Goal: Task Accomplishment & Management: Complete application form

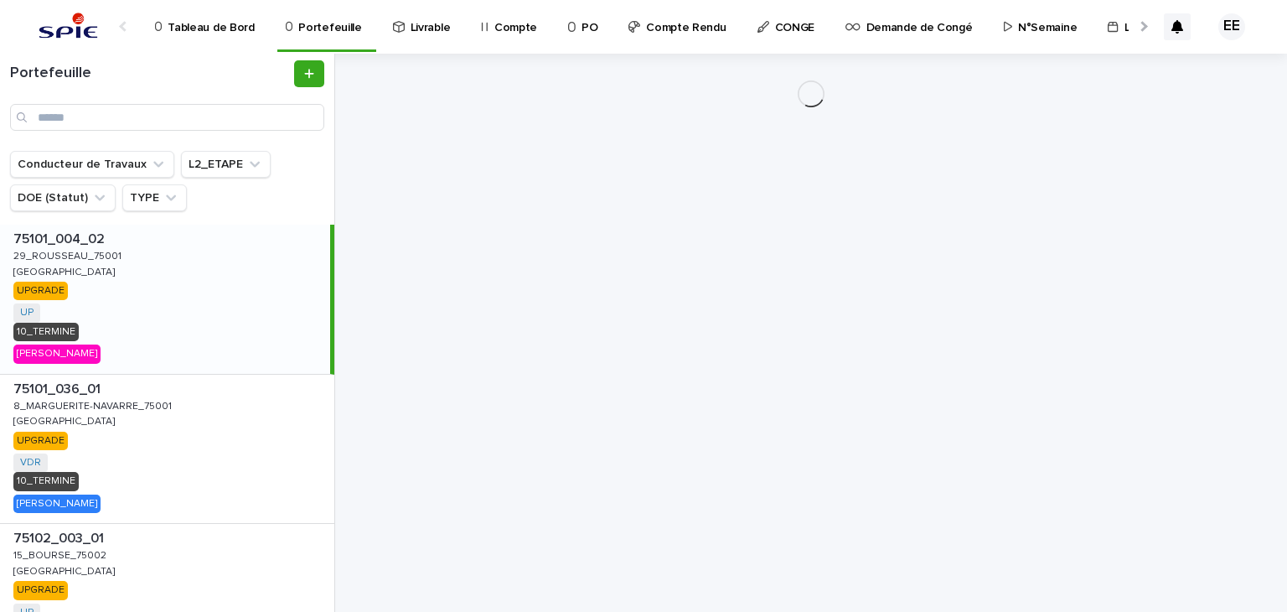
click at [1145, 28] on div at bounding box center [1142, 26] width 11 height 11
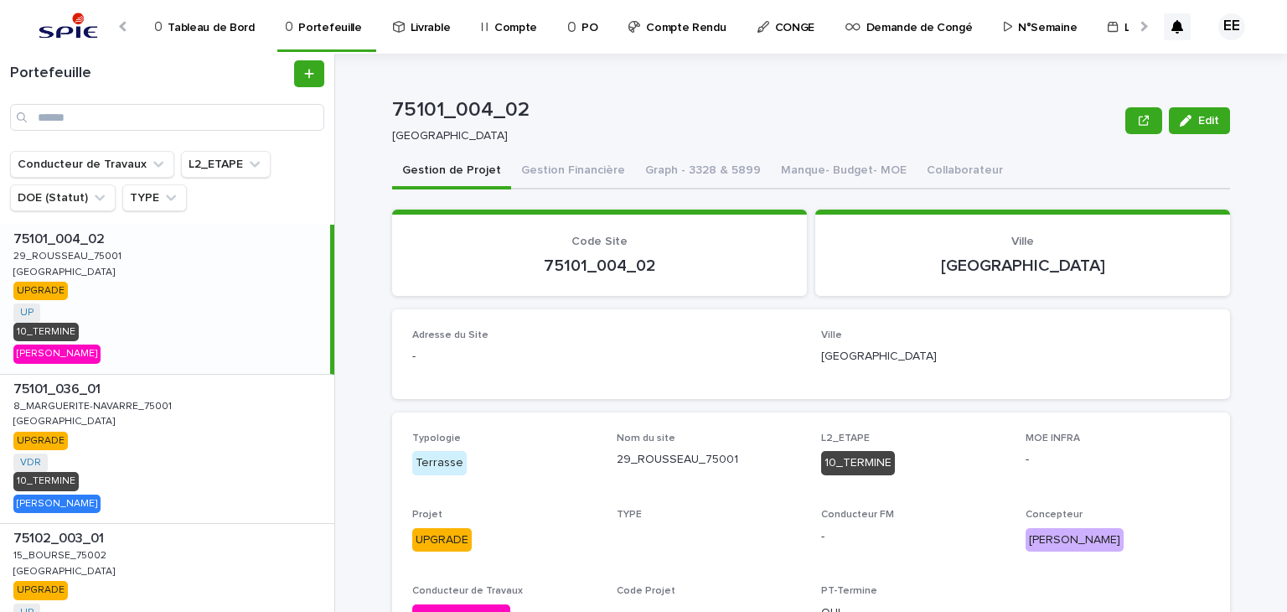
scroll to position [0, 352]
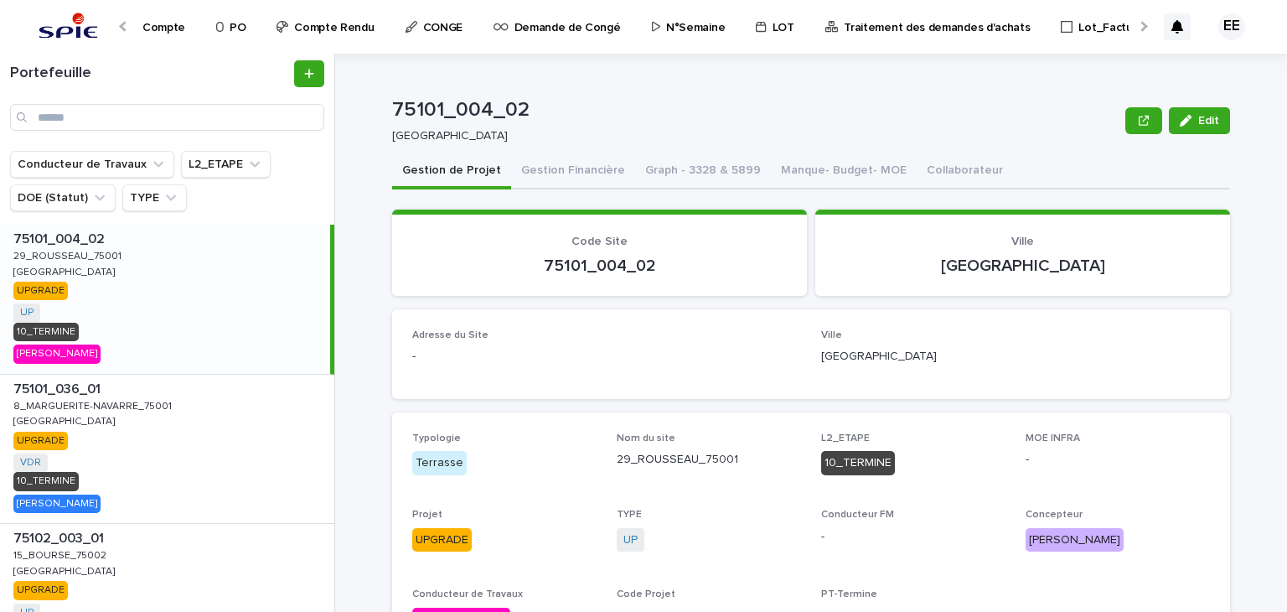
click at [690, 35] on link "N°Semaine" at bounding box center [691, 26] width 83 height 52
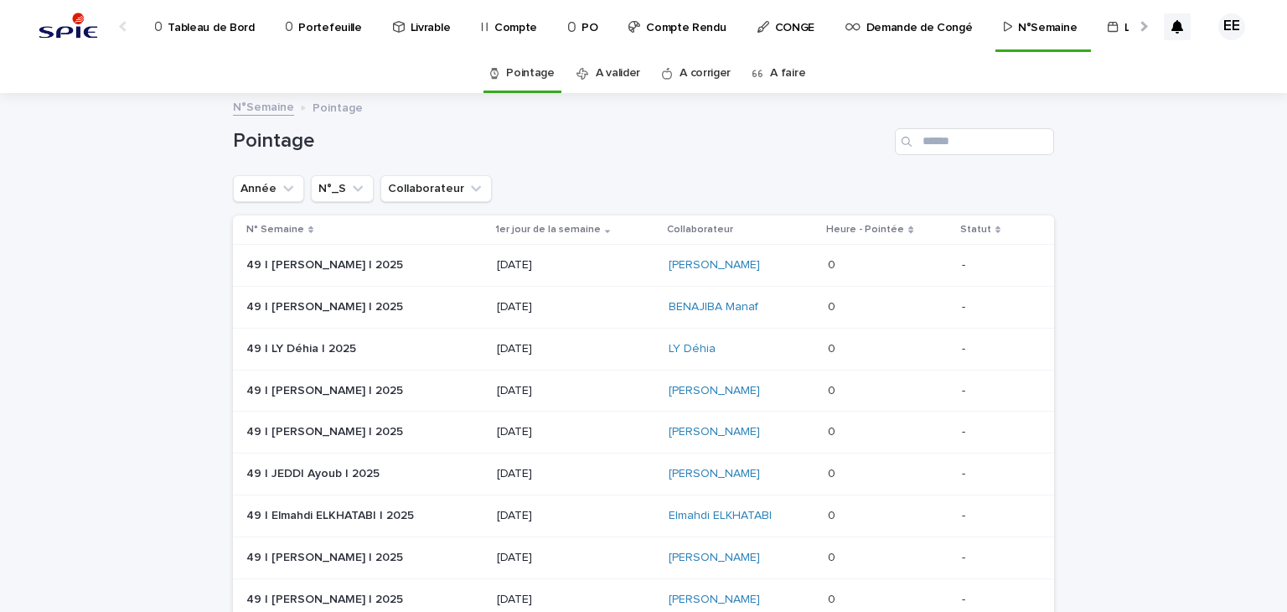
click at [230, 35] on link "Tableau de Bord" at bounding box center [207, 26] width 109 height 52
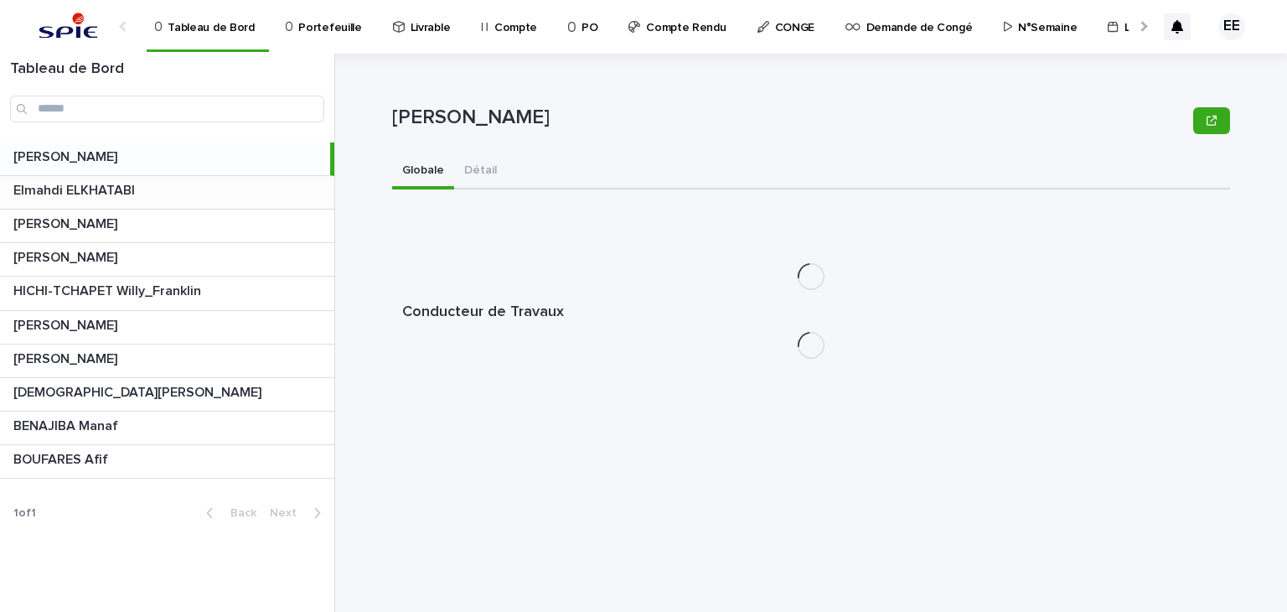
click at [213, 199] on div "Elmahdi ELKHATABI Elmahdi ELKHATABI" at bounding box center [167, 192] width 334 height 33
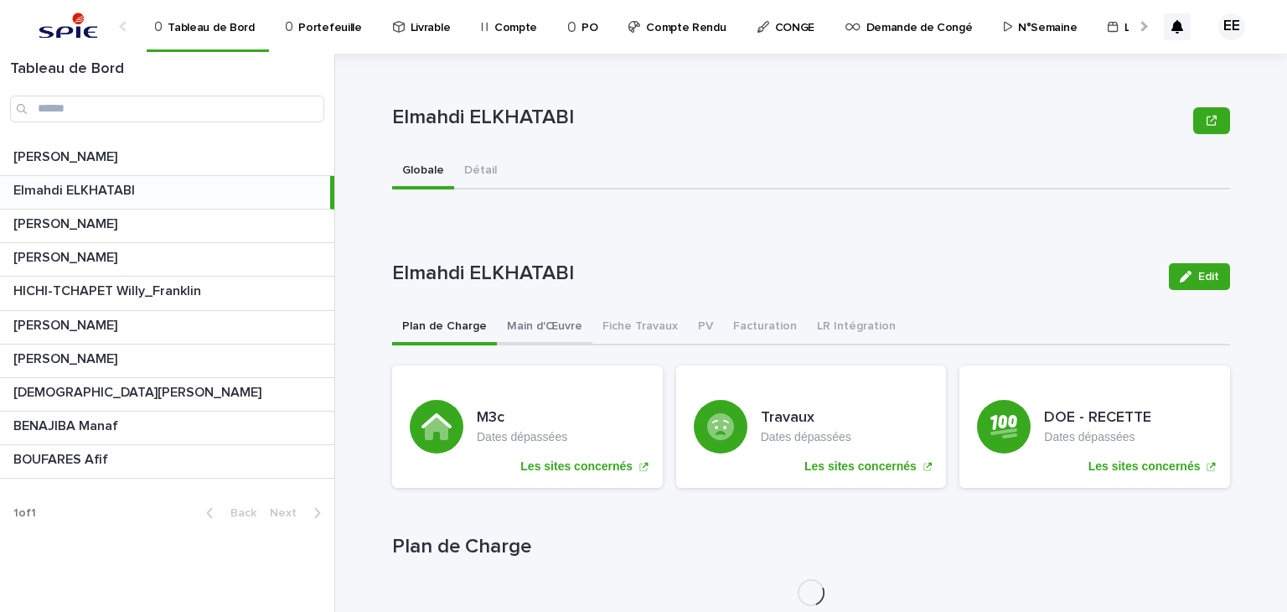
click at [556, 323] on button "Main d'Œuvre" at bounding box center [545, 327] width 96 height 35
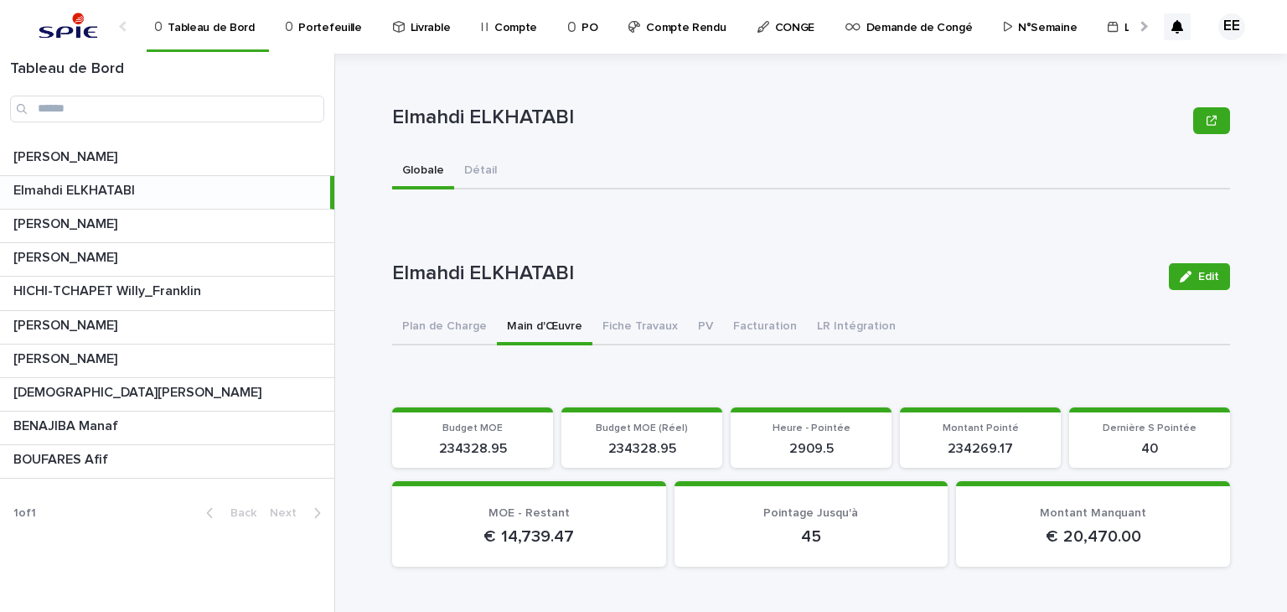
click at [1018, 34] on p "N°Semaine" at bounding box center [1047, 17] width 59 height 35
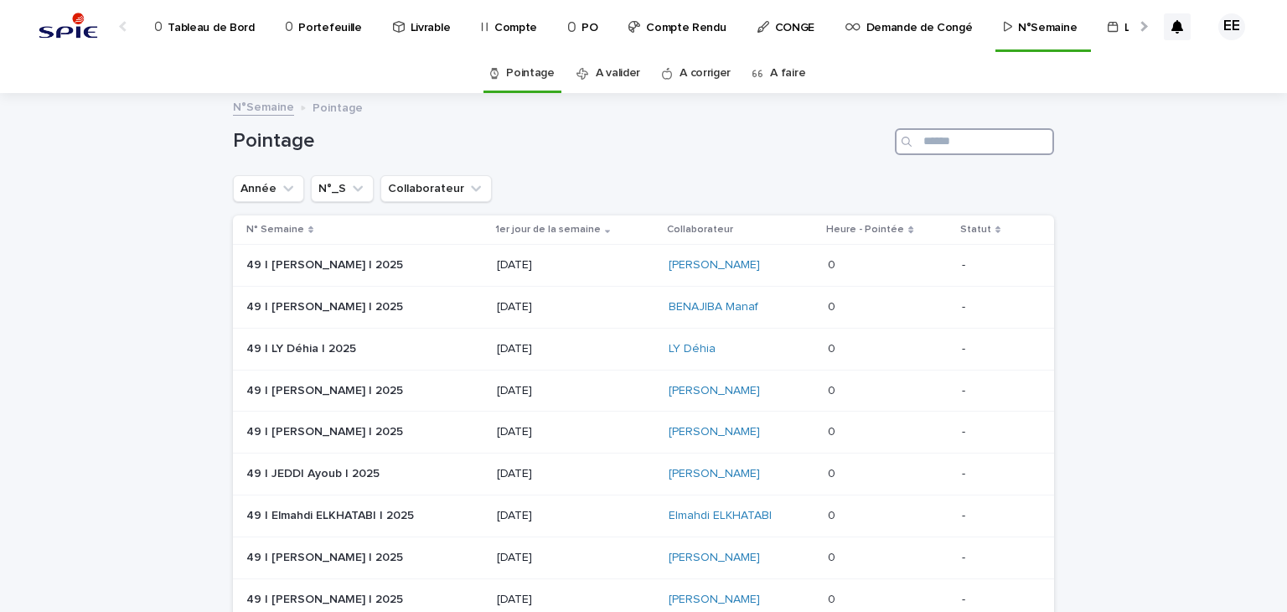
click at [926, 148] on input "Search" at bounding box center [974, 141] width 159 height 27
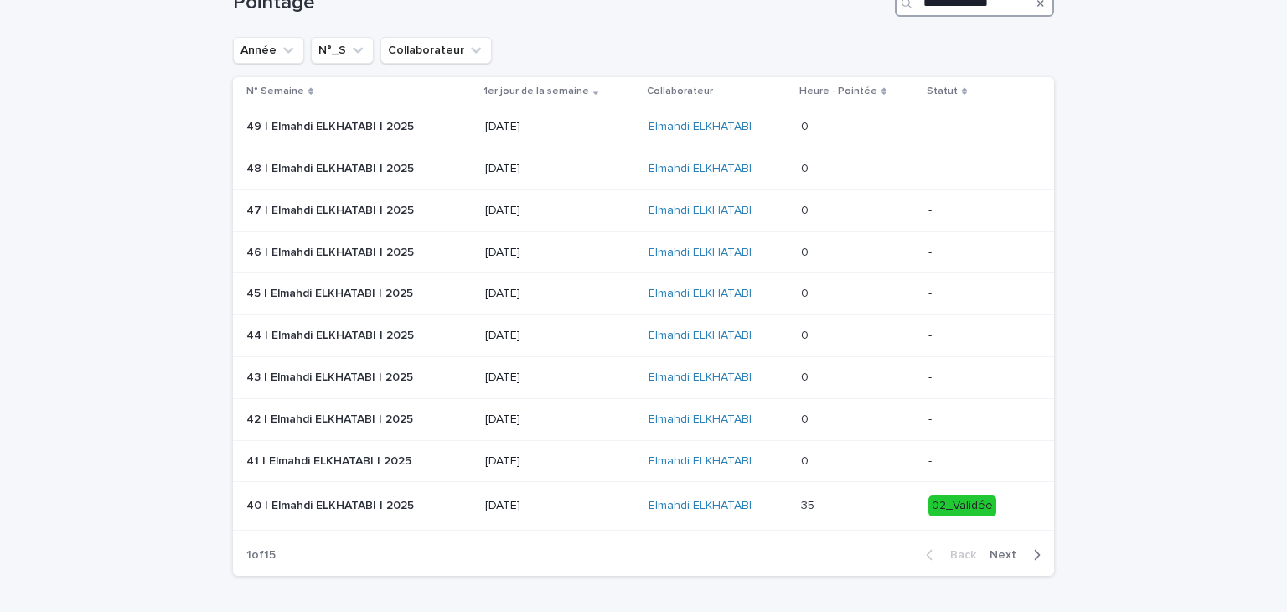
scroll to position [139, 0]
type input "**********"
click at [563, 453] on p "06/10/2025" at bounding box center [560, 460] width 150 height 14
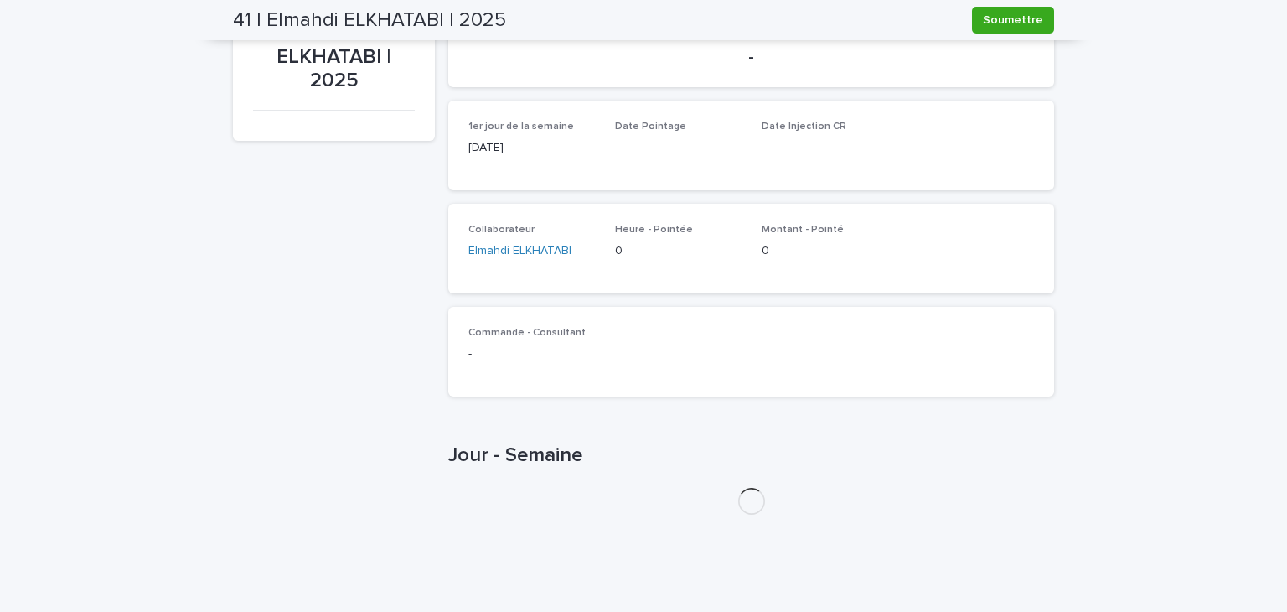
scroll to position [369, 0]
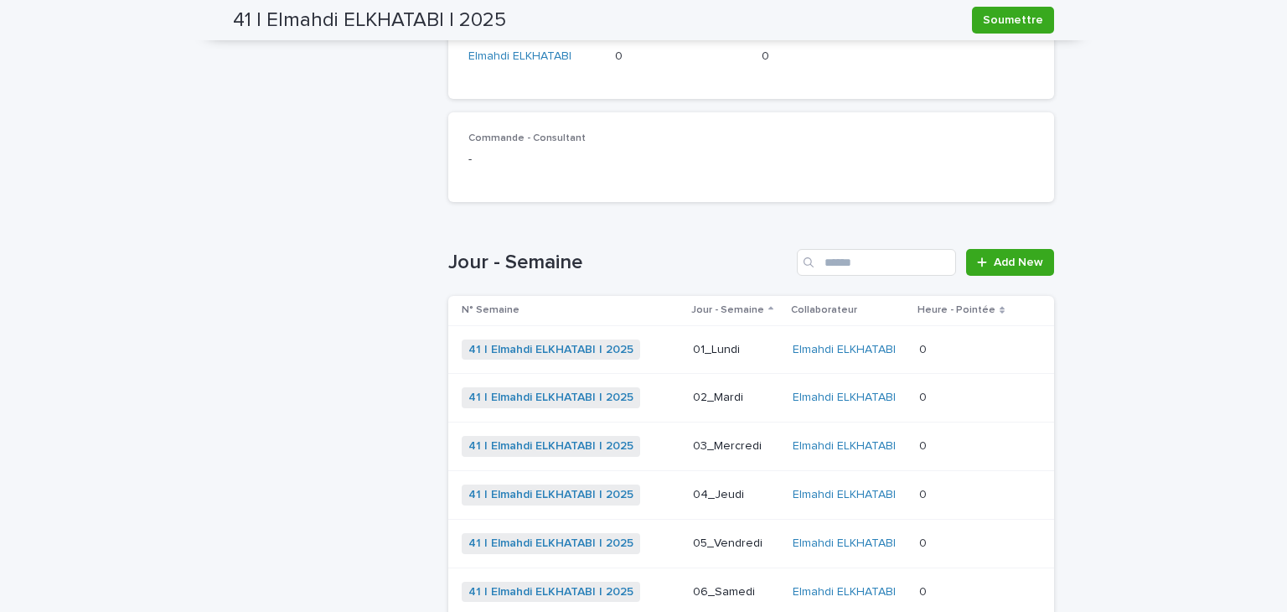
click at [702, 347] on p "01_Lundi" at bounding box center [736, 350] width 86 height 14
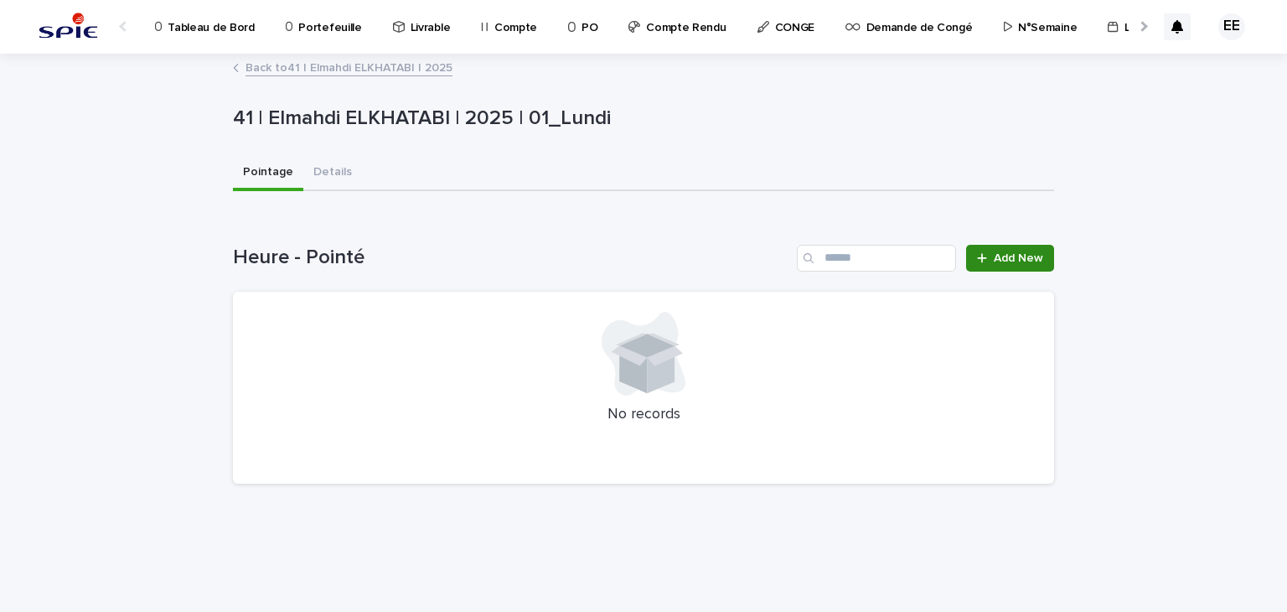
click at [969, 258] on link "Add New" at bounding box center [1010, 258] width 88 height 27
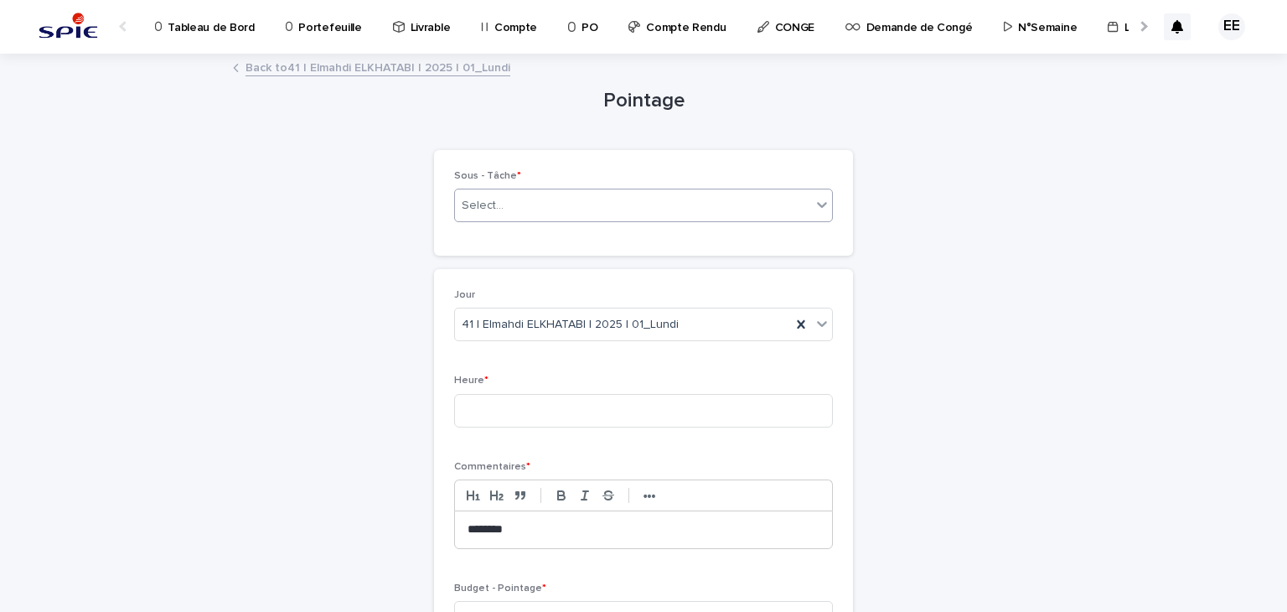
click at [669, 218] on div "Select..." at bounding box center [633, 206] width 356 height 28
type input "****"
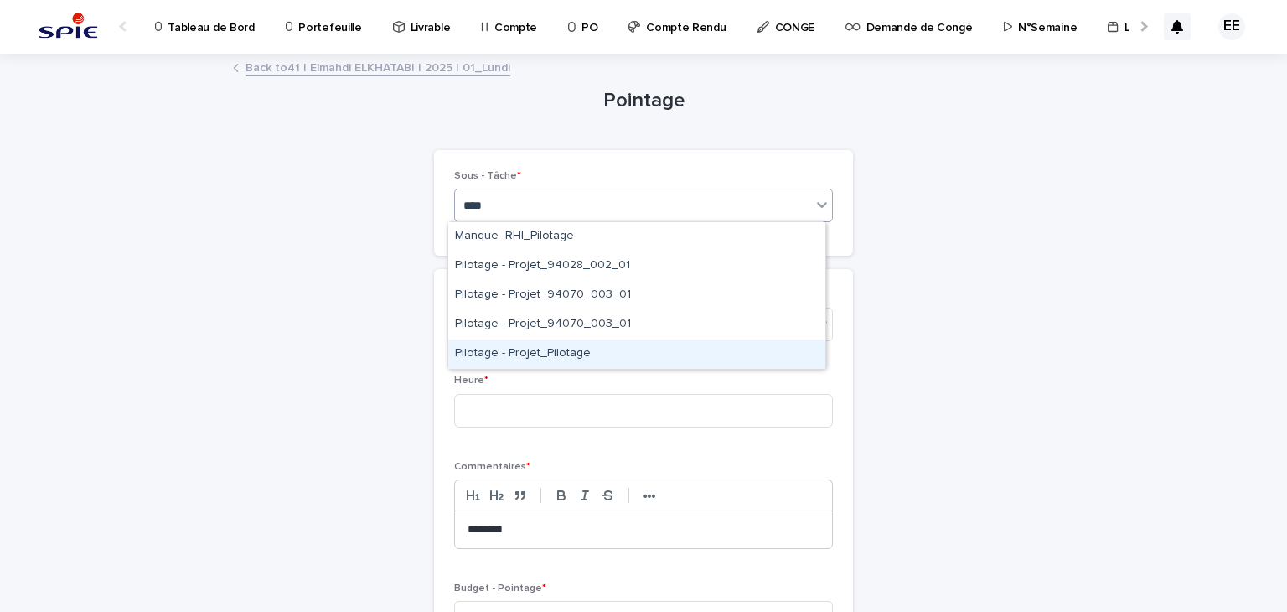
click at [556, 350] on div "Pilotage - Projet_Pilotage" at bounding box center [636, 353] width 377 height 29
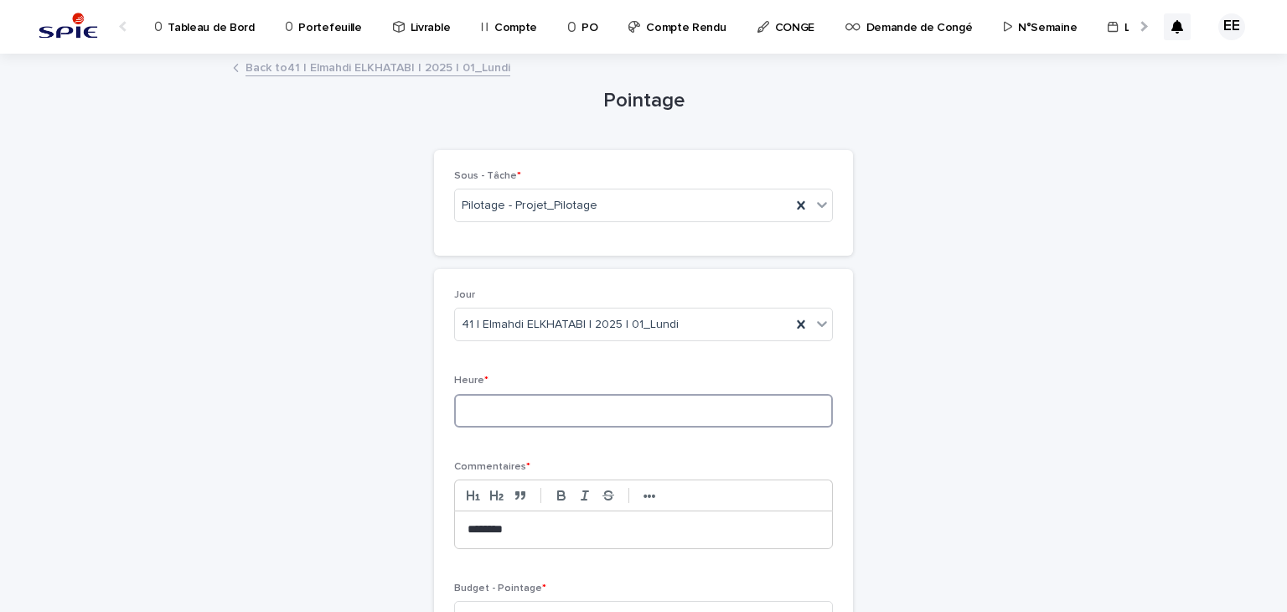
click at [550, 403] on input at bounding box center [643, 411] width 379 height 34
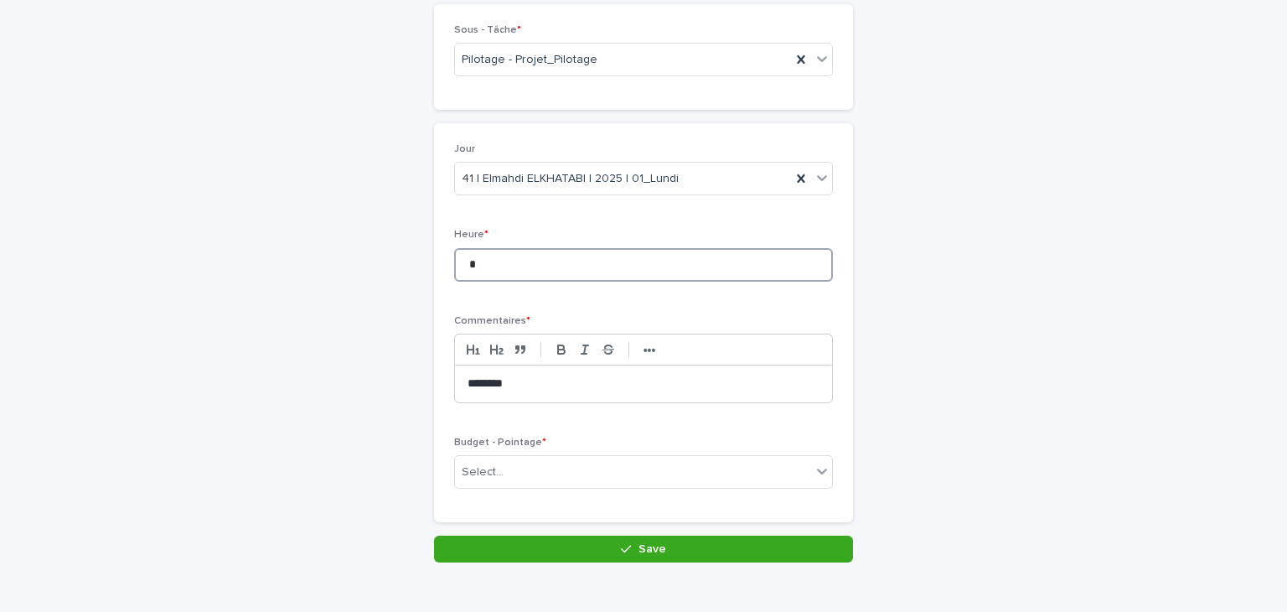
scroll to position [162, 0]
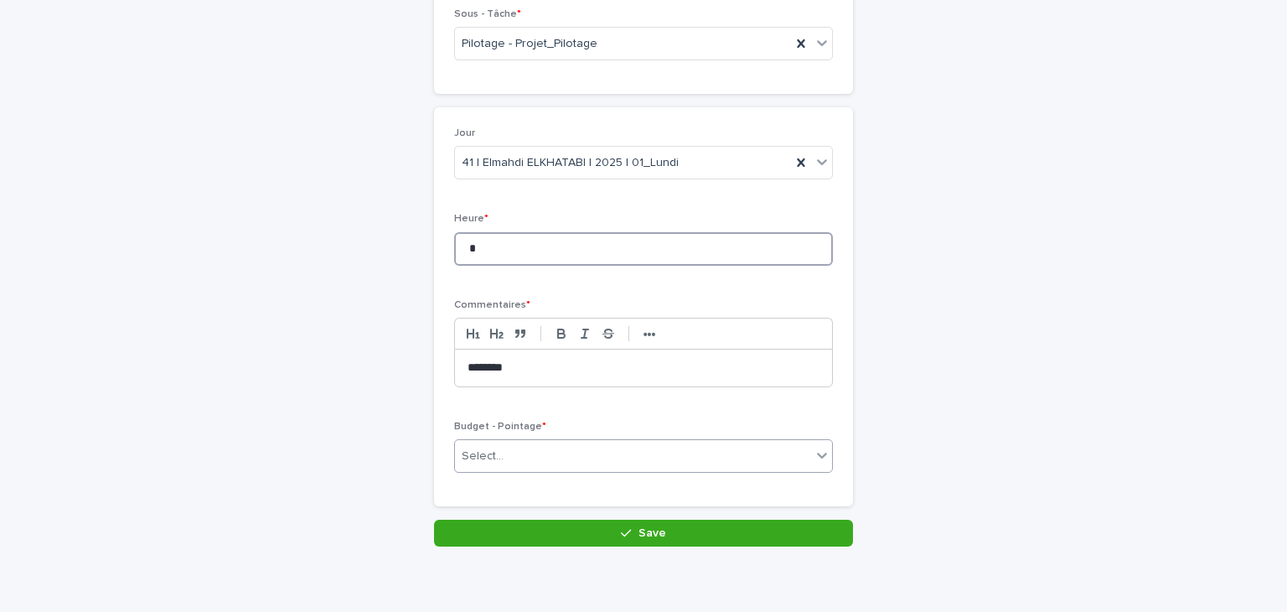
type input "*"
click at [524, 443] on div "Select..." at bounding box center [633, 456] width 356 height 28
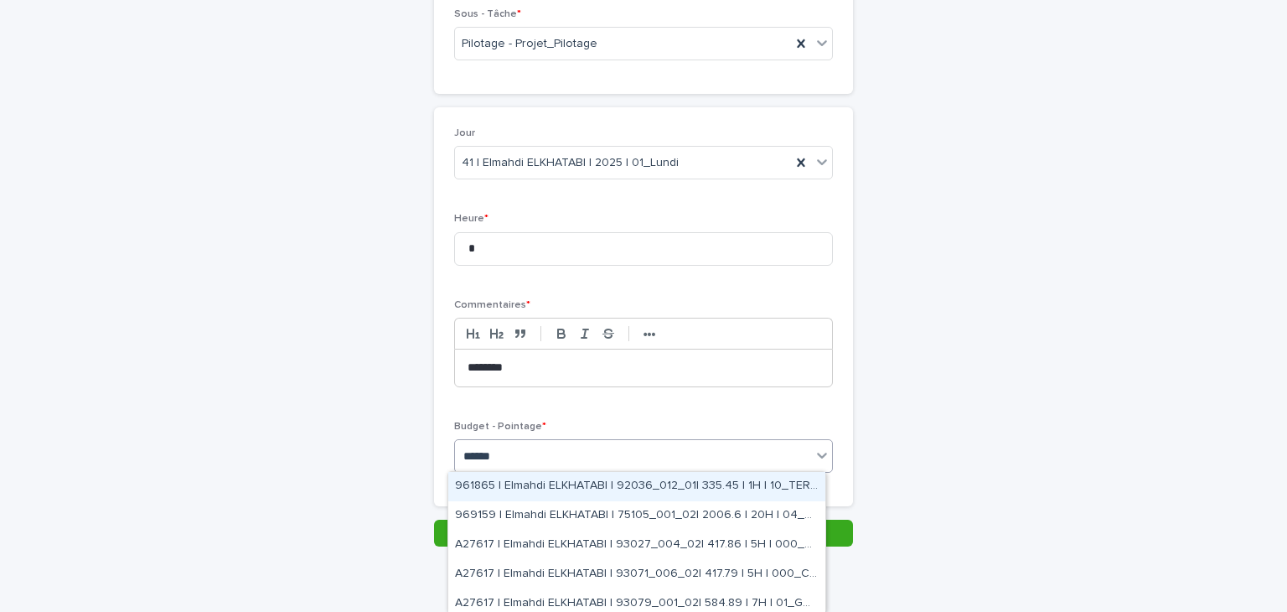
type input "*******"
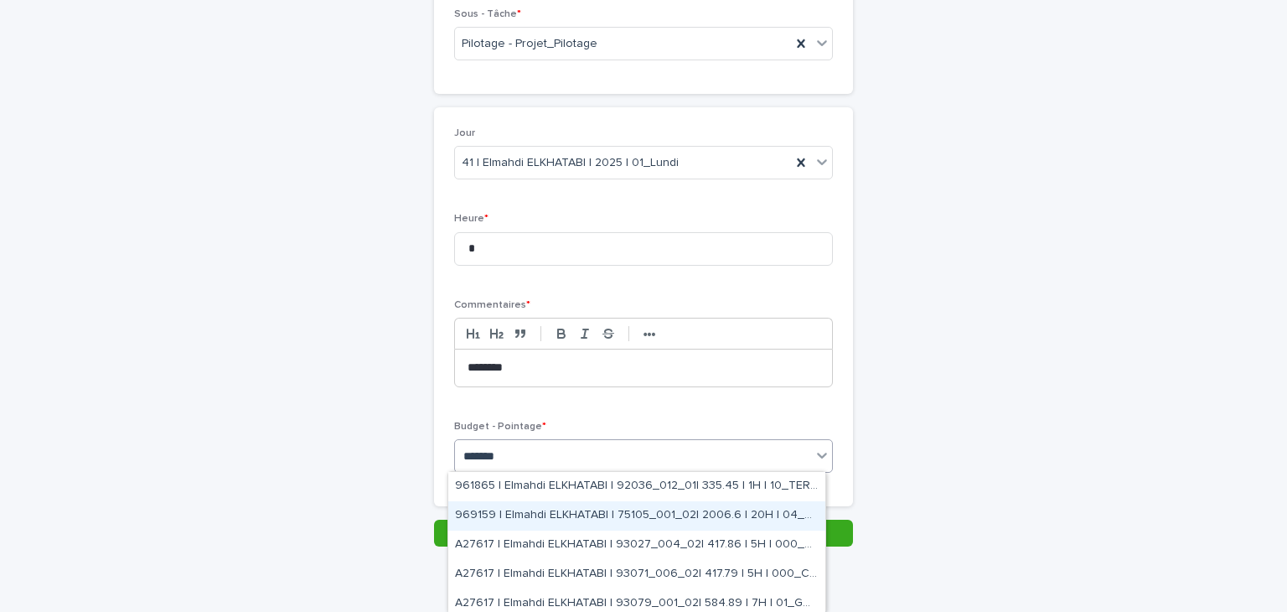
click at [679, 514] on div "969159 | Elmahdi ELKHATABI | 75105_001_02| 2006.6 | 20H | 04_RECETTE" at bounding box center [636, 515] width 377 height 29
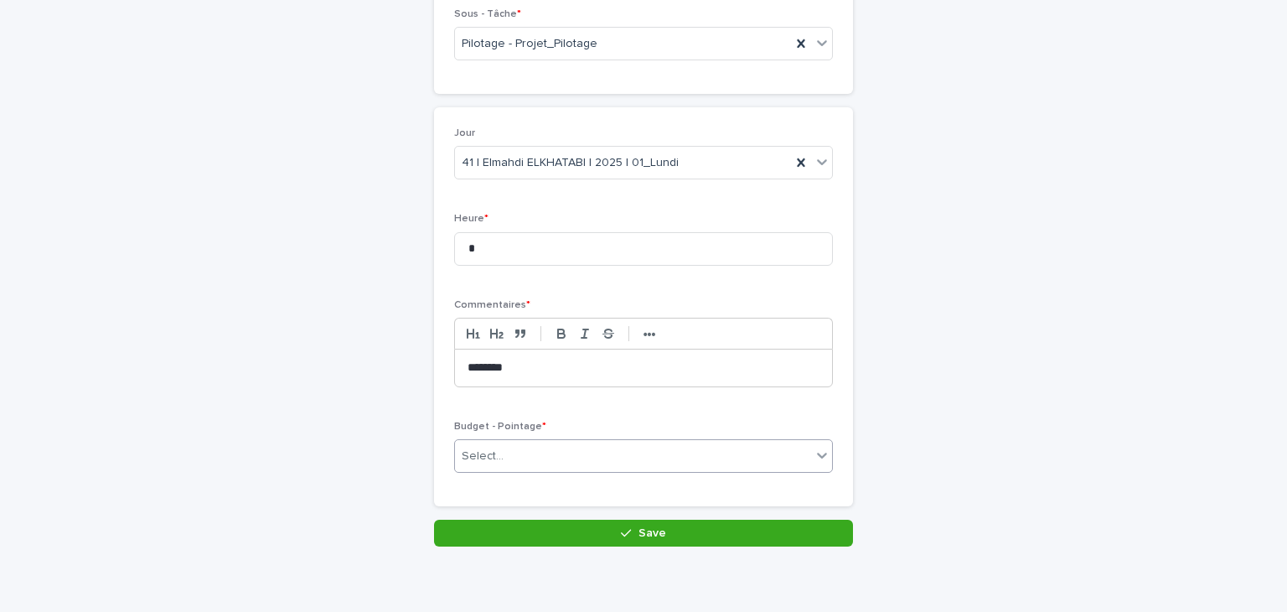
scroll to position [177, 0]
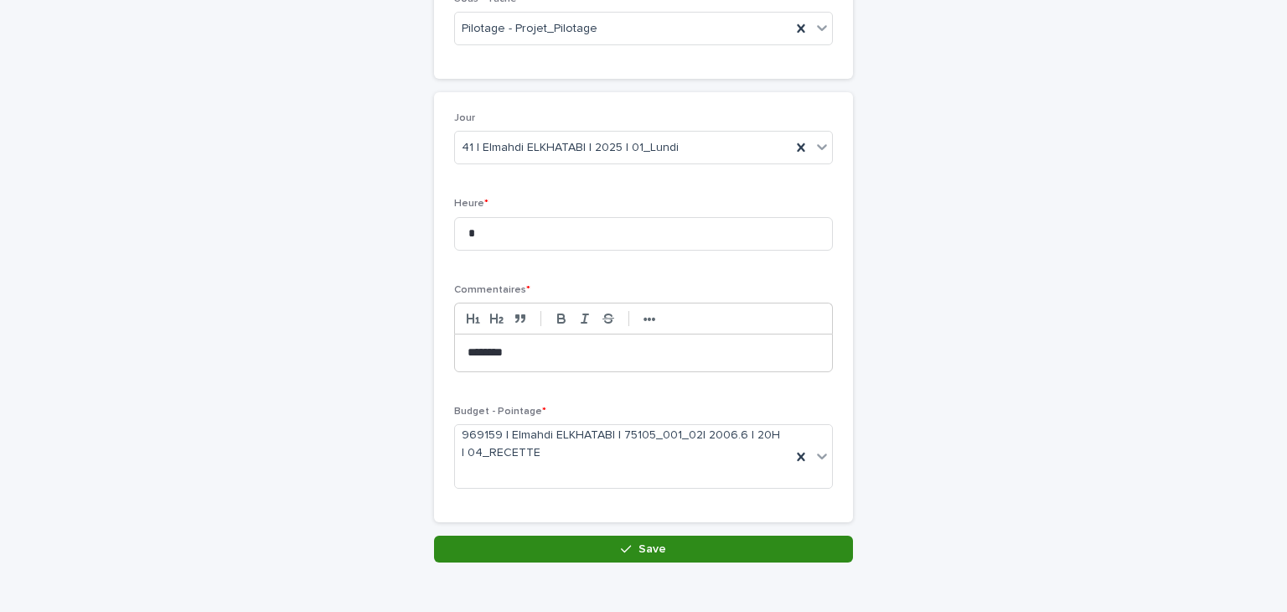
click at [671, 550] on button "Save" at bounding box center [643, 548] width 419 height 27
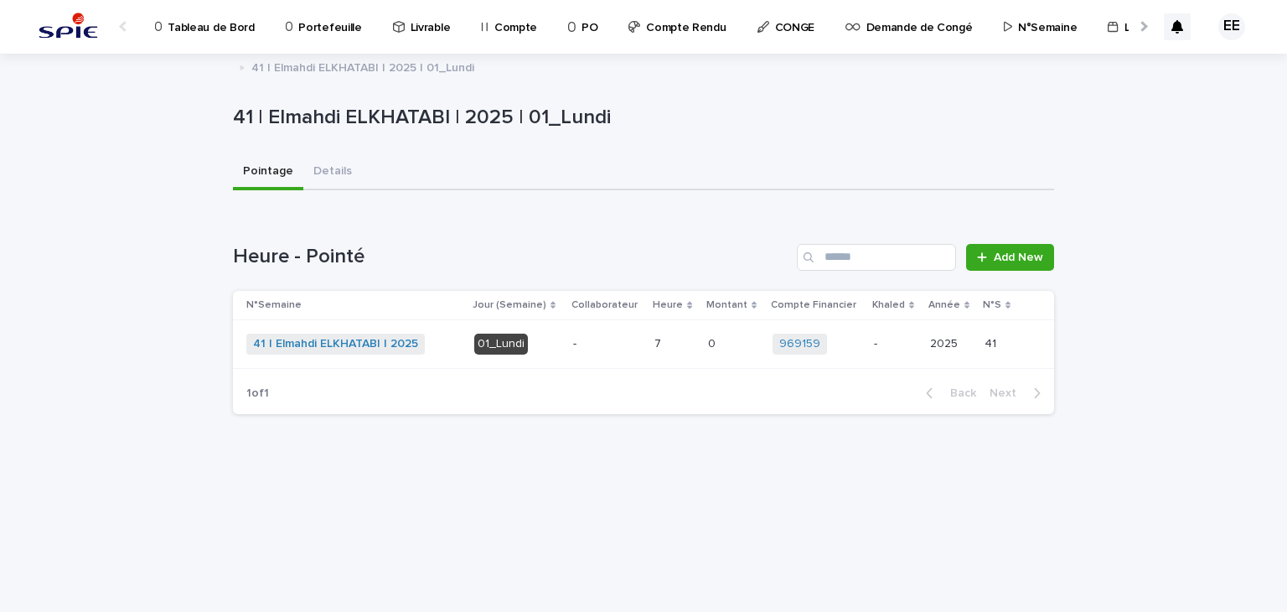
click at [597, 348] on p "-" at bounding box center [607, 344] width 68 height 14
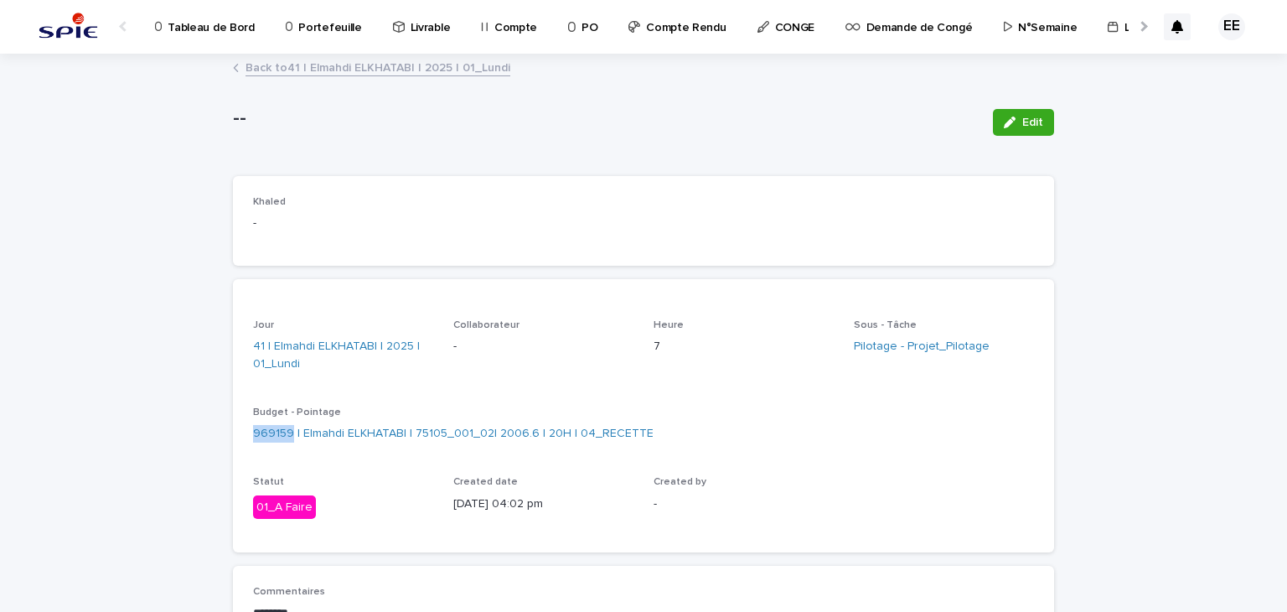
drag, startPoint x: 240, startPoint y: 450, endPoint x: 285, endPoint y: 449, distance: 44.4
click at [285, 449] on div "Jour 41 | Elmahdi ELKHATABI | 2025 | 01_Lundi Collaborateur - Heure 7 Sous - Tâ…" at bounding box center [643, 435] width 821 height 233
copy link "969159"
click at [345, 66] on link "Back to 41 | Elmahdi ELKHATABI | 2025 | 01_Lundi" at bounding box center [378, 66] width 265 height 19
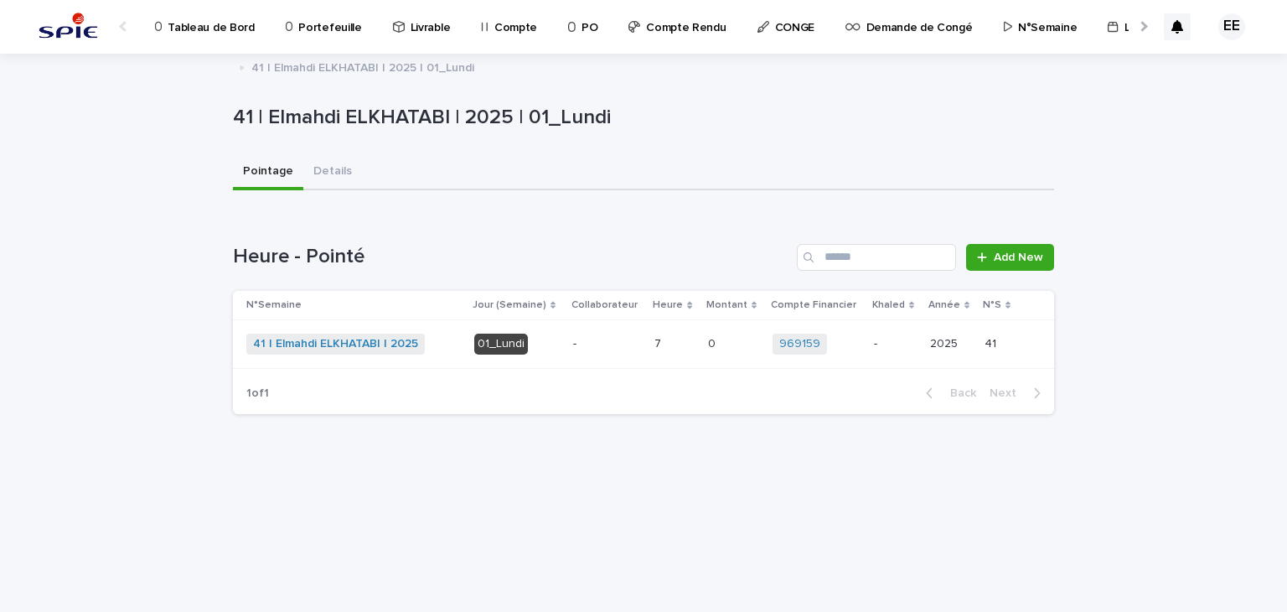
click at [323, 346] on link "41 | Elmahdi ELKHATABI | 2025" at bounding box center [335, 344] width 165 height 14
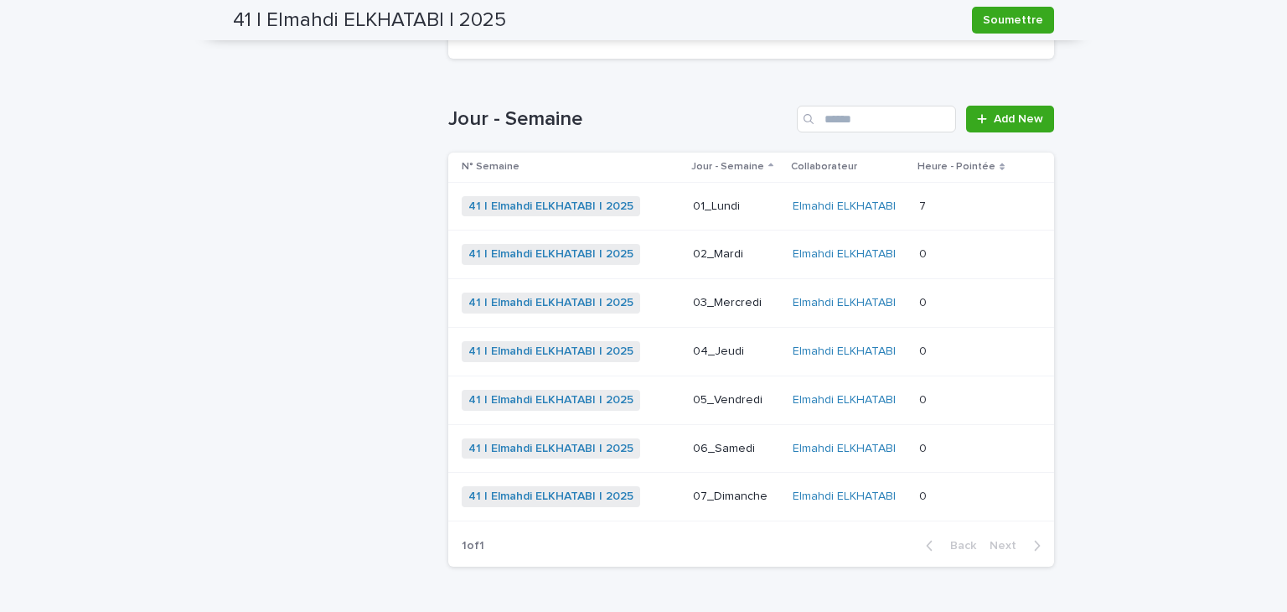
scroll to position [523, 0]
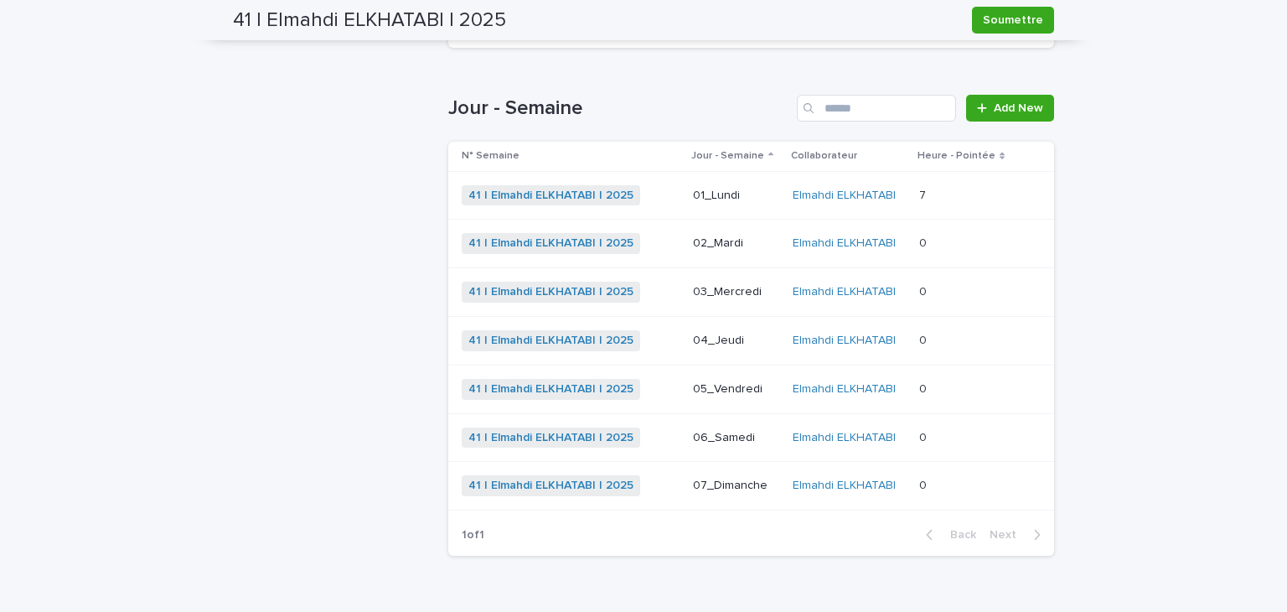
click at [709, 242] on p "02_Mardi" at bounding box center [736, 243] width 86 height 14
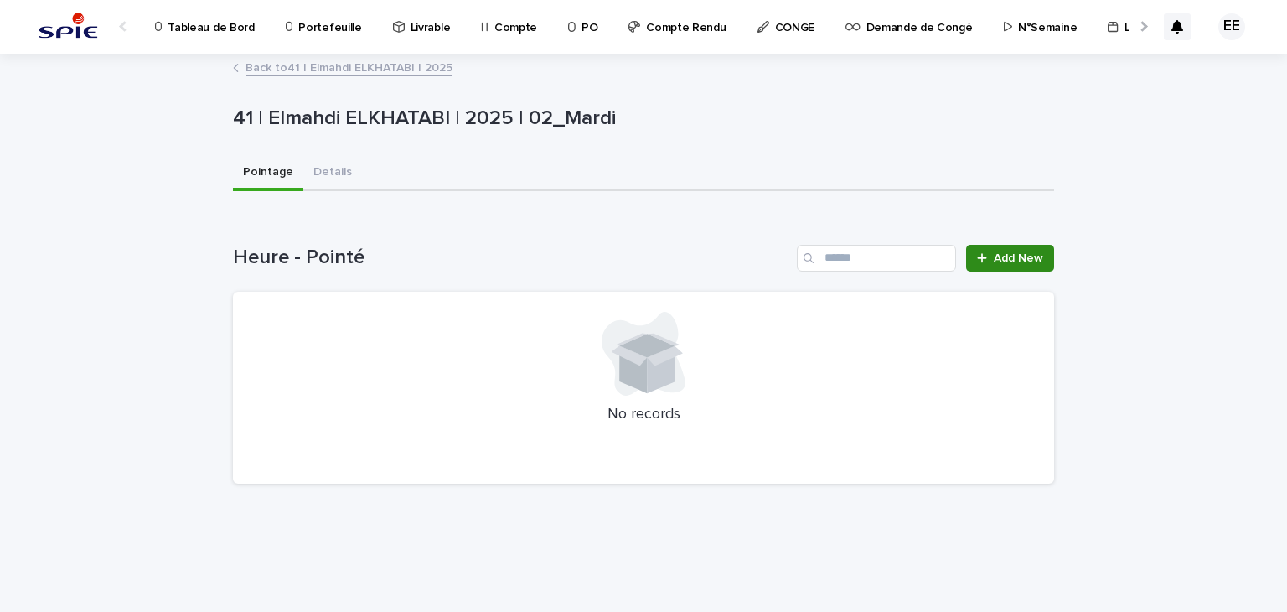
click at [1012, 265] on link "Add New" at bounding box center [1010, 258] width 88 height 27
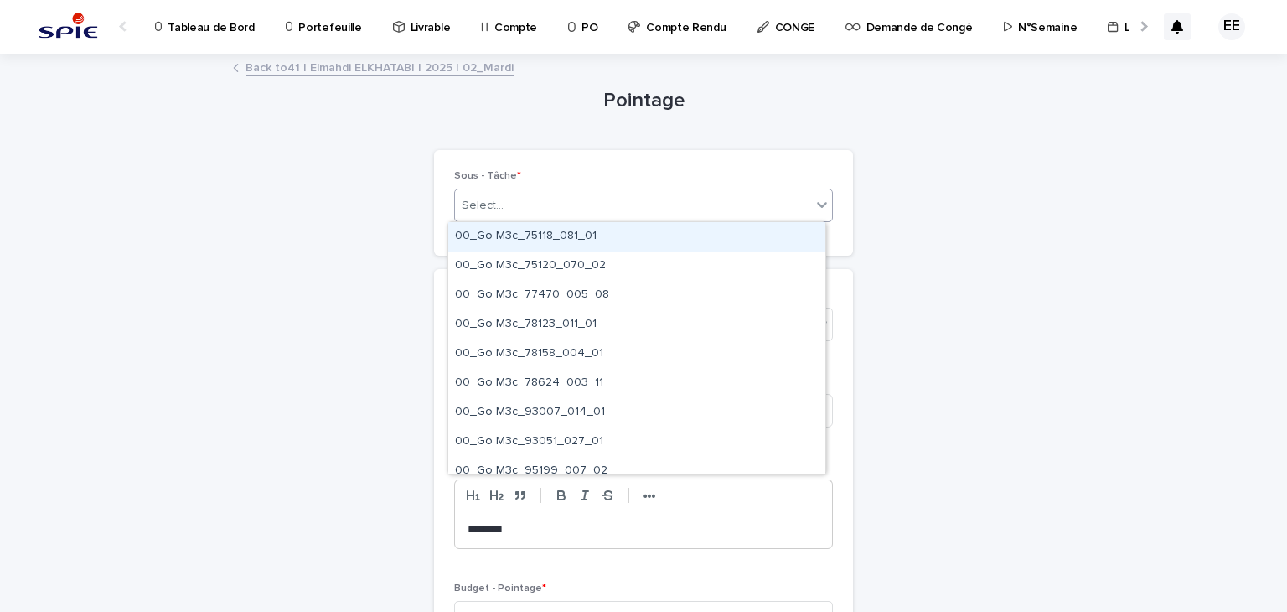
click at [653, 220] on div "Select..." at bounding box center [643, 206] width 379 height 34
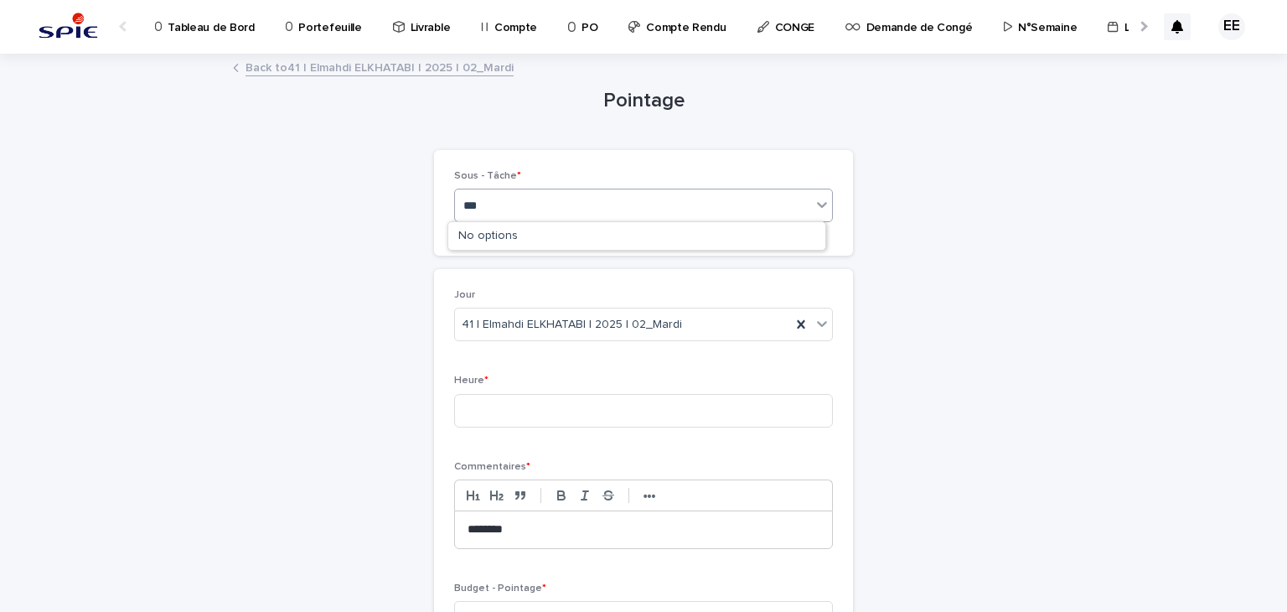
type input "****"
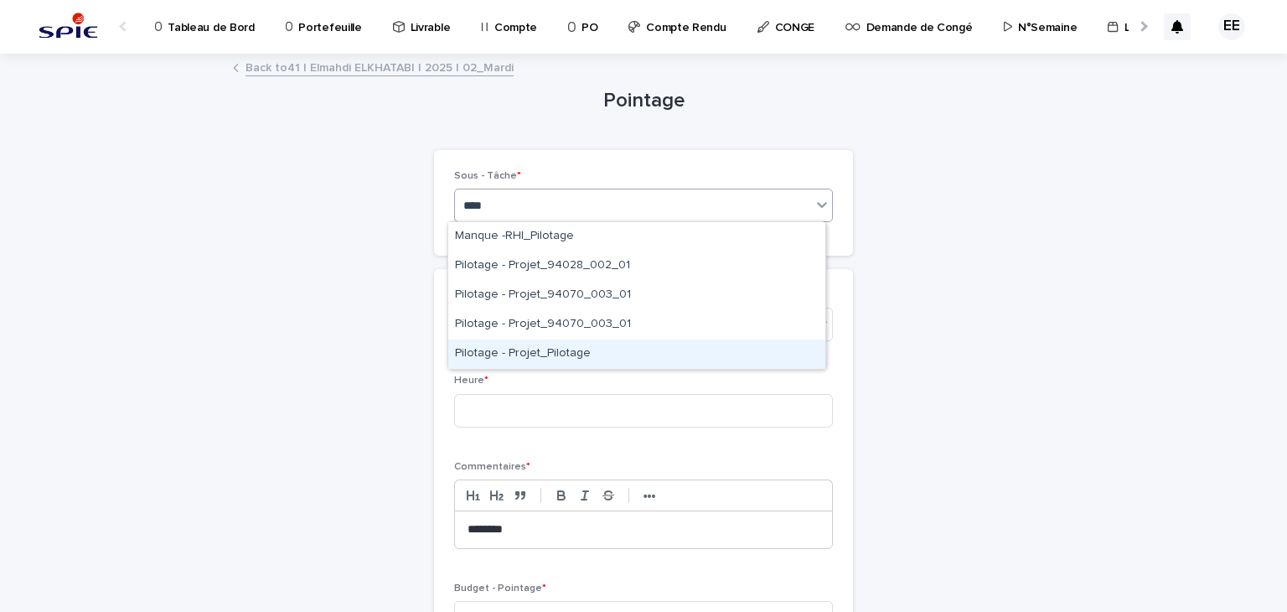
click at [581, 360] on div "Pilotage - Projet_Pilotage" at bounding box center [636, 353] width 377 height 29
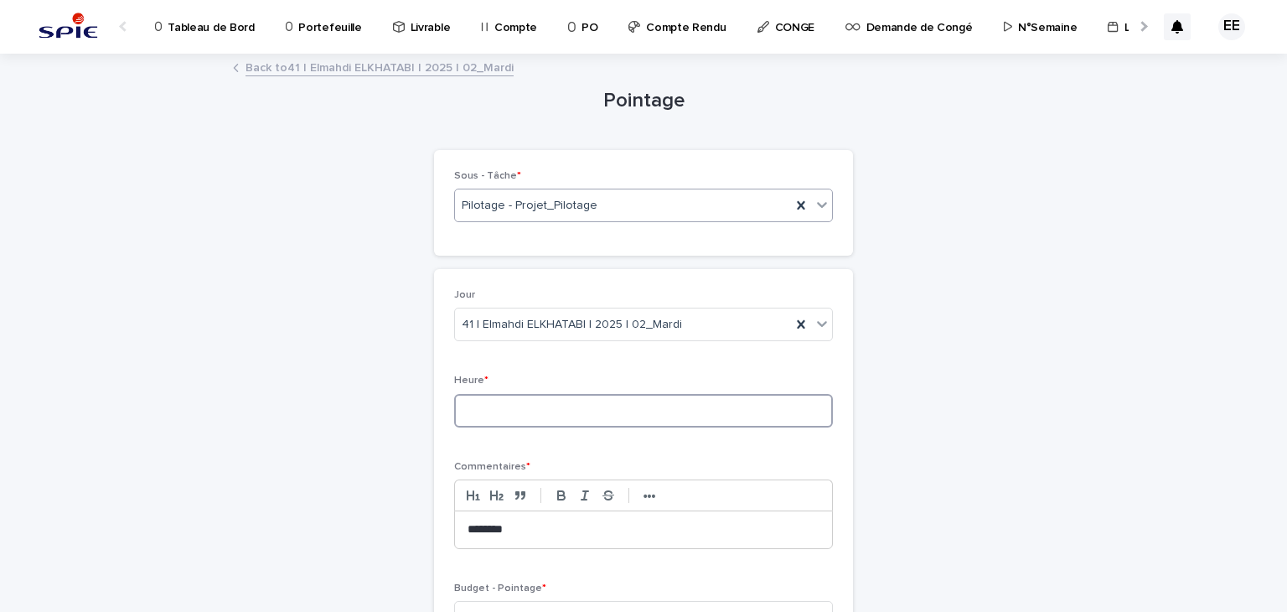
click at [579, 404] on input at bounding box center [643, 411] width 379 height 34
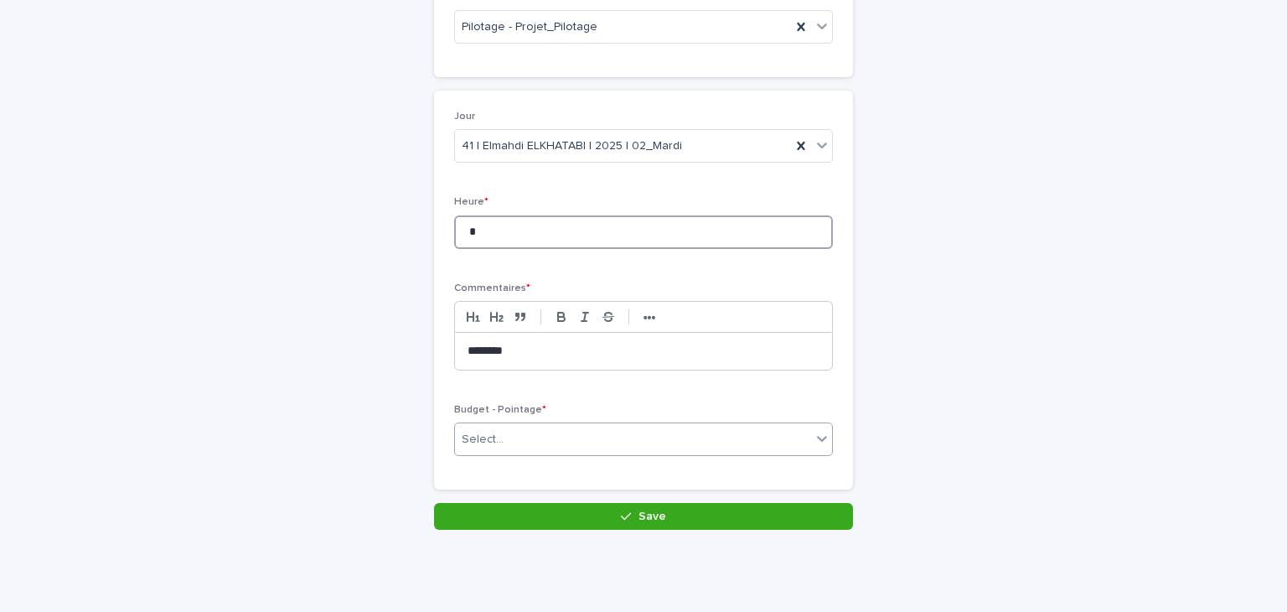
type input "*"
click at [518, 436] on div "Select..." at bounding box center [633, 440] width 356 height 28
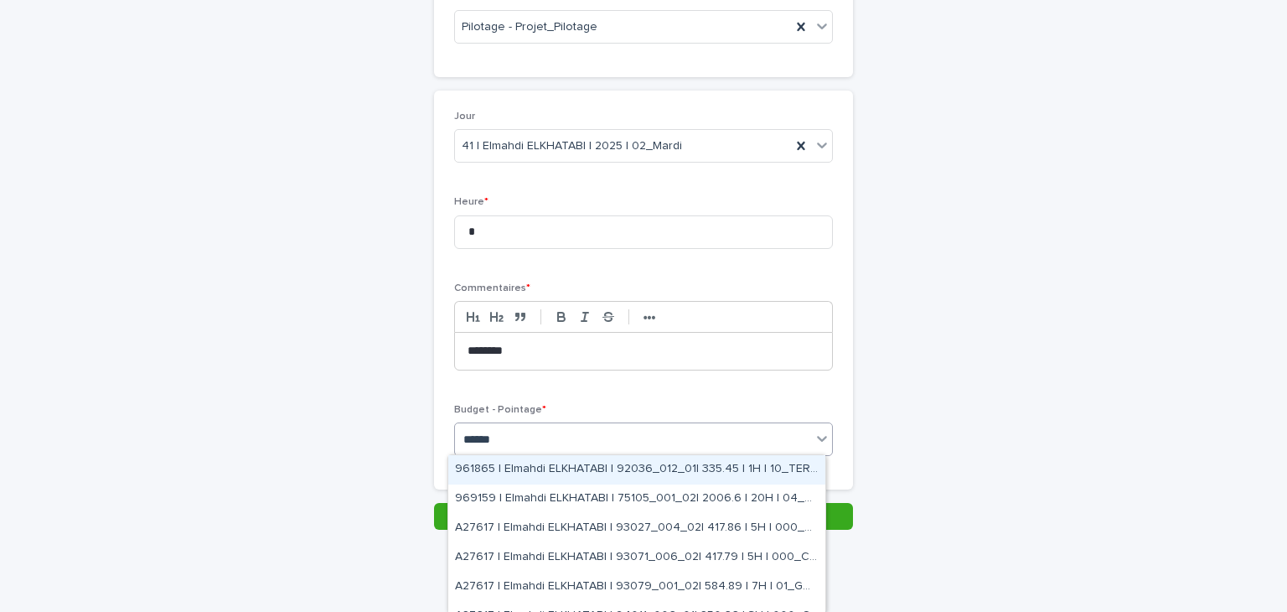
type input "*******"
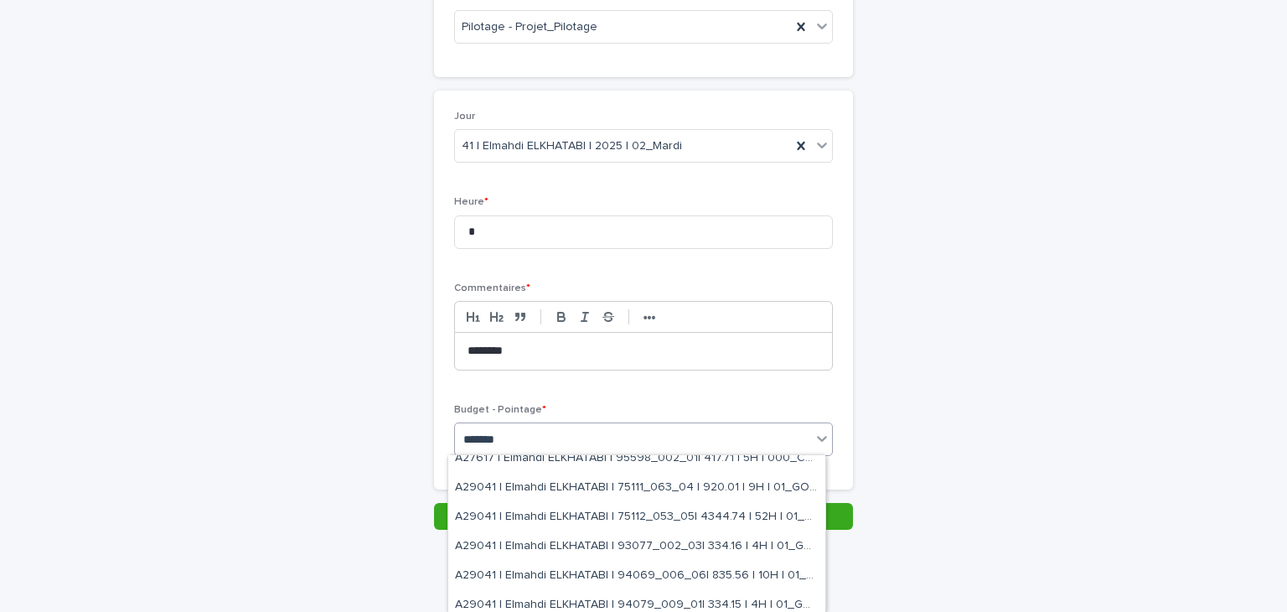
scroll to position [447, 0]
click at [747, 516] on div "A29041 | Elmahdi ELKHATABI | 75112_053_05| 4344.74 | 52H | 01_GO TRAVAUX" at bounding box center [636, 520] width 377 height 29
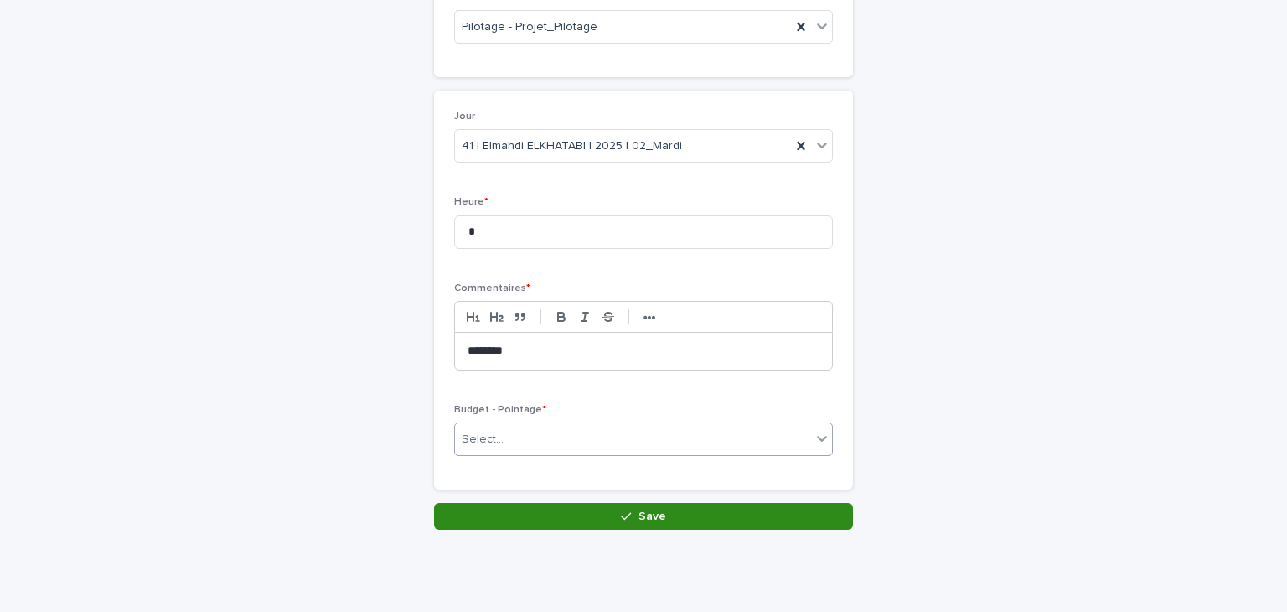
scroll to position [194, 0]
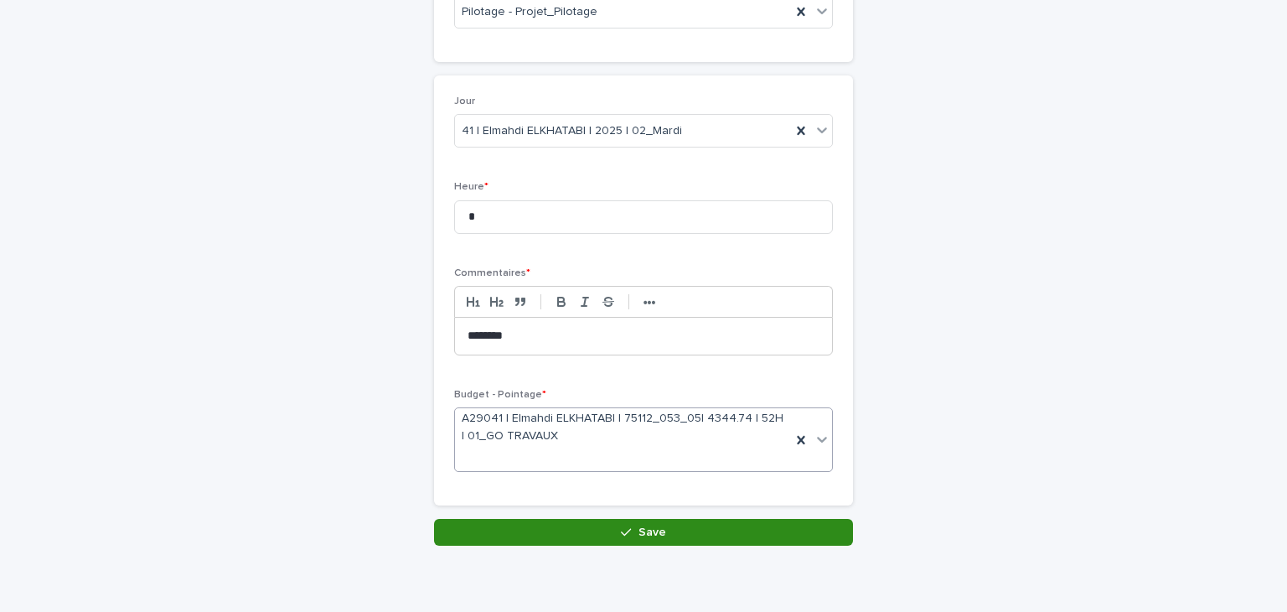
click at [681, 529] on button "Save" at bounding box center [643, 532] width 419 height 27
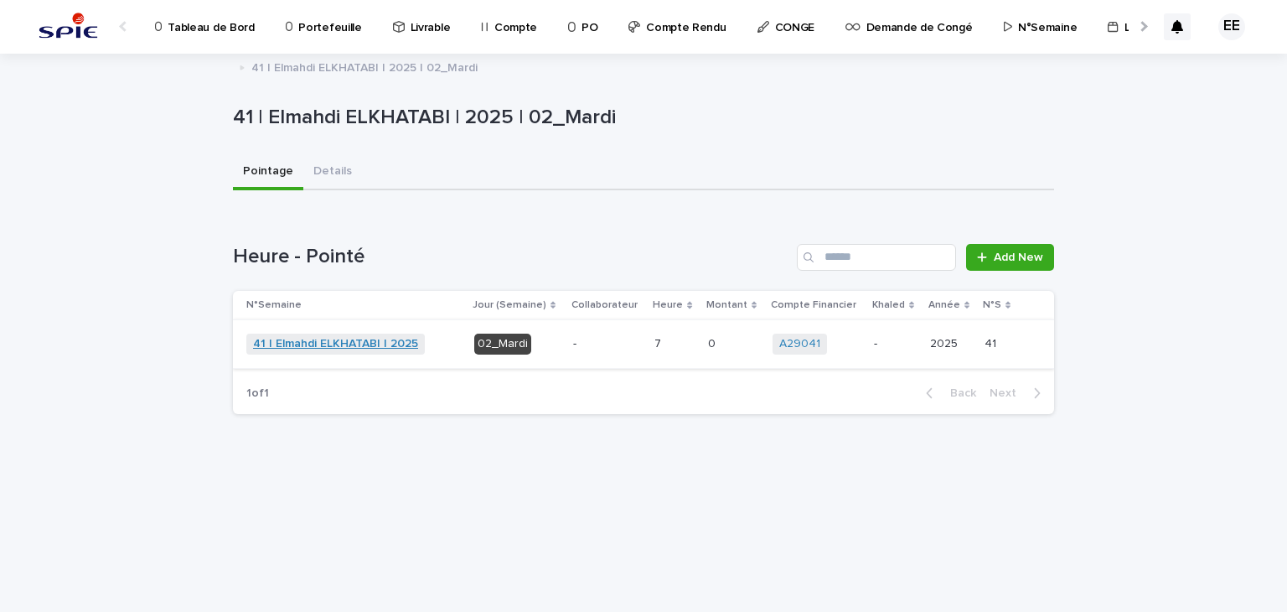
click at [364, 343] on link "41 | Elmahdi ELKHATABI | 2025" at bounding box center [335, 344] width 165 height 14
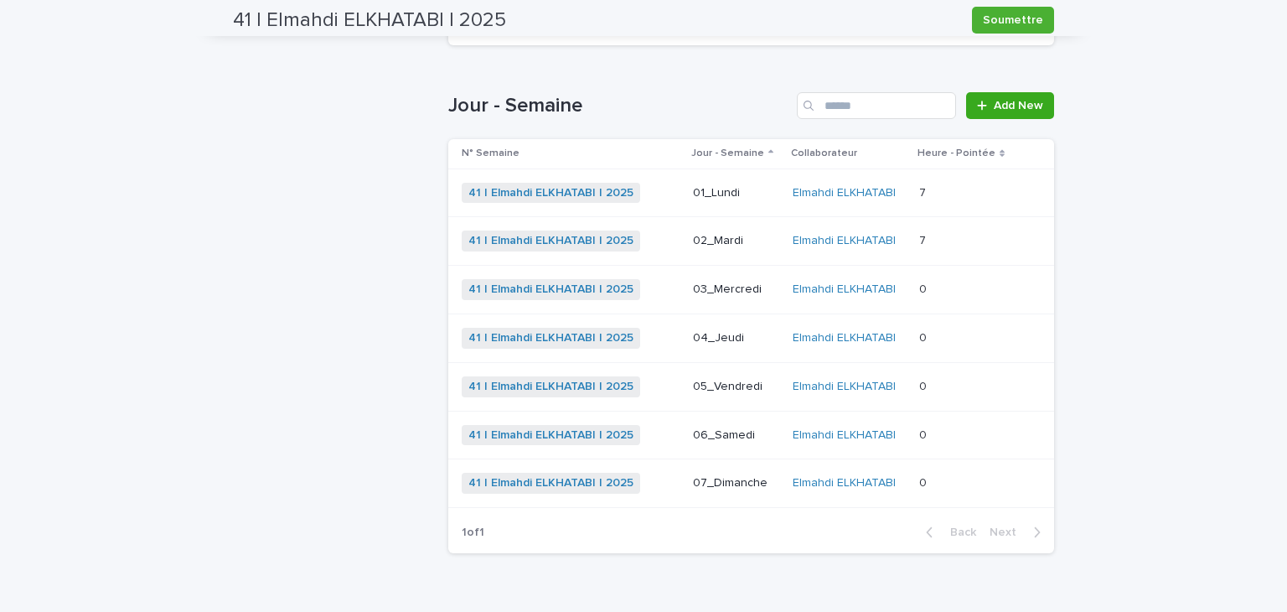
scroll to position [562, 0]
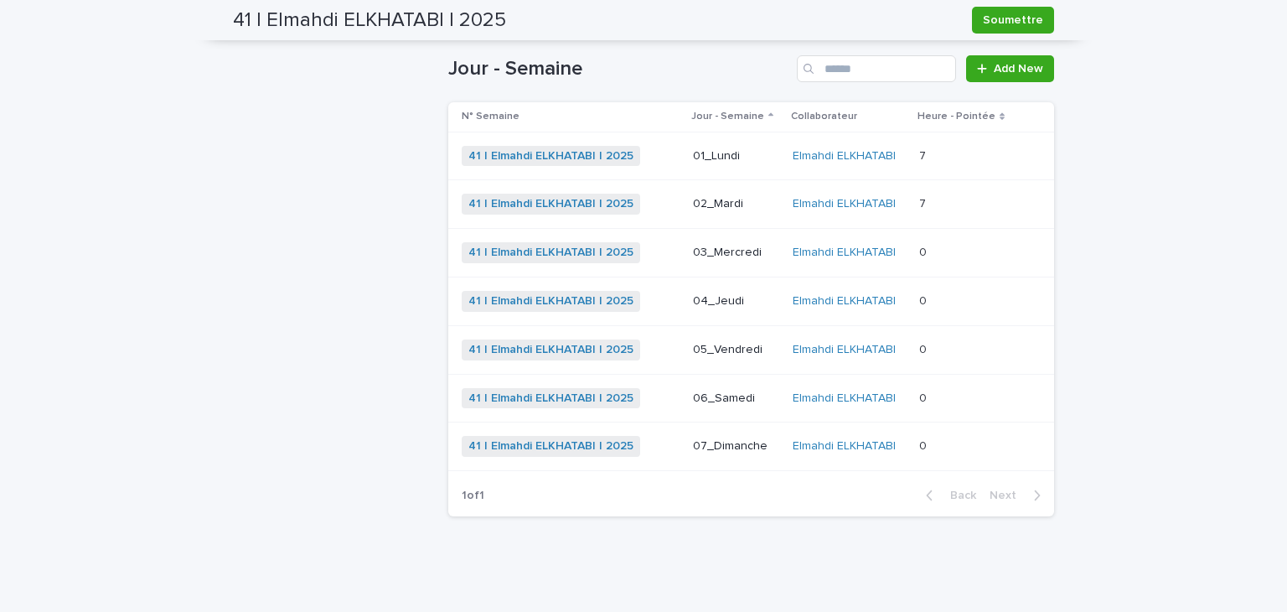
click at [709, 248] on p "03_Mercredi" at bounding box center [736, 253] width 86 height 14
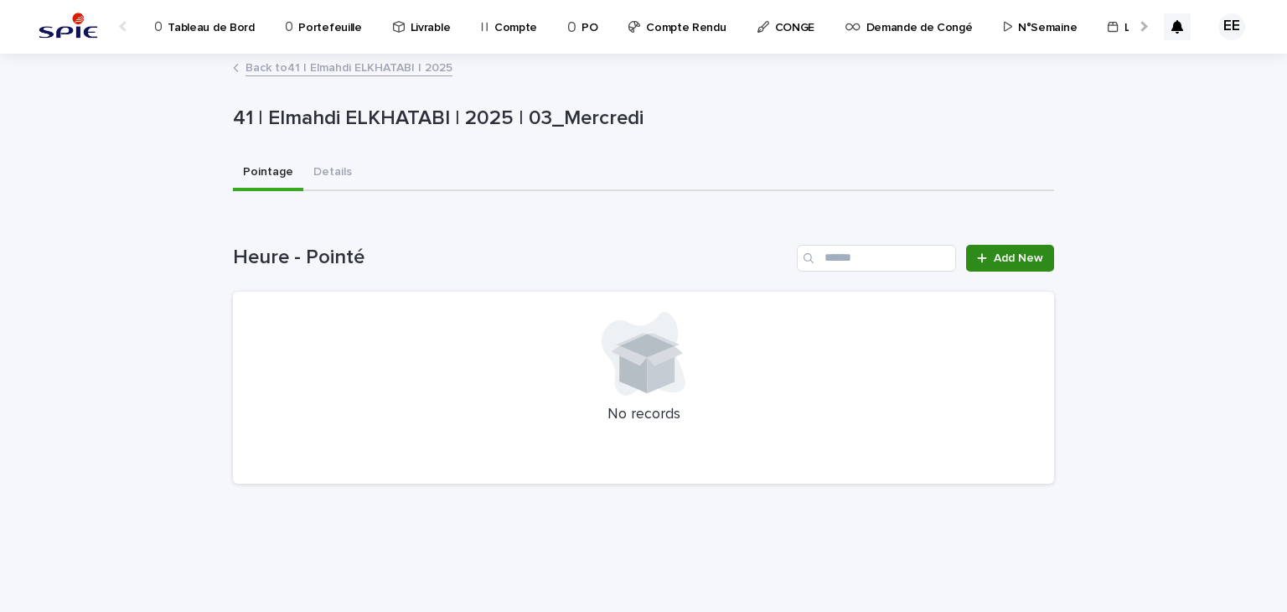
click at [985, 264] on link "Add New" at bounding box center [1010, 258] width 88 height 27
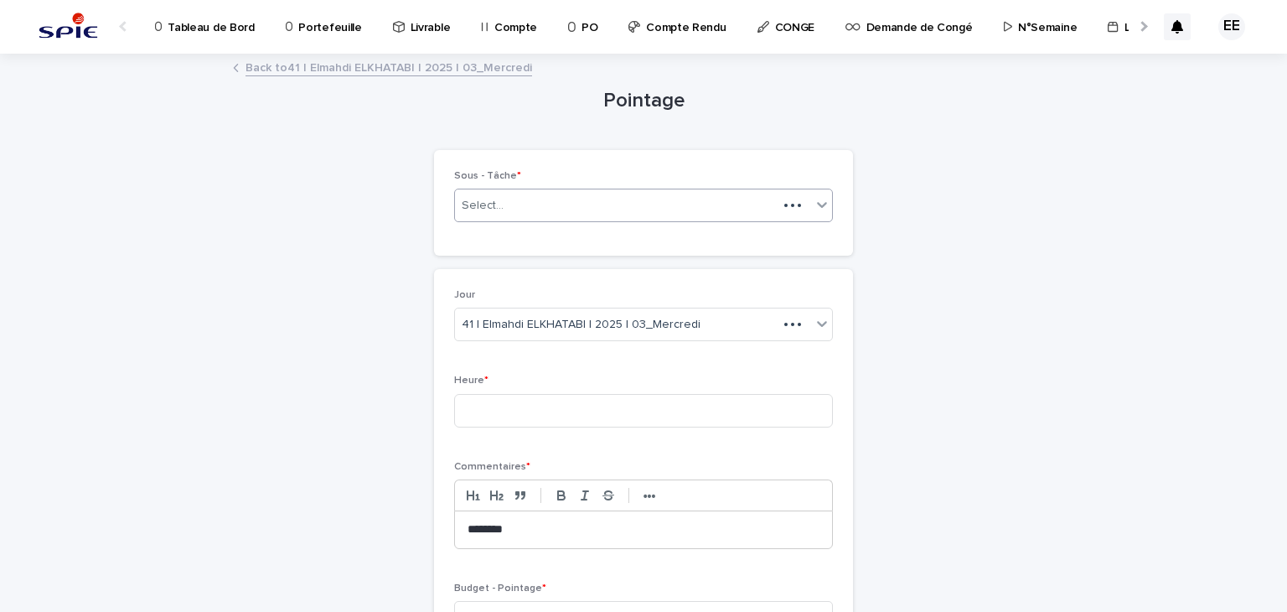
click at [601, 217] on div "Select..." at bounding box center [616, 206] width 323 height 28
type input "*****"
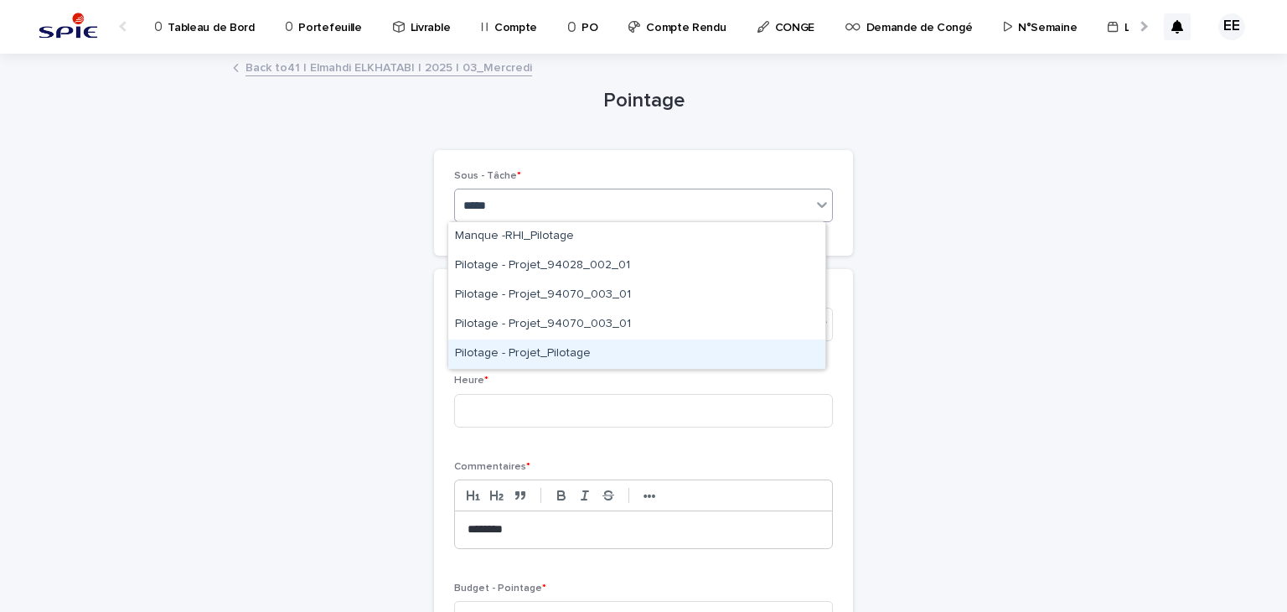
click at [556, 363] on div "Pilotage - Projet_Pilotage" at bounding box center [636, 353] width 377 height 29
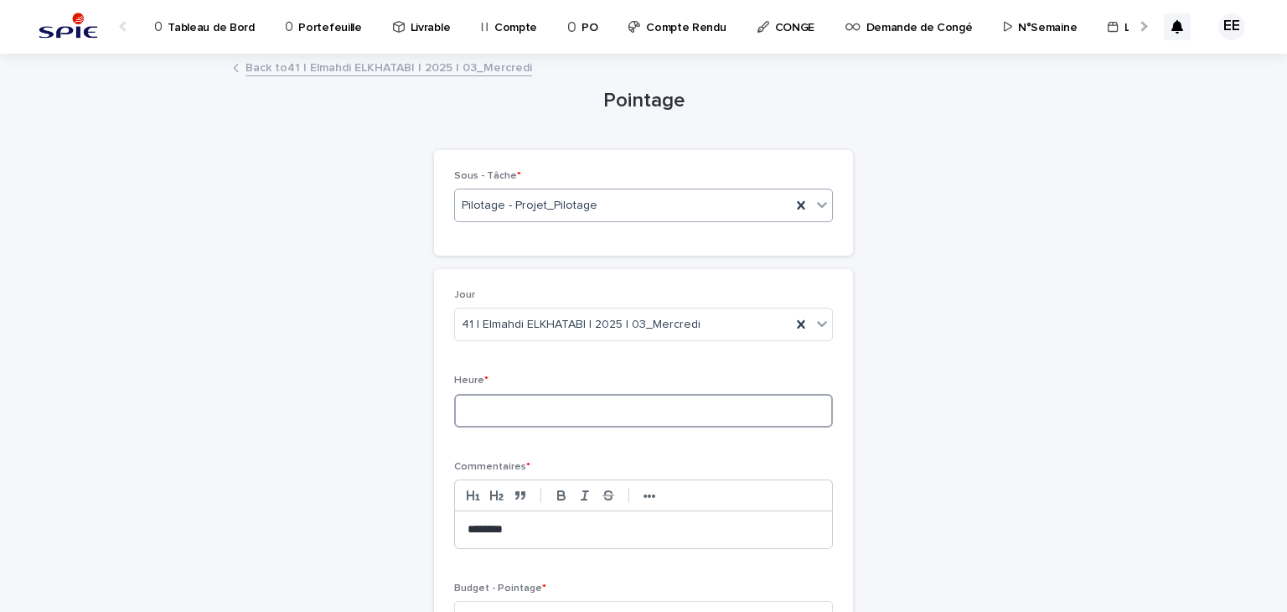
click at [560, 412] on input at bounding box center [643, 411] width 379 height 34
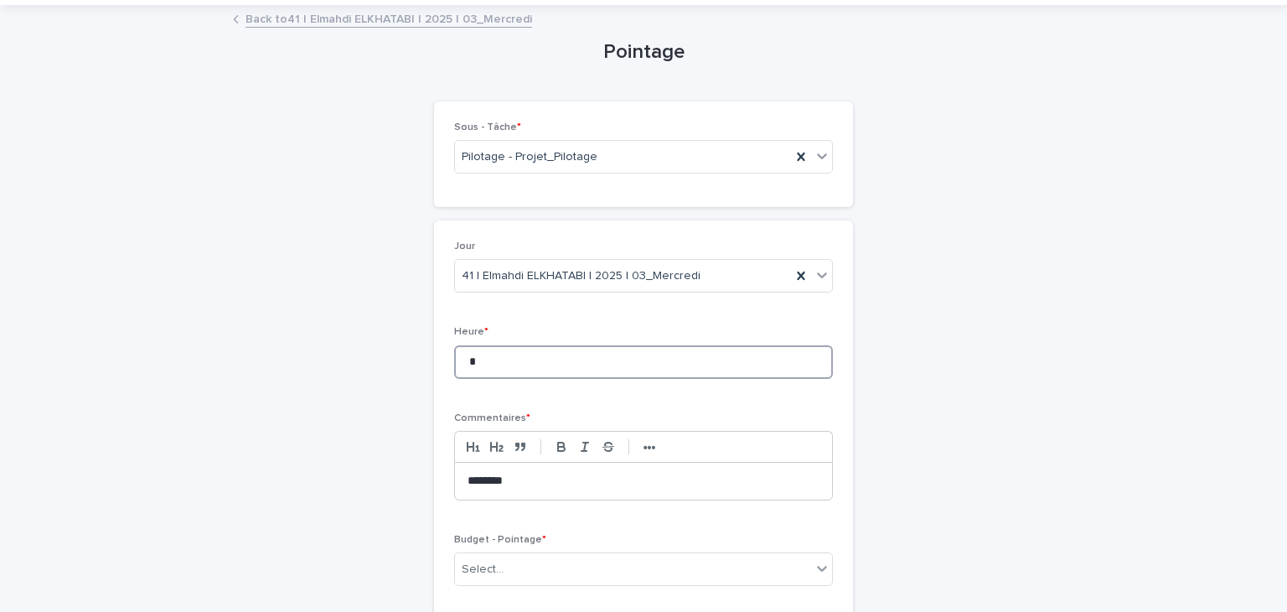
scroll to position [178, 0]
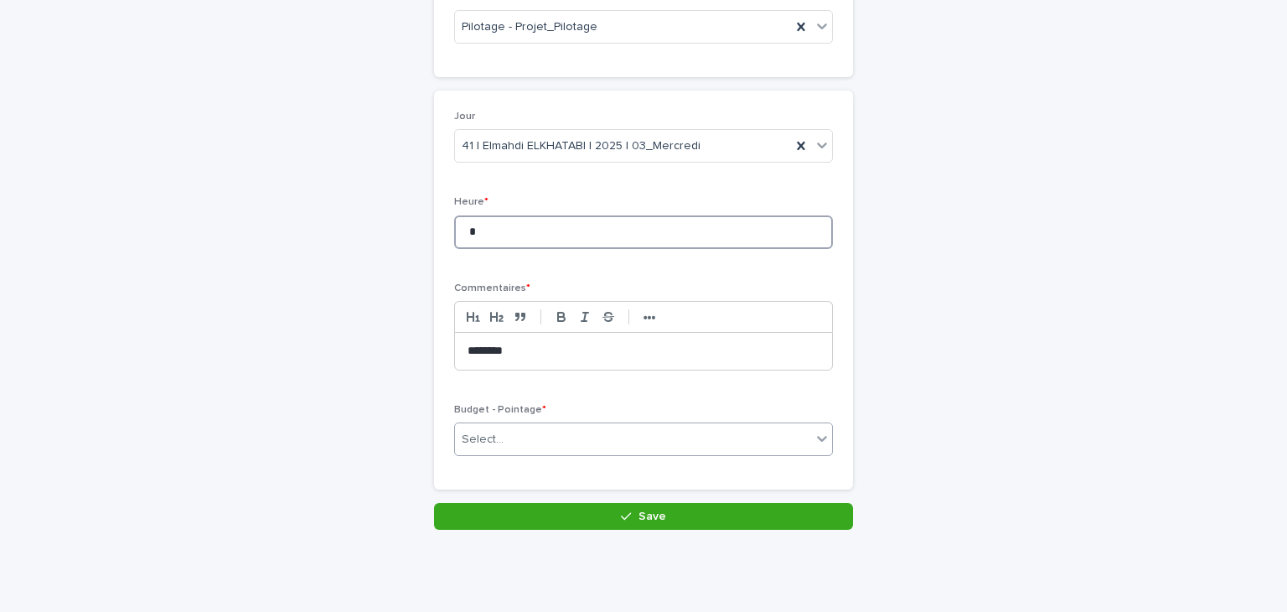
type input "*"
click at [455, 440] on div "Select..." at bounding box center [633, 440] width 356 height 28
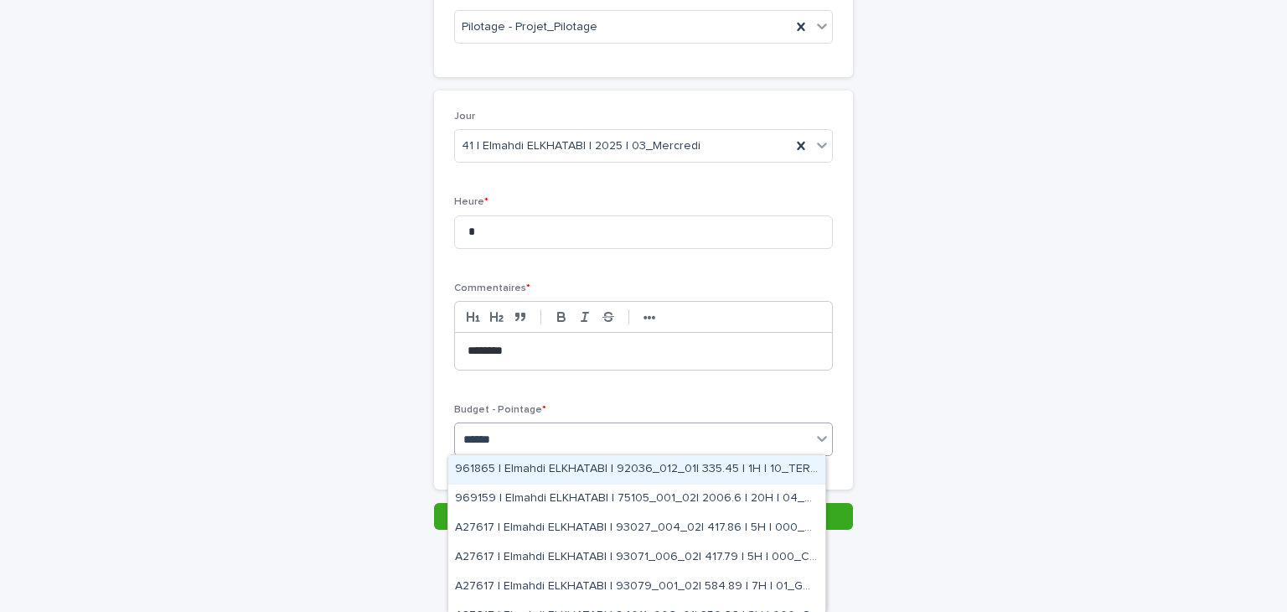
type input "*******"
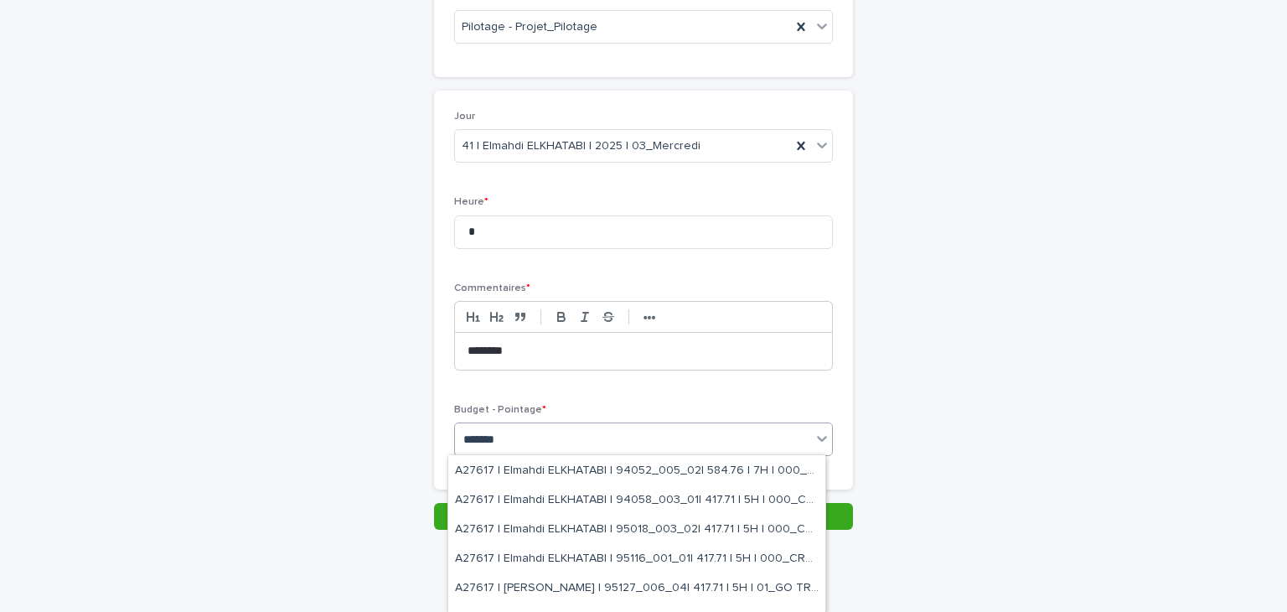
scroll to position [246, 0]
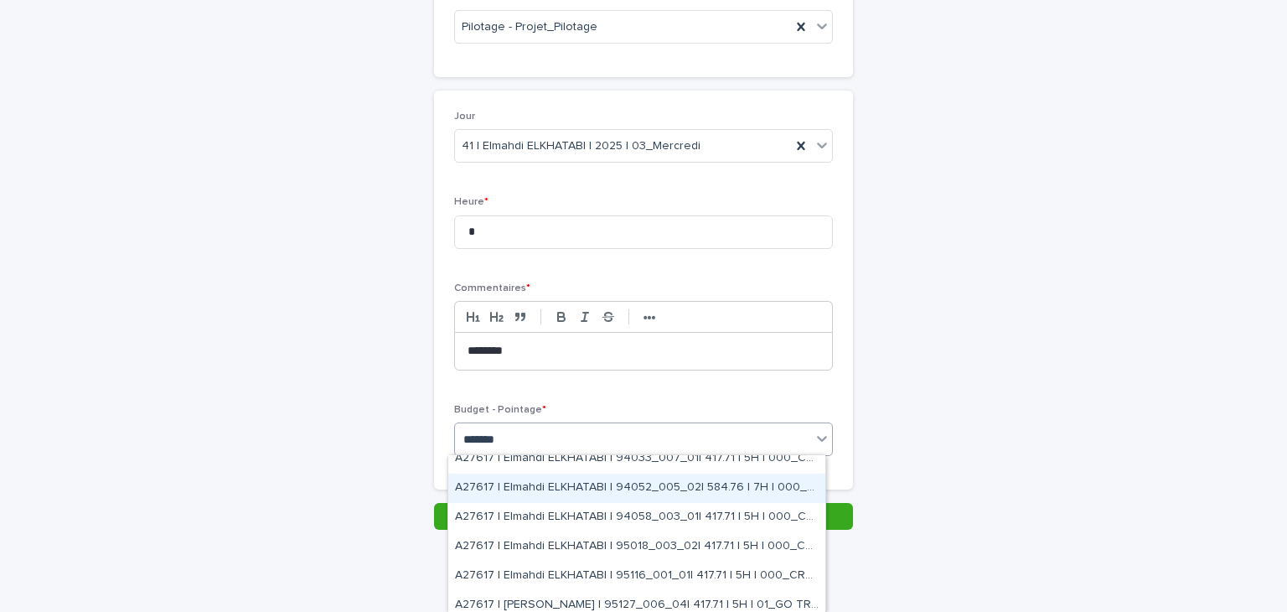
click at [746, 481] on div "A27617 | Elmahdi ELKHATABI | 94052_005_02| 584.76 | 7H | 000_CRVT" at bounding box center [636, 487] width 377 height 29
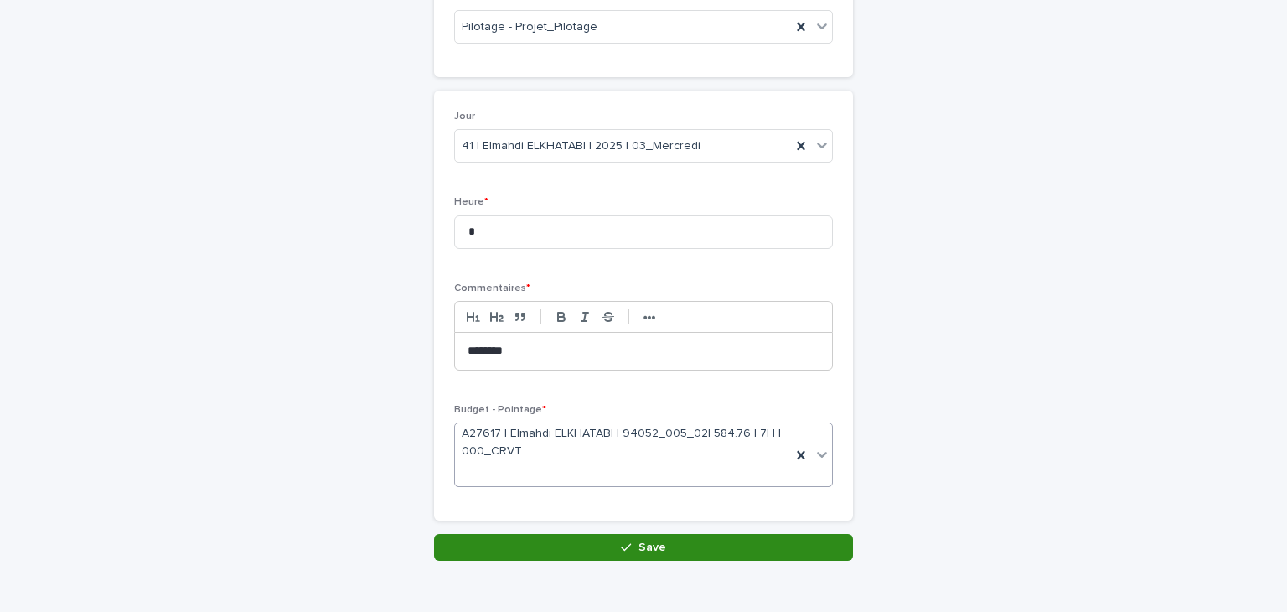
scroll to position [194, 0]
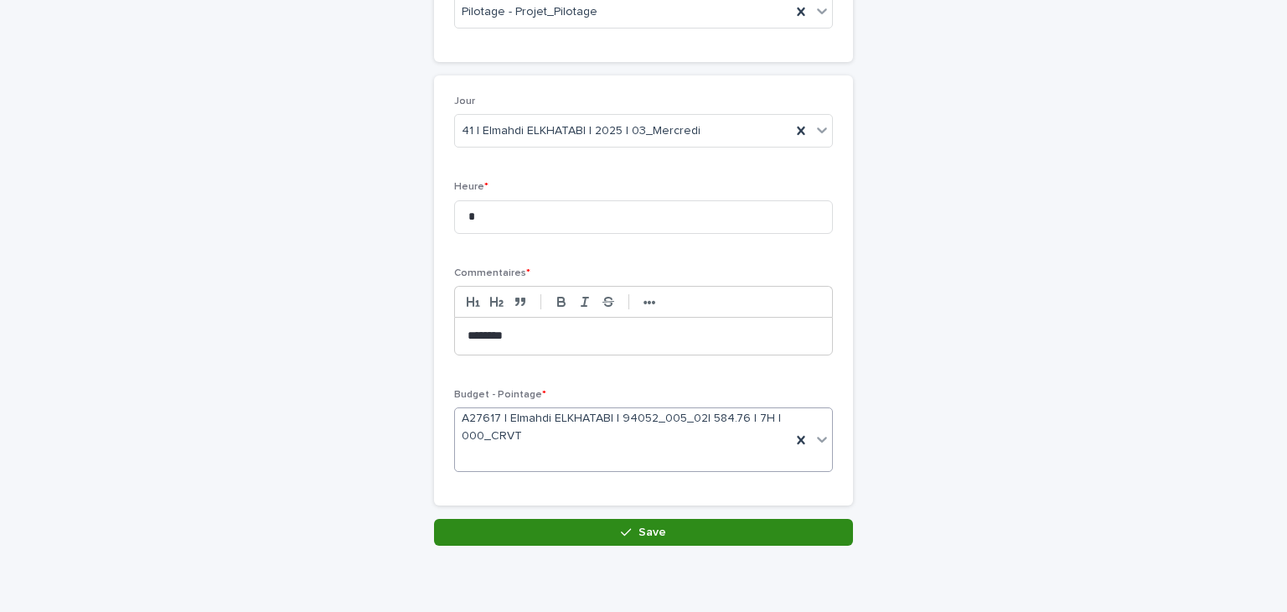
click at [768, 533] on button "Save" at bounding box center [643, 532] width 419 height 27
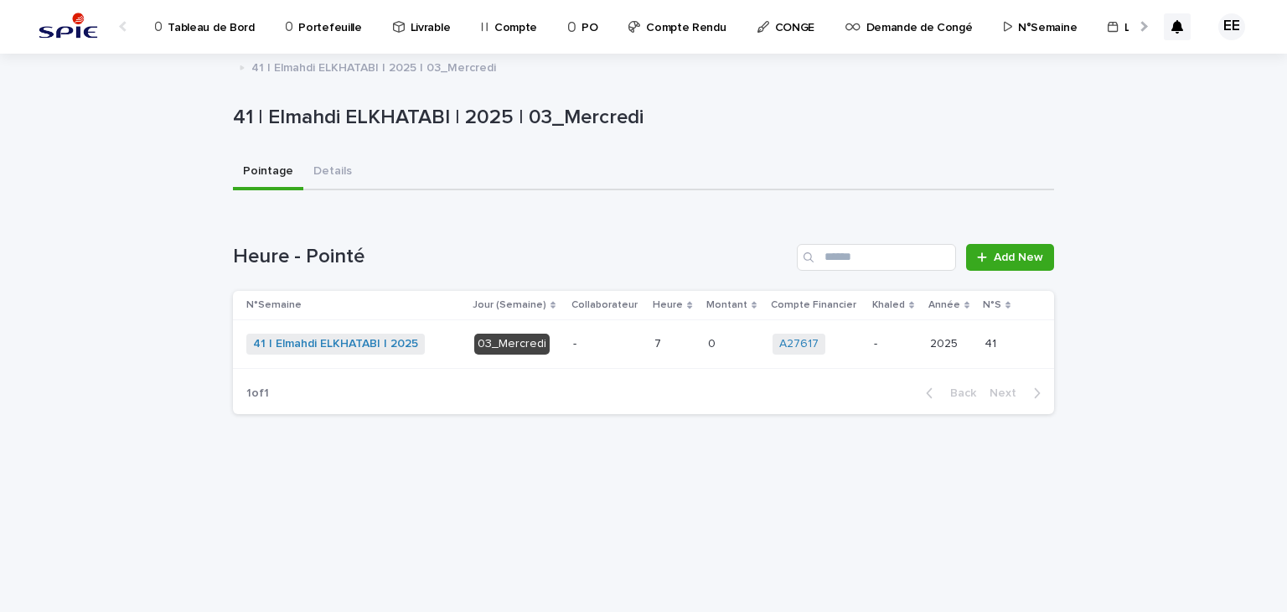
click at [379, 350] on span "41 | Elmahdi ELKHATABI | 2025" at bounding box center [335, 343] width 178 height 21
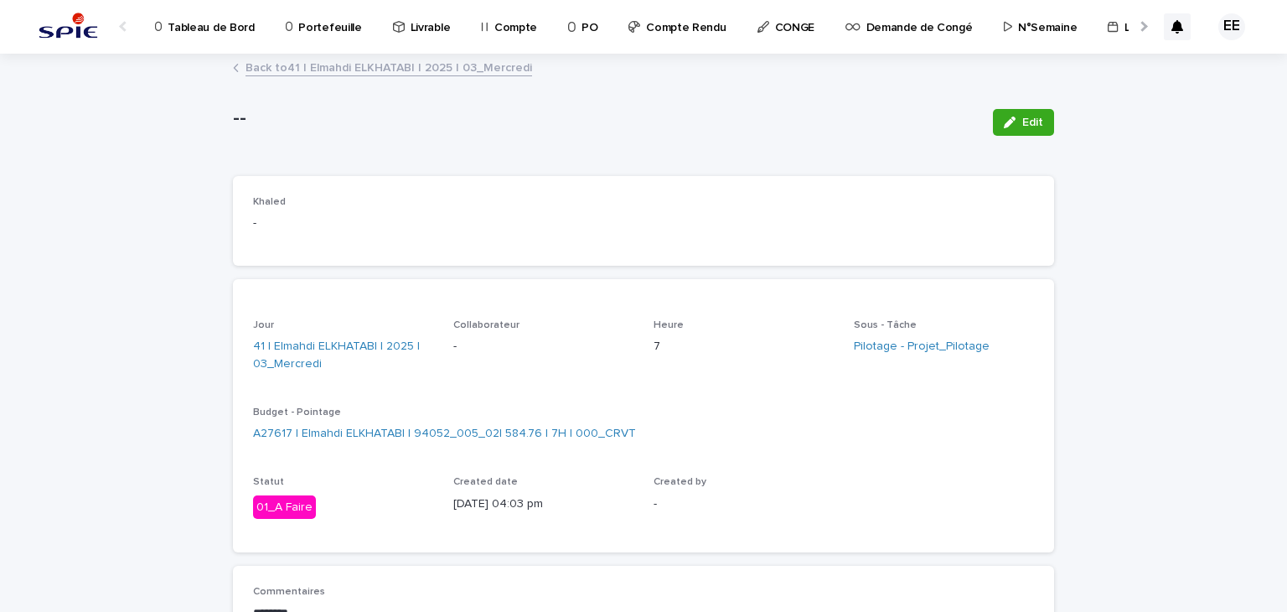
click at [479, 65] on link "Back to 41 | Elmahdi ELKHATABI | 2025 | 03_Mercredi" at bounding box center [389, 66] width 287 height 19
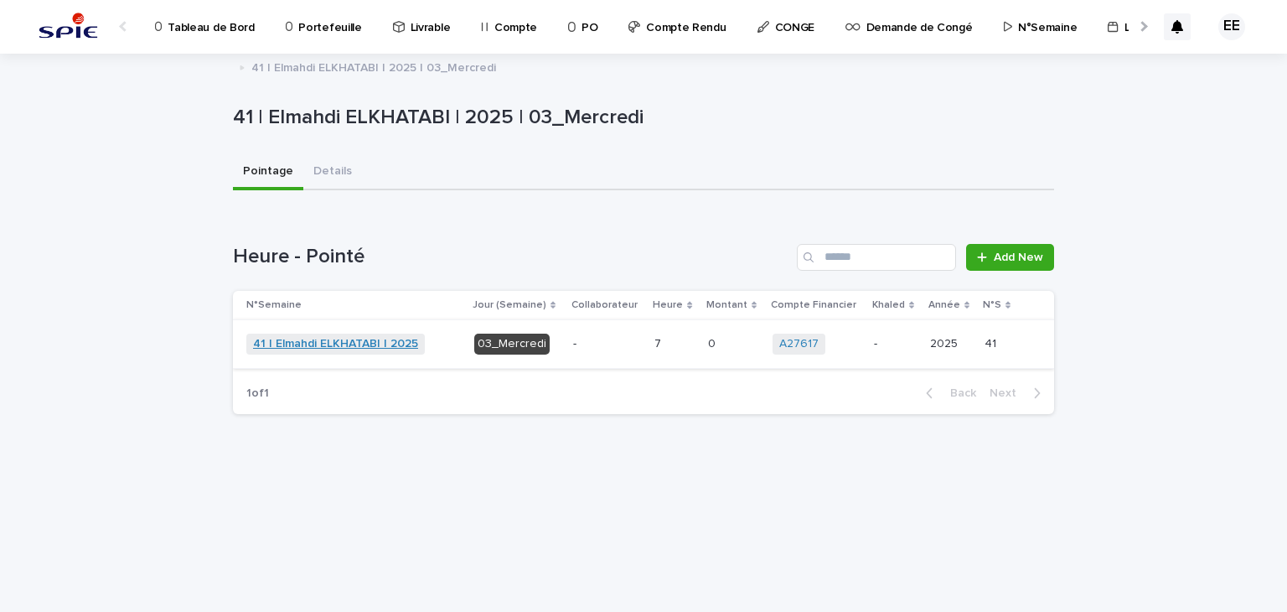
click at [363, 346] on link "41 | Elmahdi ELKHATABI | 2025" at bounding box center [335, 344] width 165 height 14
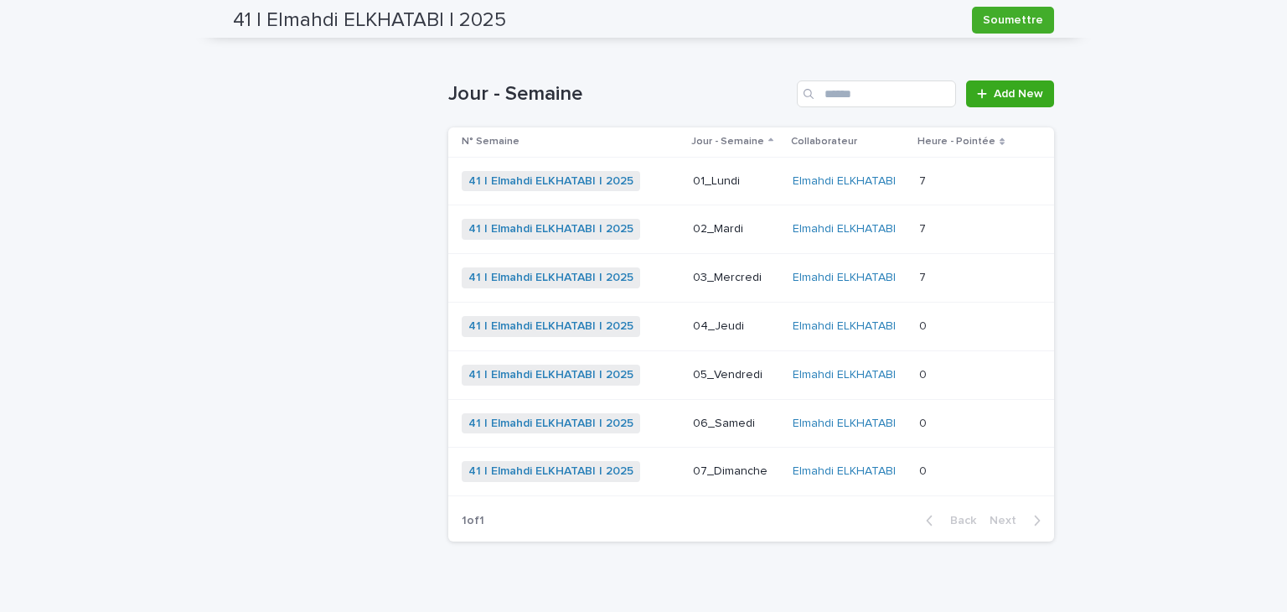
scroll to position [545, 0]
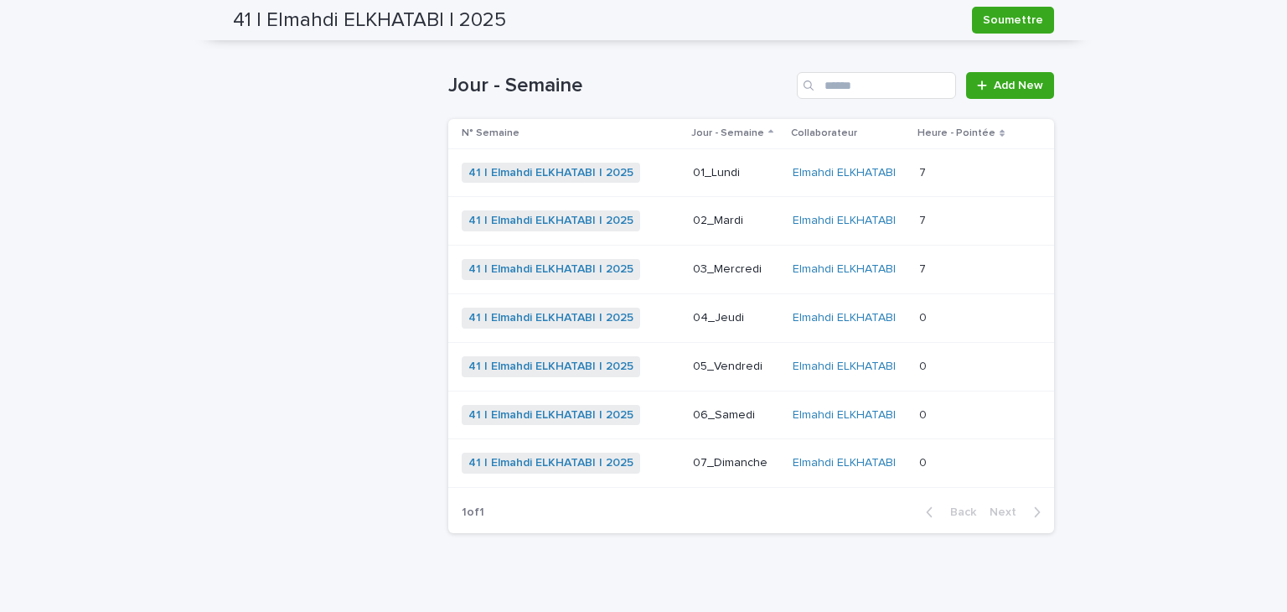
click at [757, 326] on div "04_Jeudi" at bounding box center [736, 318] width 86 height 28
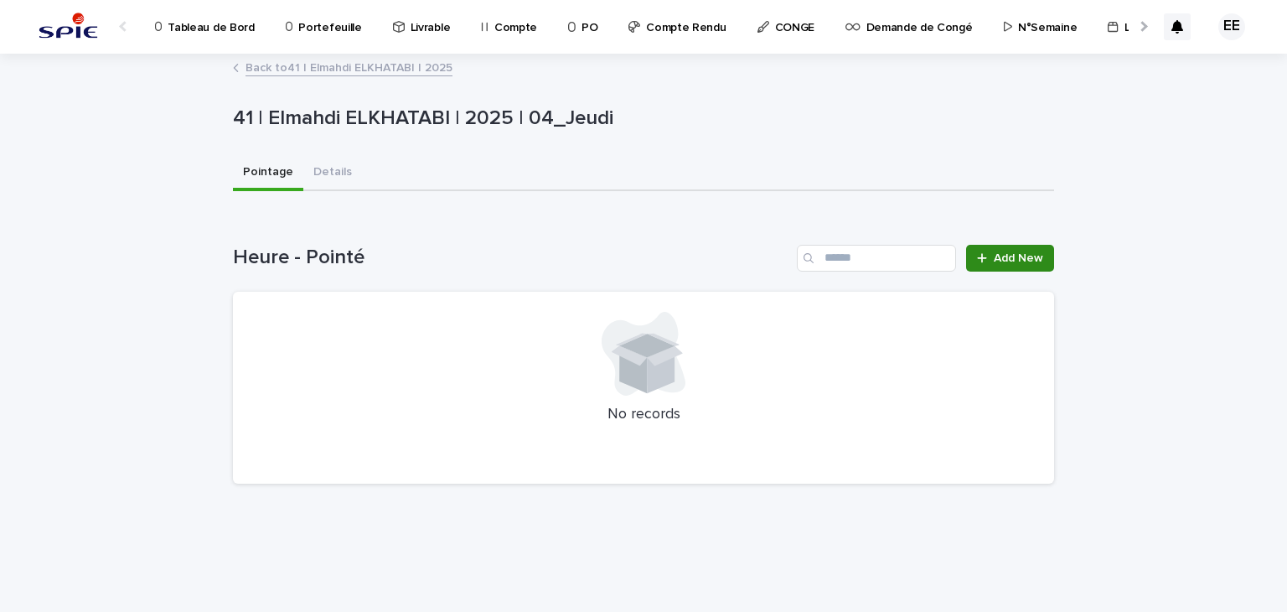
click at [985, 271] on div "Heure - Pointé Add New No records" at bounding box center [643, 365] width 821 height 240
click at [987, 261] on icon at bounding box center [982, 258] width 10 height 12
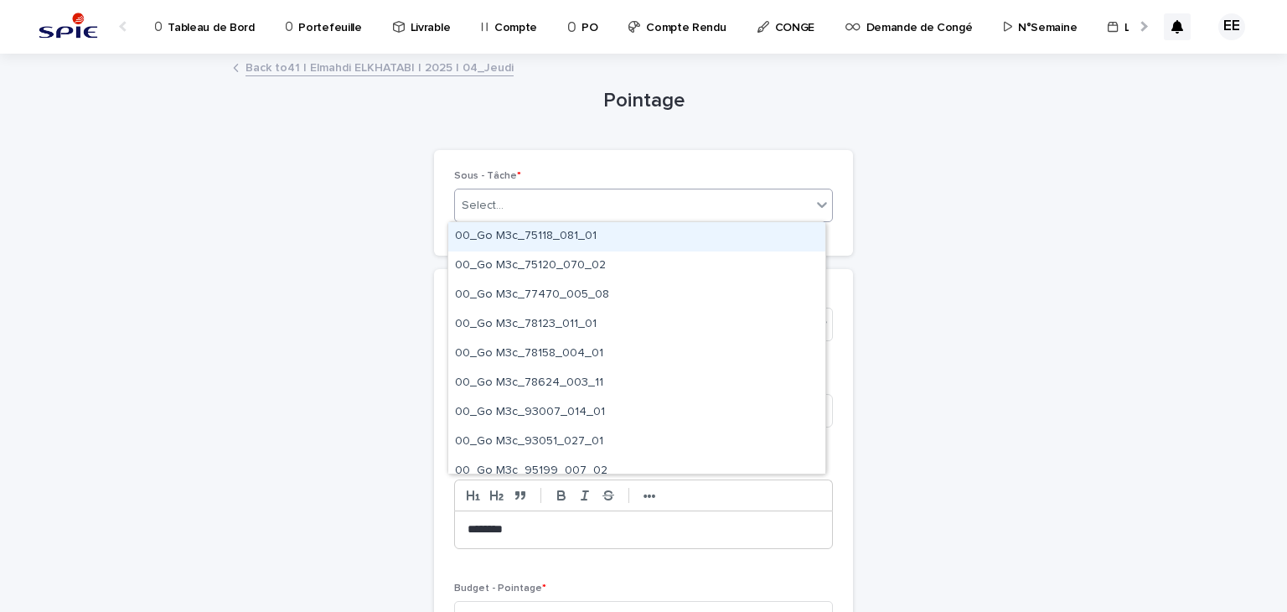
click at [742, 198] on div "Select..." at bounding box center [633, 206] width 356 height 28
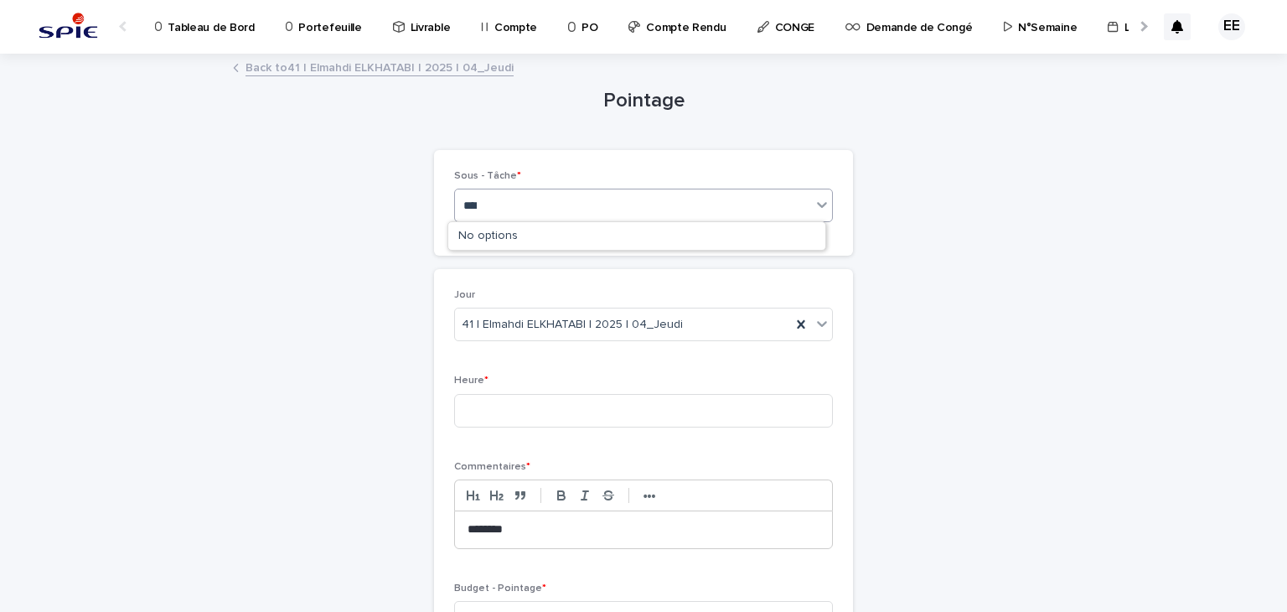
type input "*****"
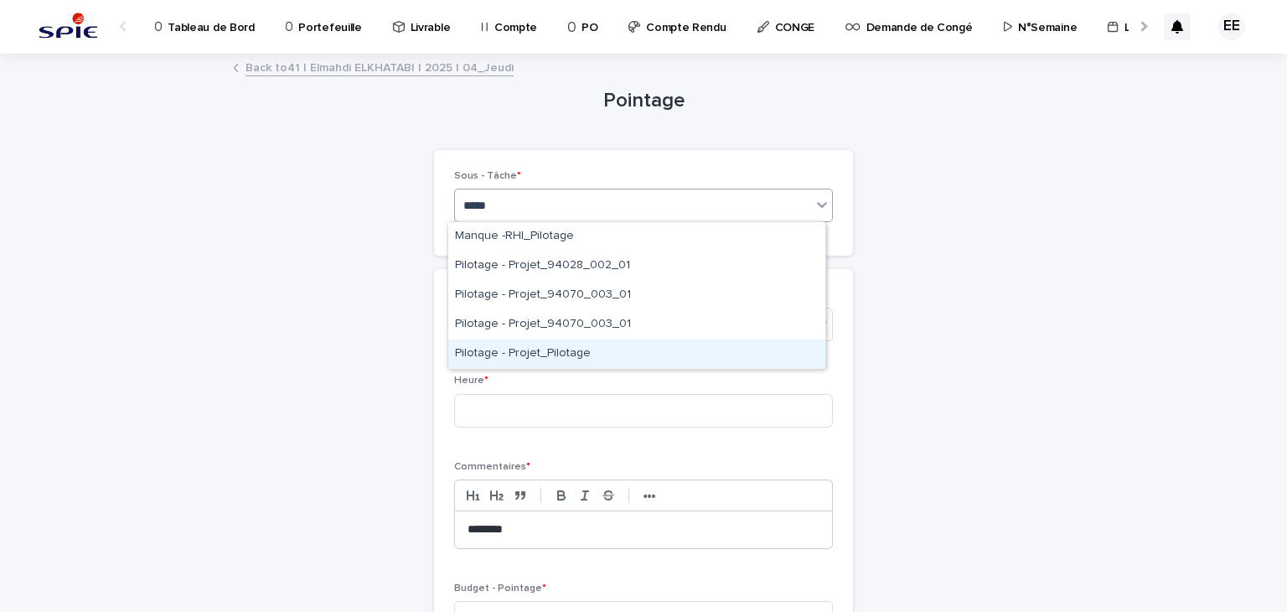
click at [533, 361] on div "Pilotage - Projet_Pilotage" at bounding box center [636, 353] width 377 height 29
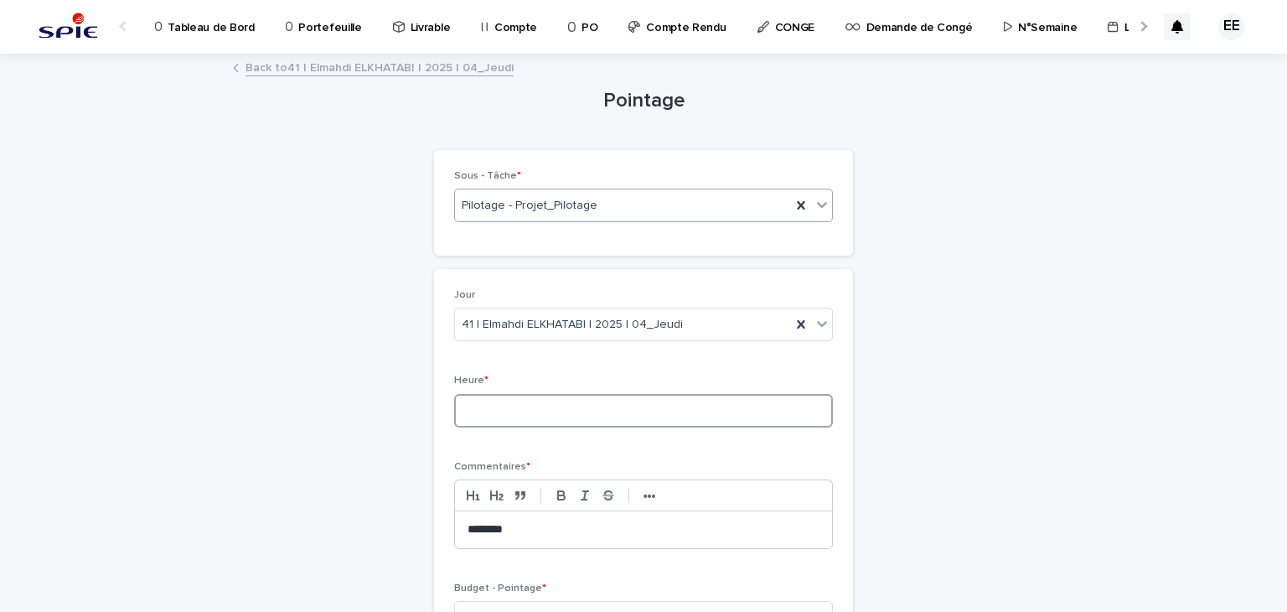
click at [543, 403] on input at bounding box center [643, 411] width 379 height 34
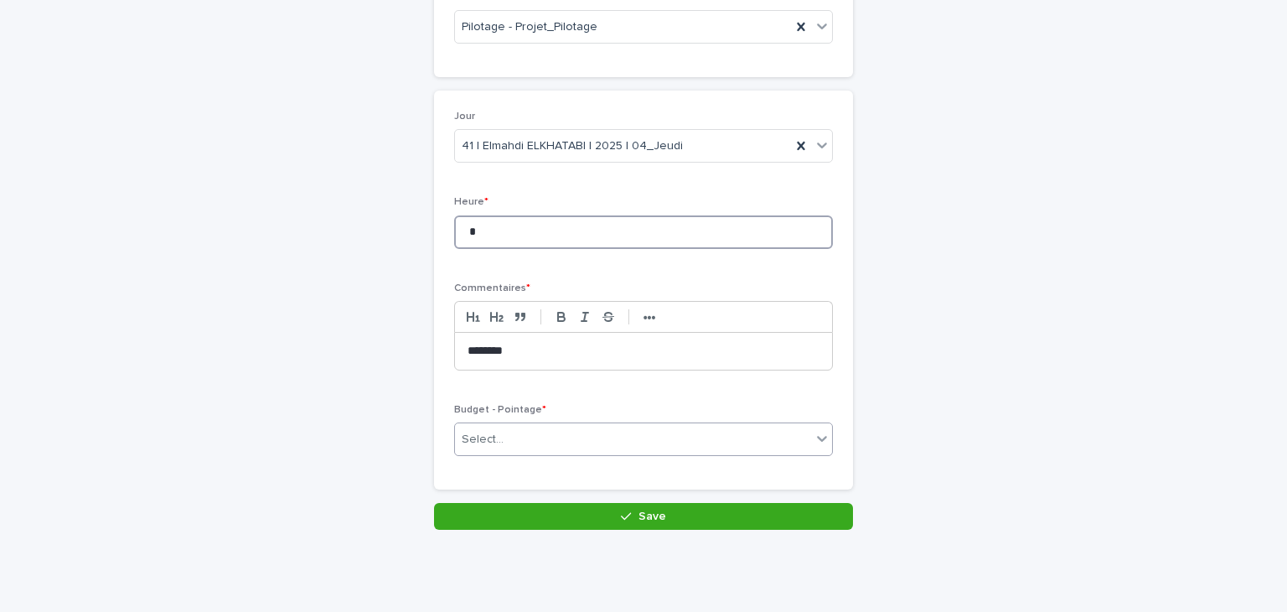
type input "*"
click at [620, 433] on div "Select..." at bounding box center [633, 440] width 356 height 28
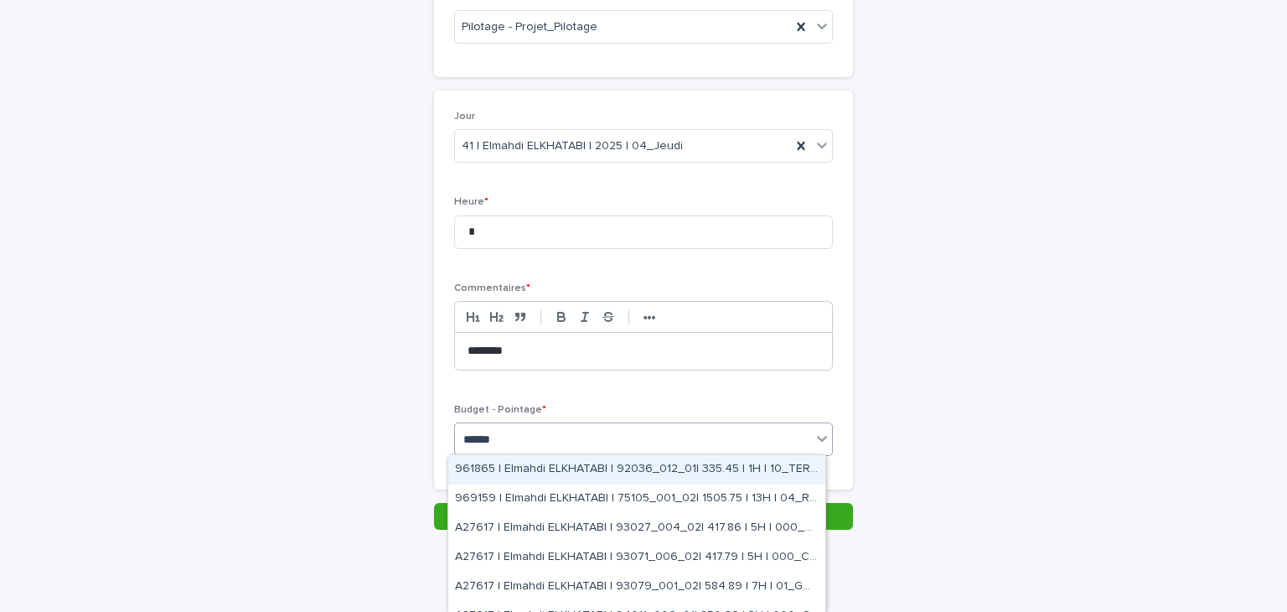
type input "*******"
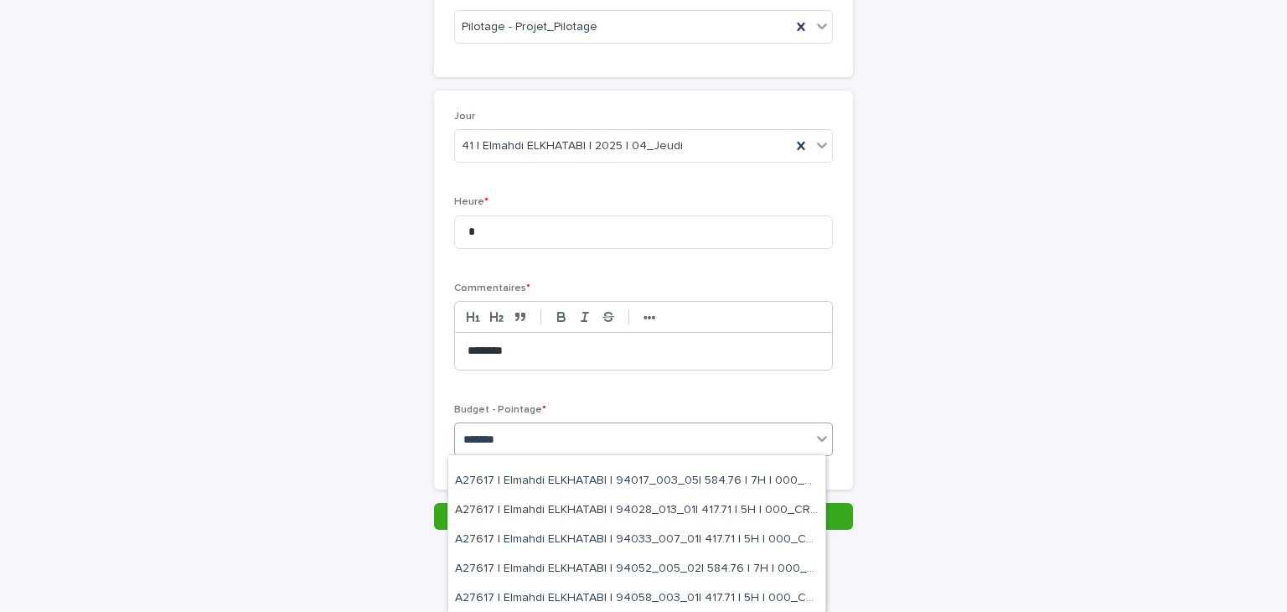
scroll to position [168, 0]
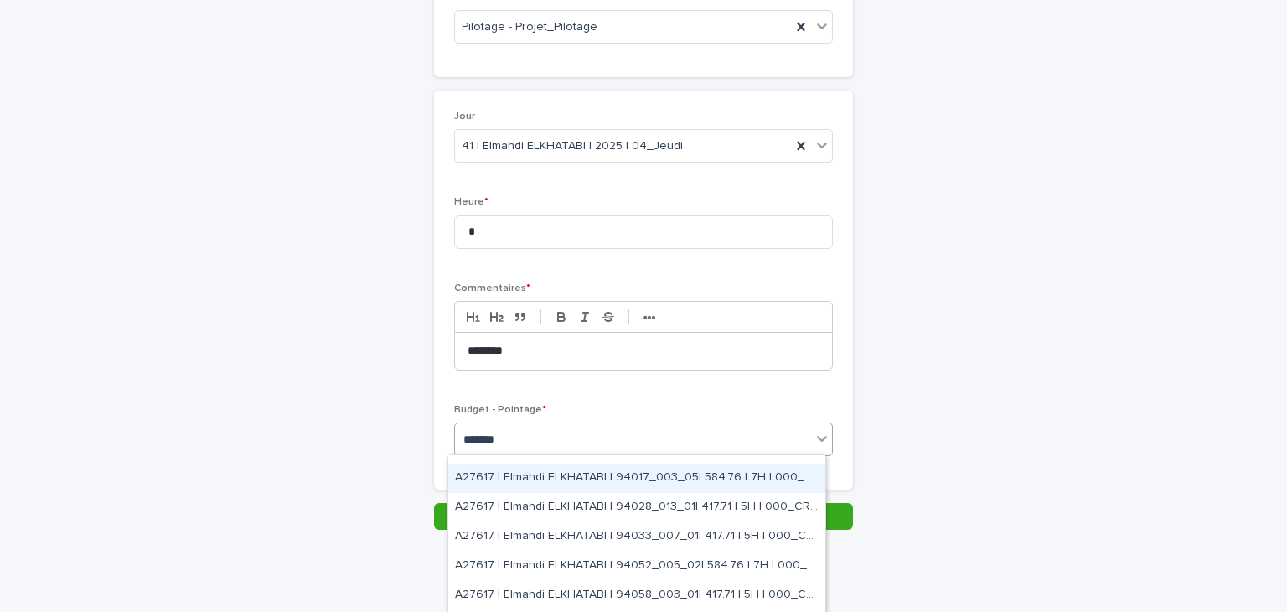
click at [729, 484] on div "A27617 | Elmahdi ELKHATABI | 94017_003_05| 584.76 | 7H | 000_CRVT" at bounding box center [636, 477] width 377 height 29
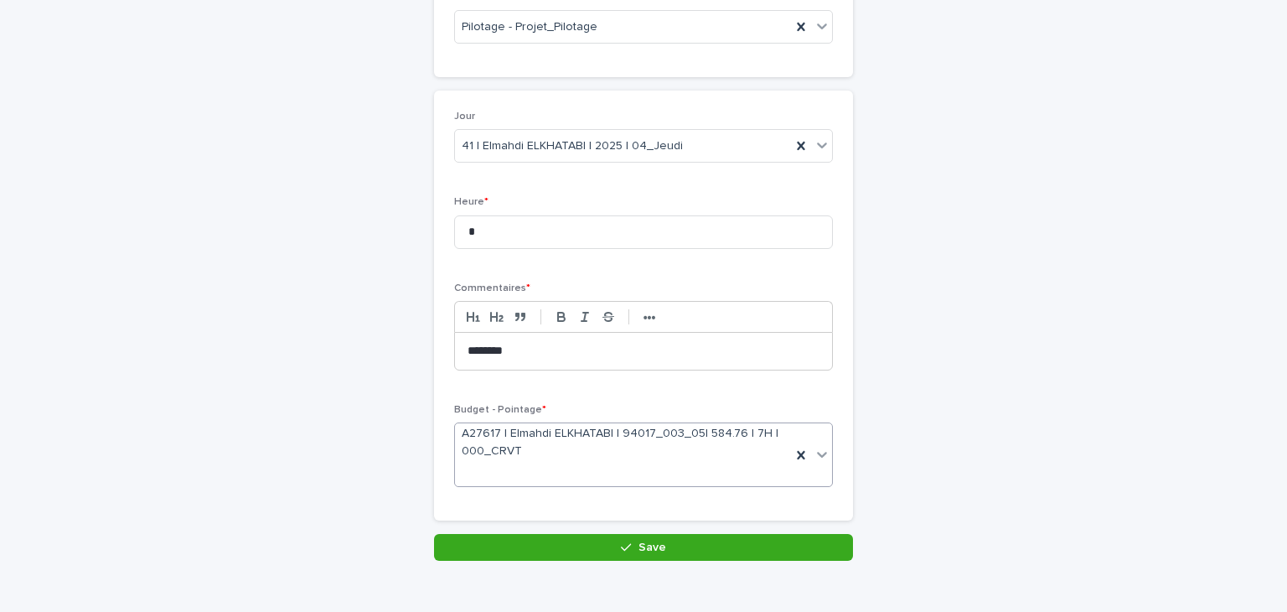
scroll to position [194, 0]
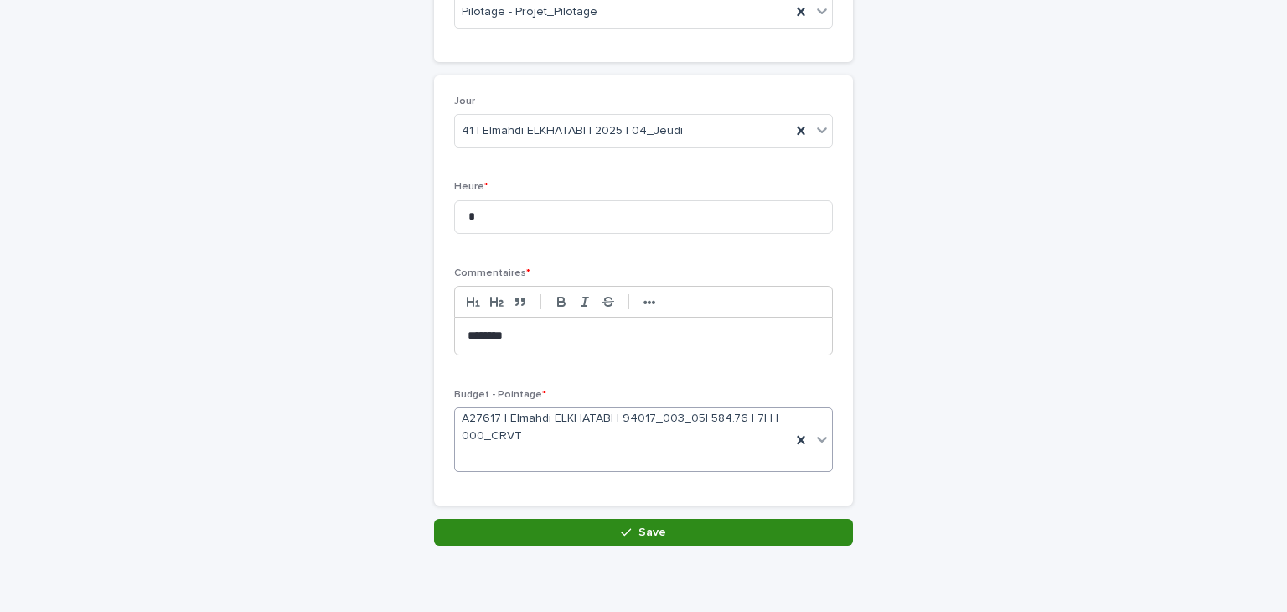
click at [560, 525] on button "Save" at bounding box center [643, 532] width 419 height 27
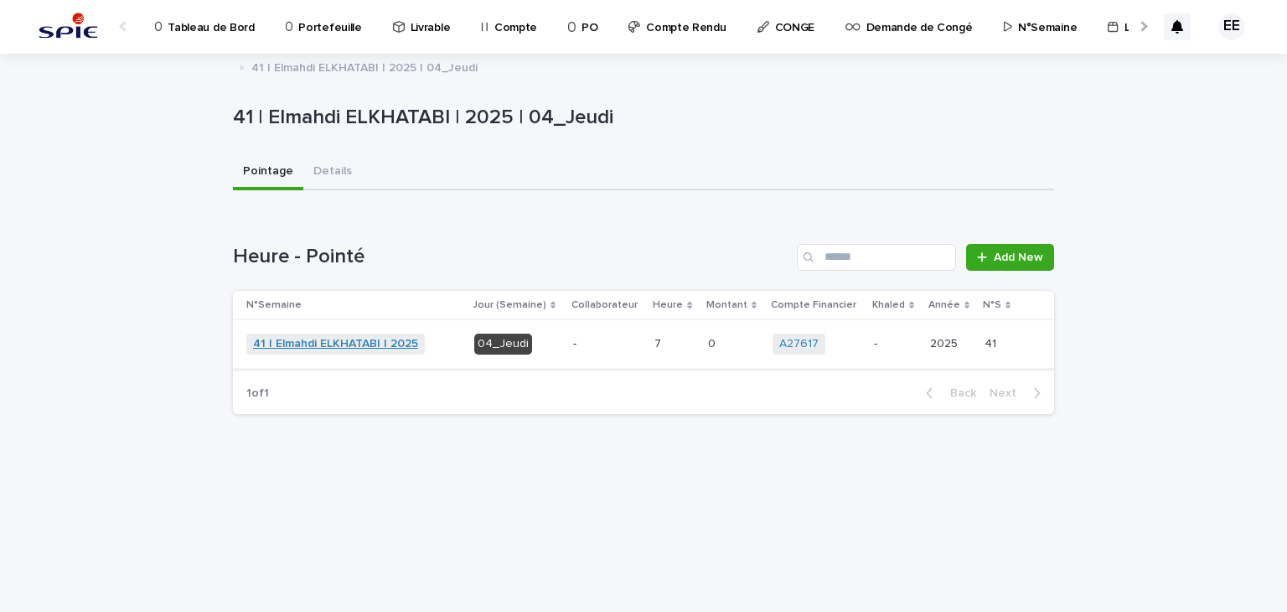
click at [350, 339] on link "41 | Elmahdi ELKHATABI | 2025" at bounding box center [335, 344] width 165 height 14
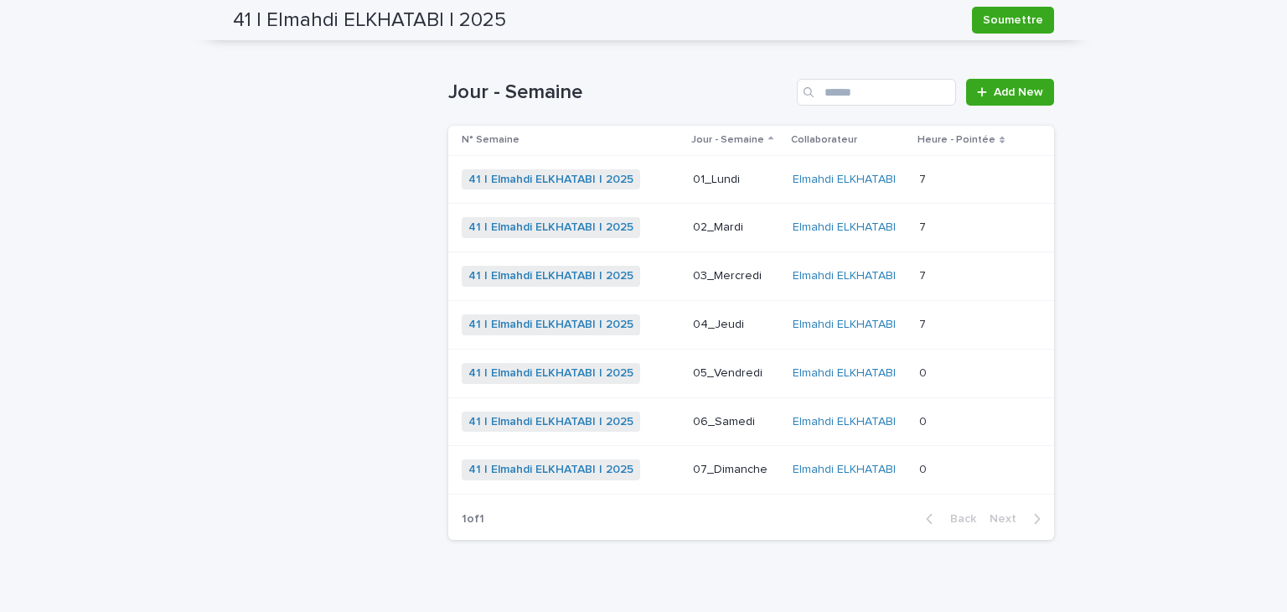
scroll to position [540, 0]
click at [744, 375] on p "05_Vendredi" at bounding box center [736, 372] width 86 height 14
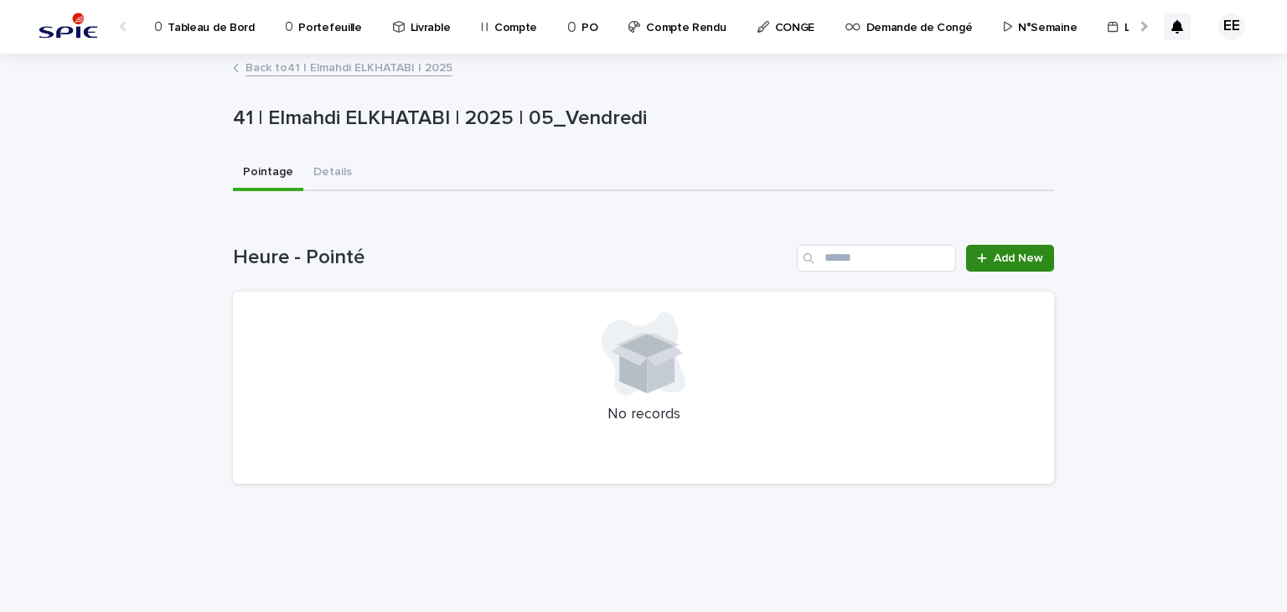
click at [985, 253] on icon at bounding box center [982, 258] width 10 height 12
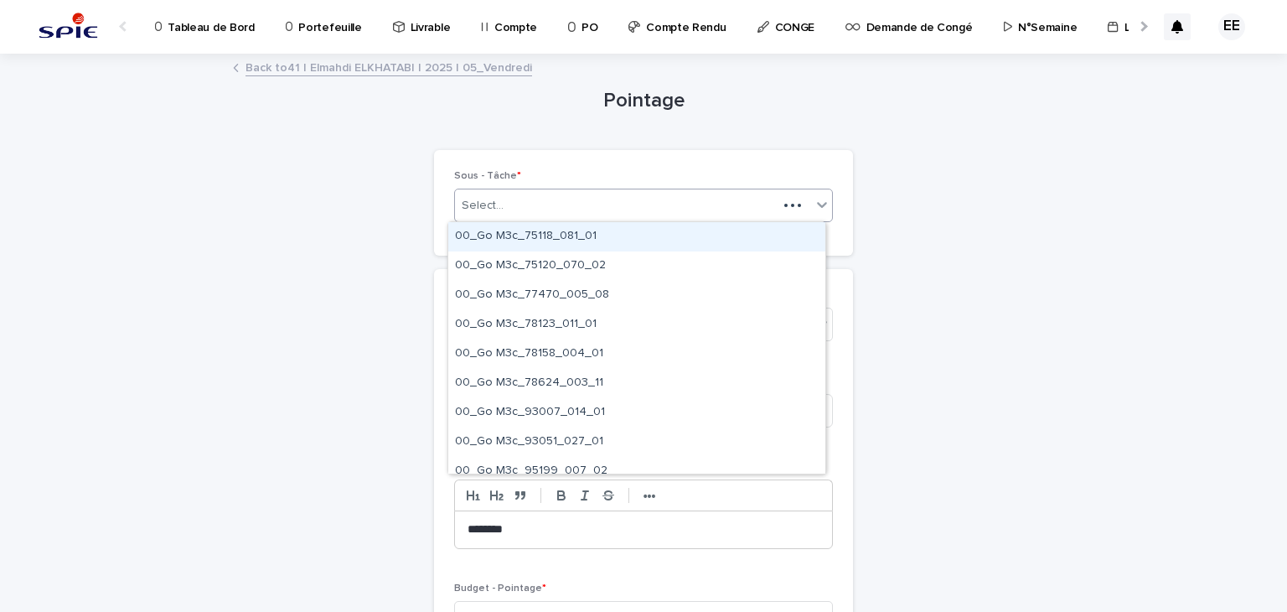
click at [626, 204] on div "Select..." at bounding box center [616, 206] width 323 height 28
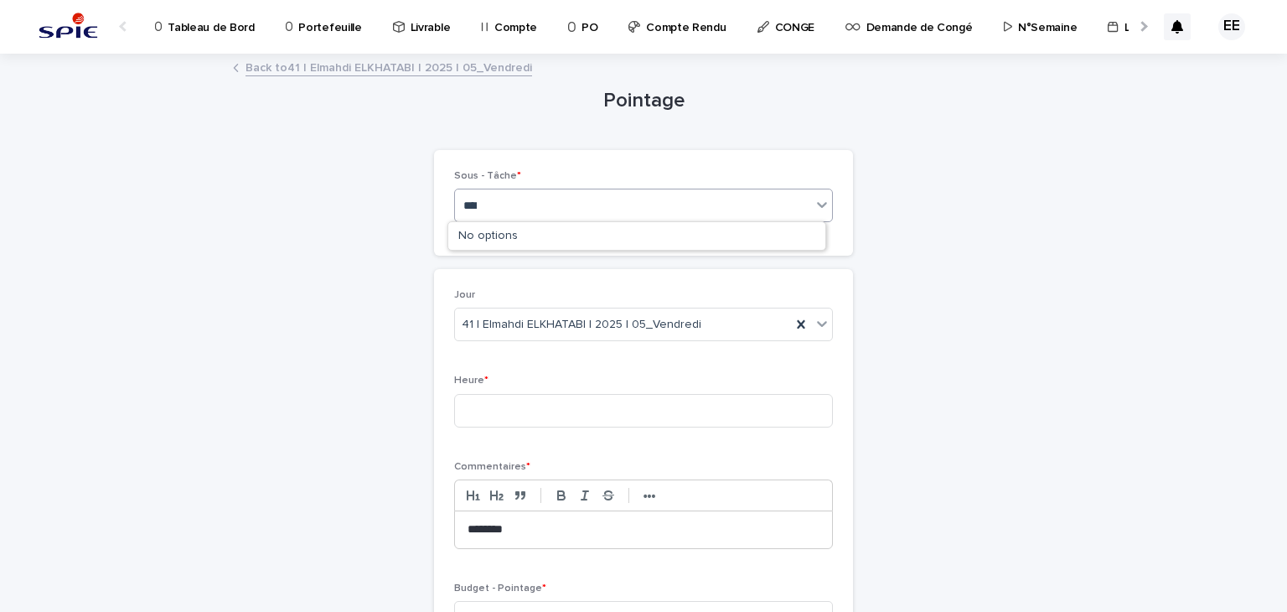
type input "*****"
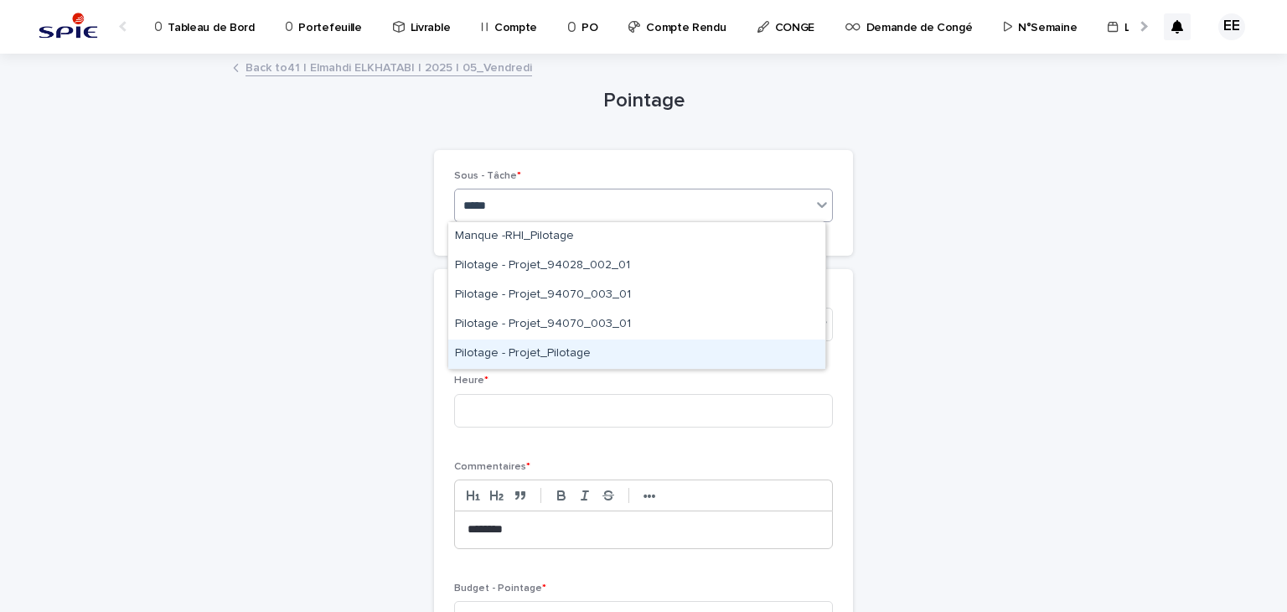
click at [581, 354] on div "Pilotage - Projet_Pilotage" at bounding box center [636, 353] width 377 height 29
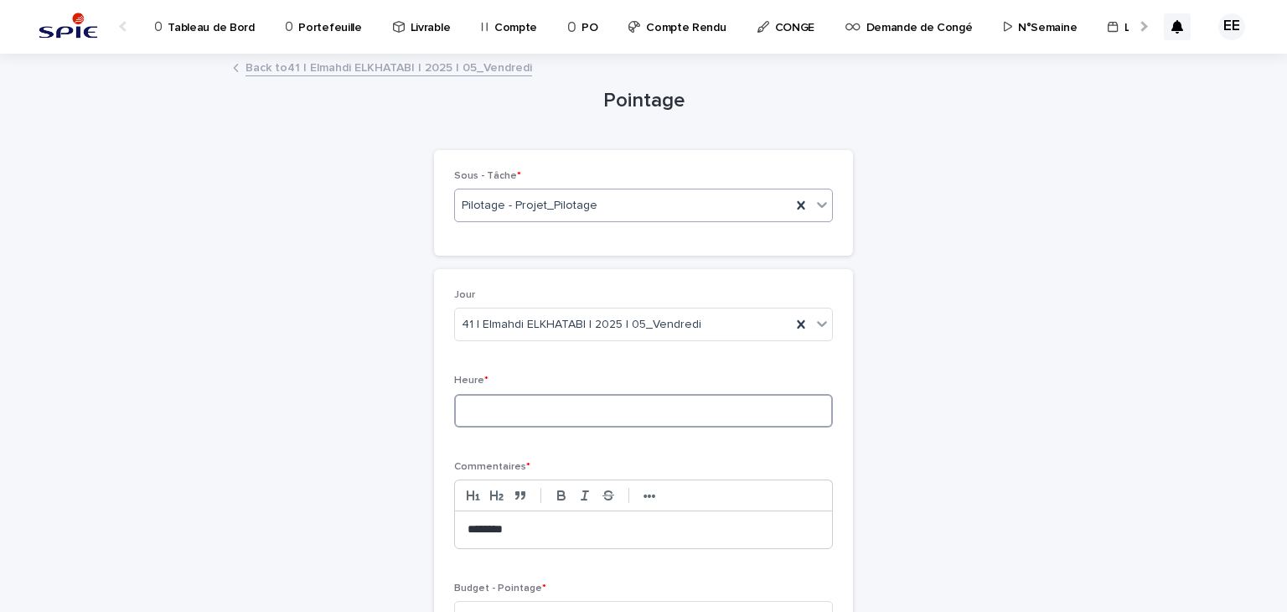
click at [577, 407] on input at bounding box center [643, 411] width 379 height 34
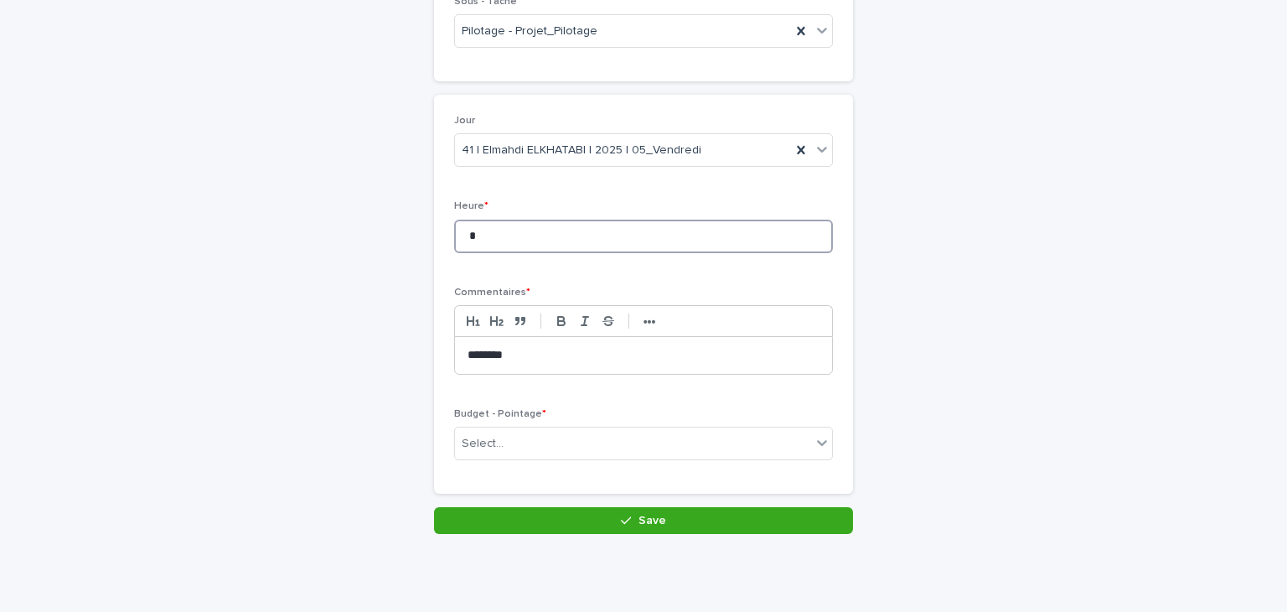
scroll to position [178, 0]
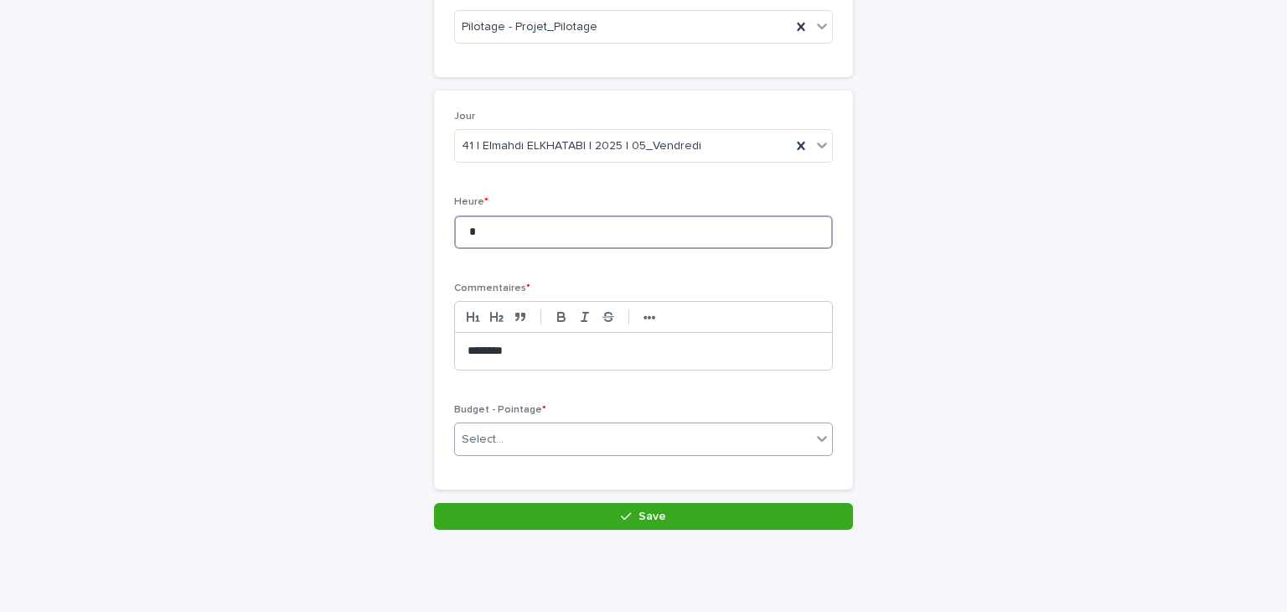
type input "*"
click at [660, 432] on div "Select..." at bounding box center [633, 440] width 356 height 28
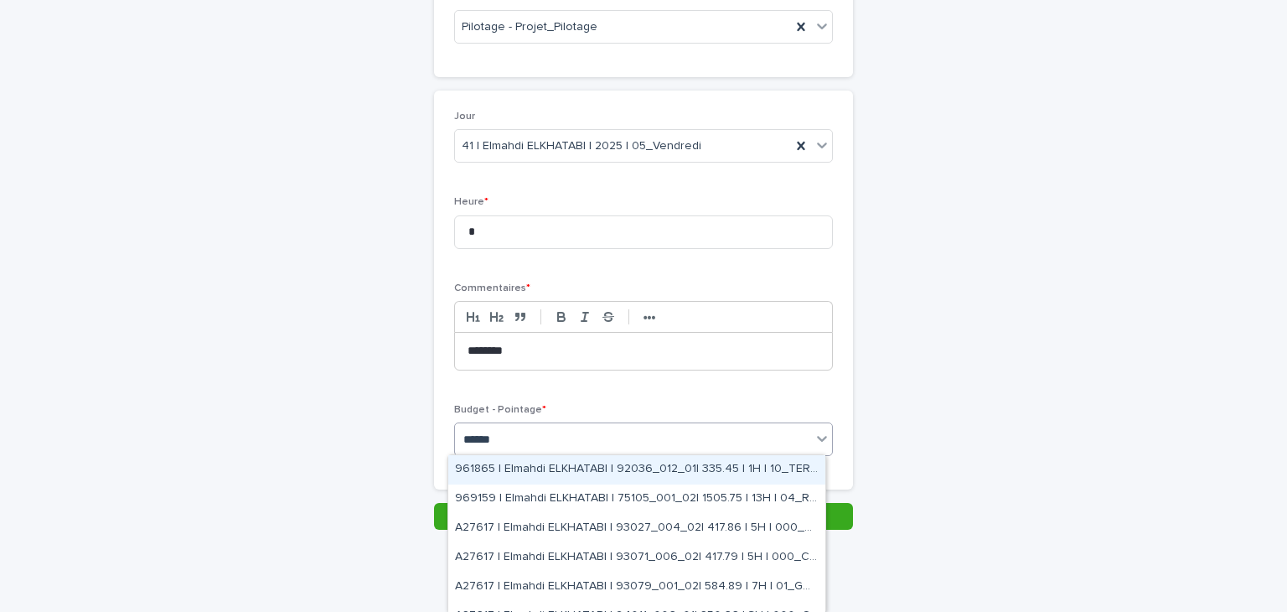
type input "*******"
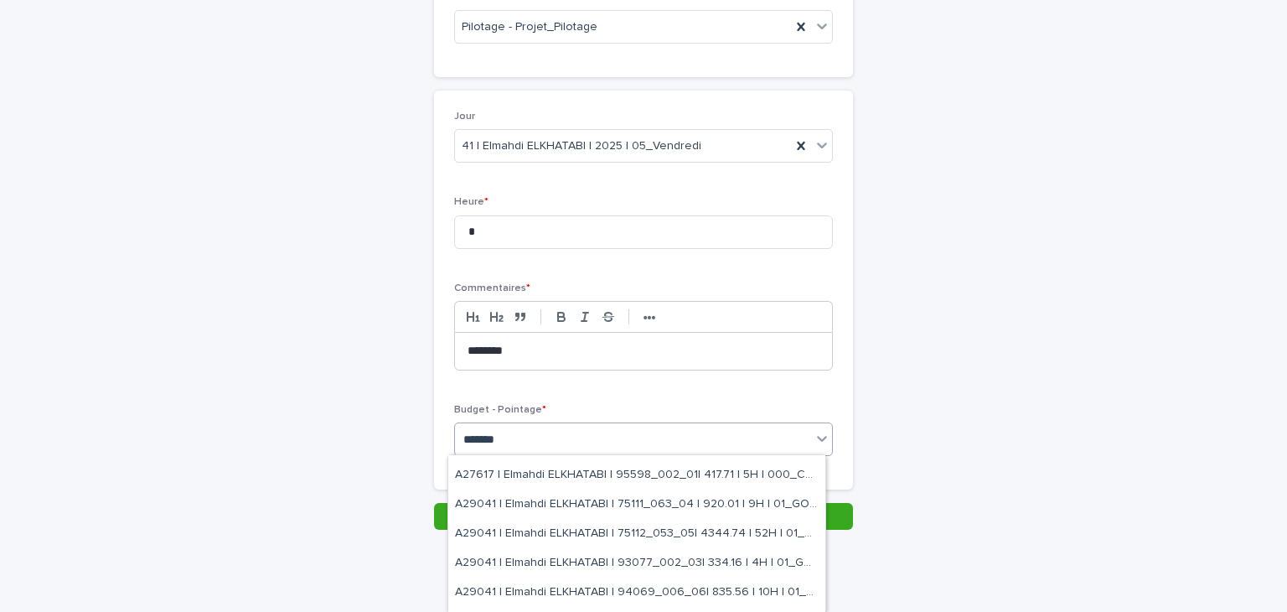
scroll to position [443, 0]
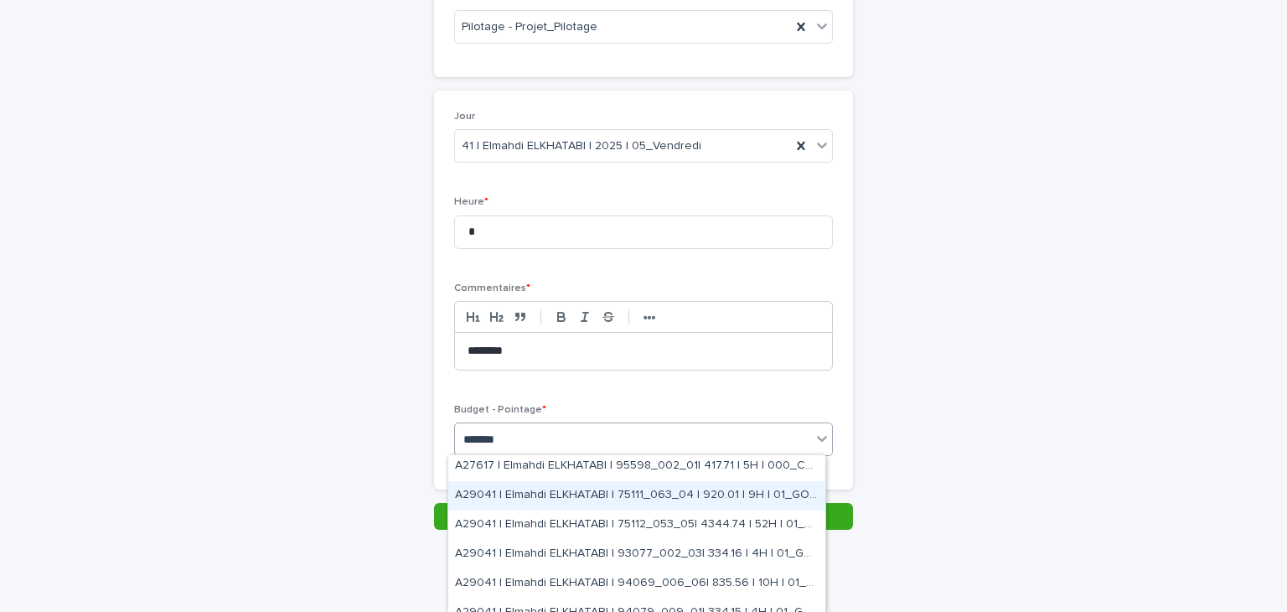
click at [749, 494] on div "A29041 | Elmahdi ELKHATABI | 75111_063_04 | 920.01 | 9H | 01_GO TRAVAUX" at bounding box center [636, 495] width 377 height 29
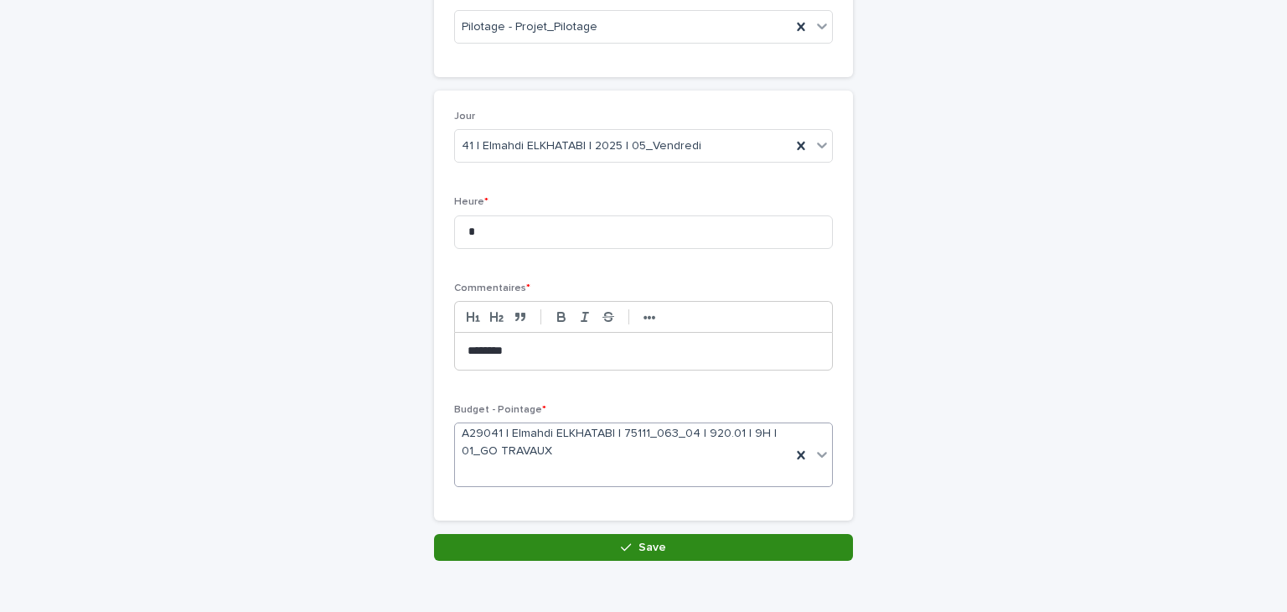
scroll to position [194, 0]
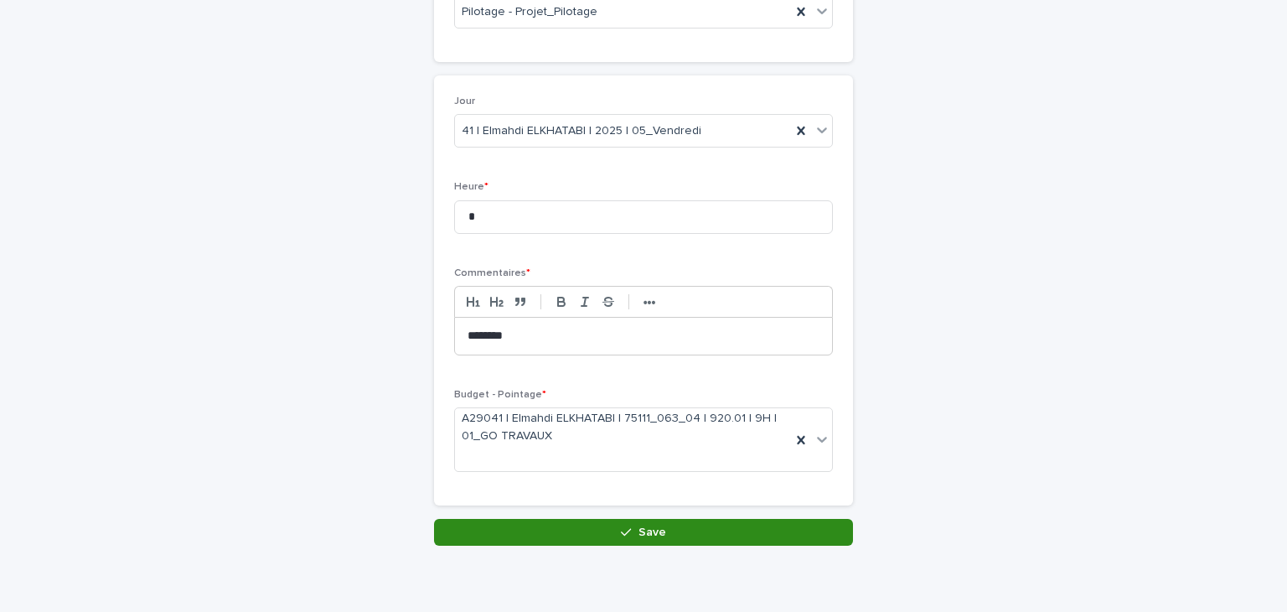
click at [727, 540] on button "Save" at bounding box center [643, 532] width 419 height 27
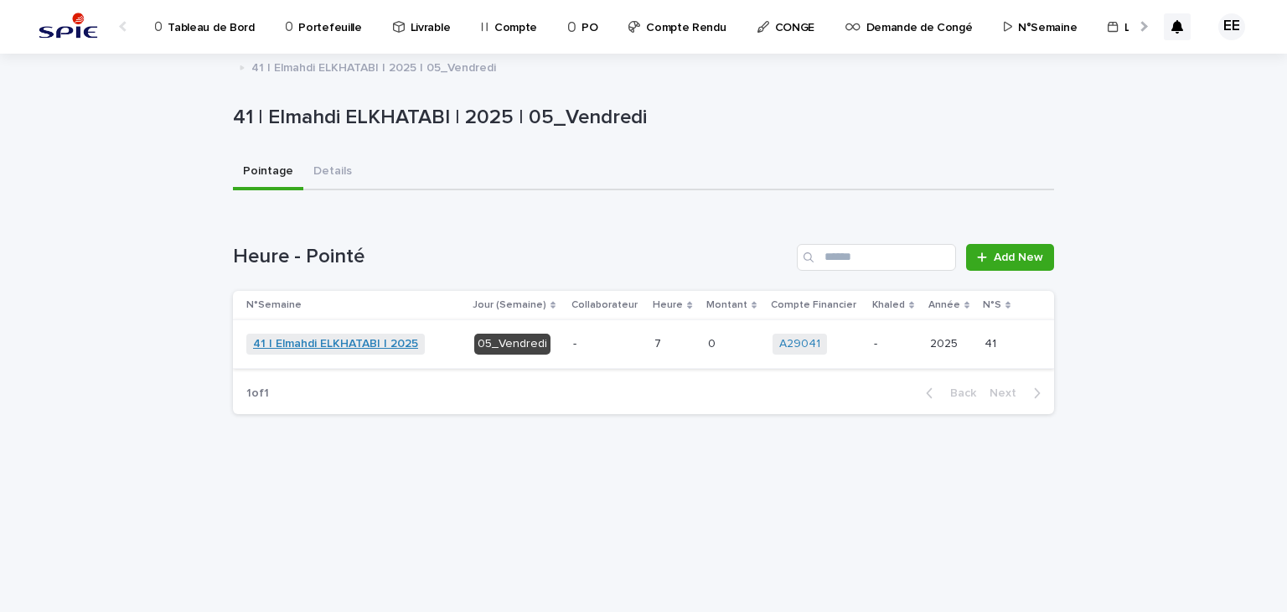
click at [376, 344] on link "41 | Elmahdi ELKHATABI | 2025" at bounding box center [335, 344] width 165 height 14
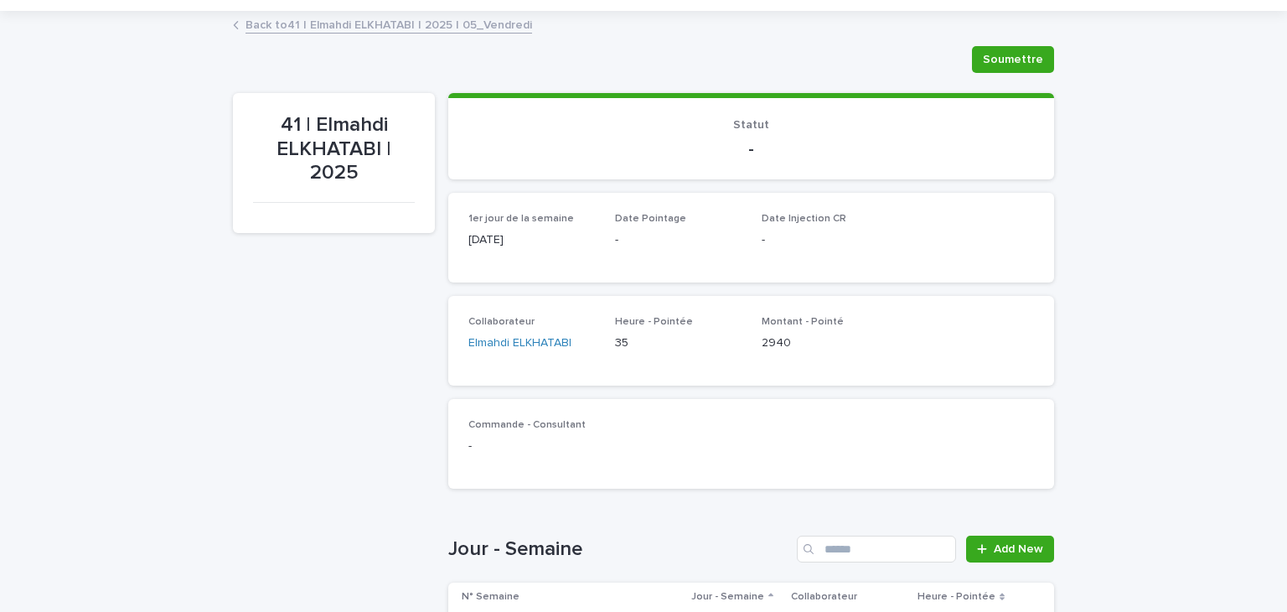
scroll to position [18, 0]
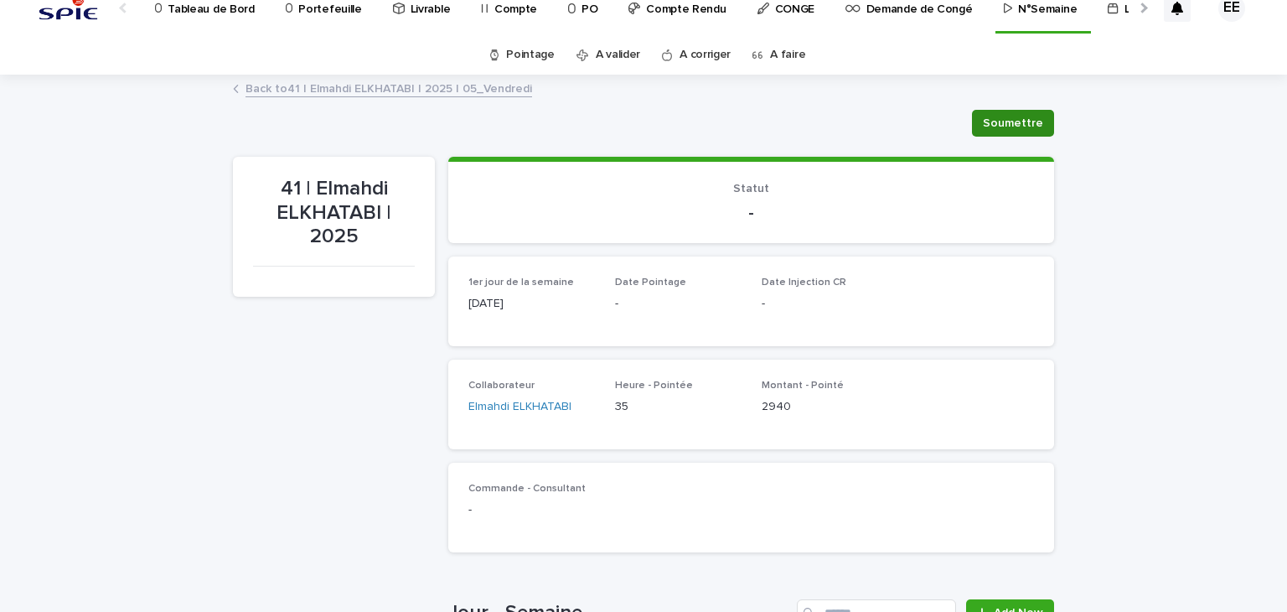
click at [1032, 125] on span "Soumettre" at bounding box center [1013, 123] width 60 height 17
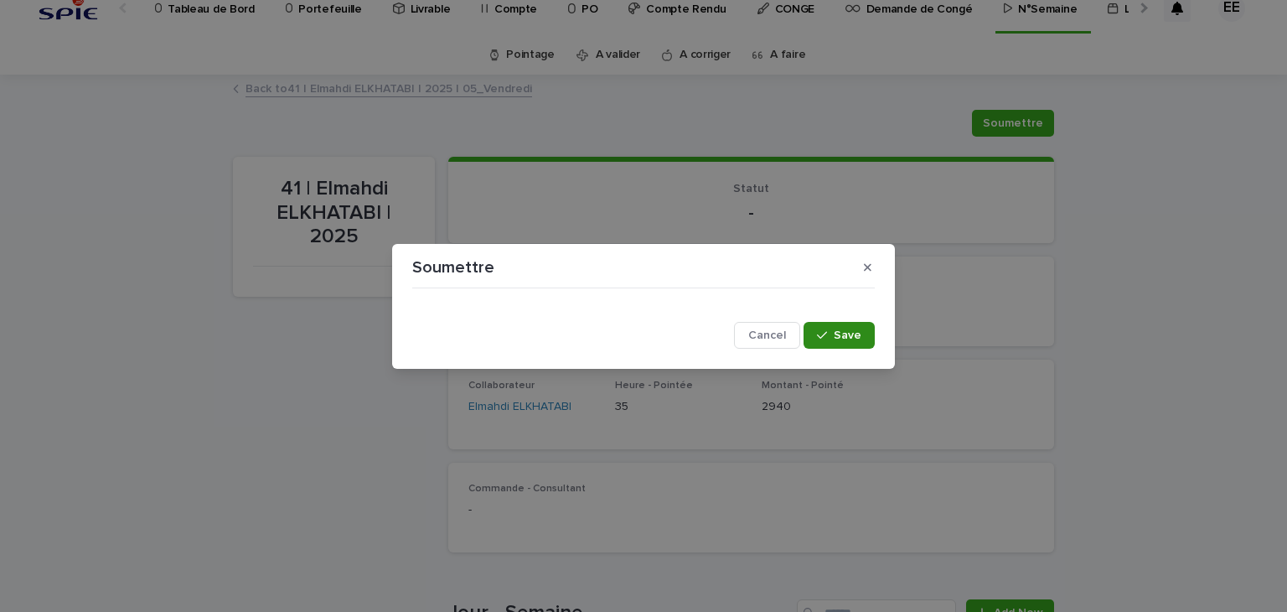
click at [853, 332] on span "Save" at bounding box center [848, 335] width 28 height 12
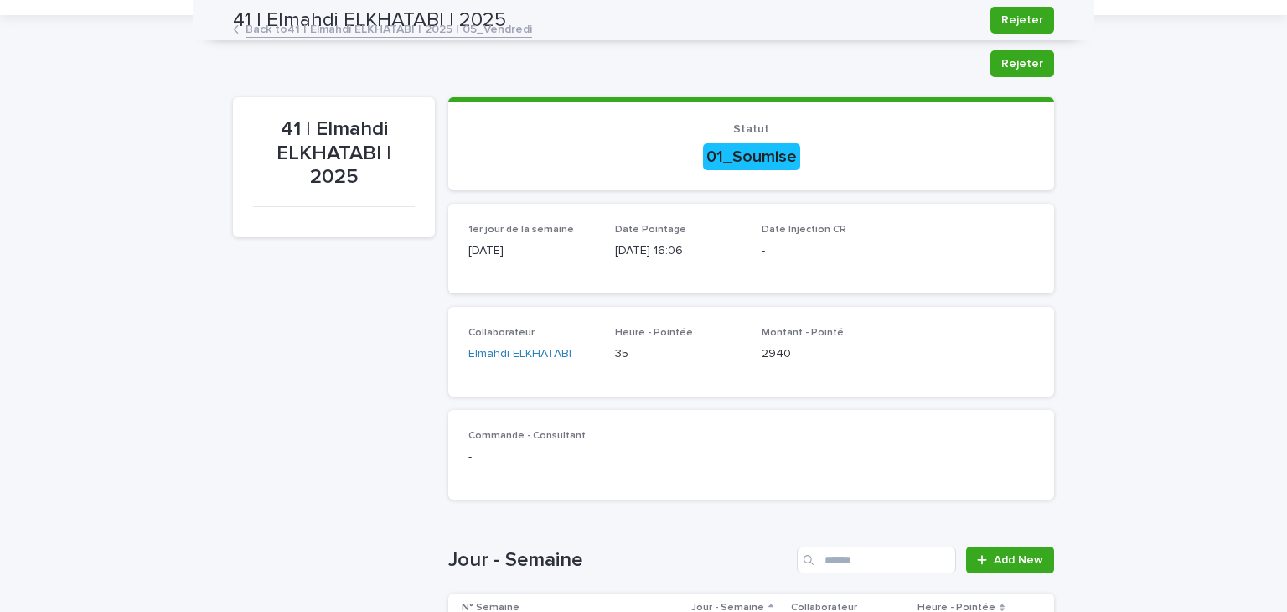
scroll to position [0, 0]
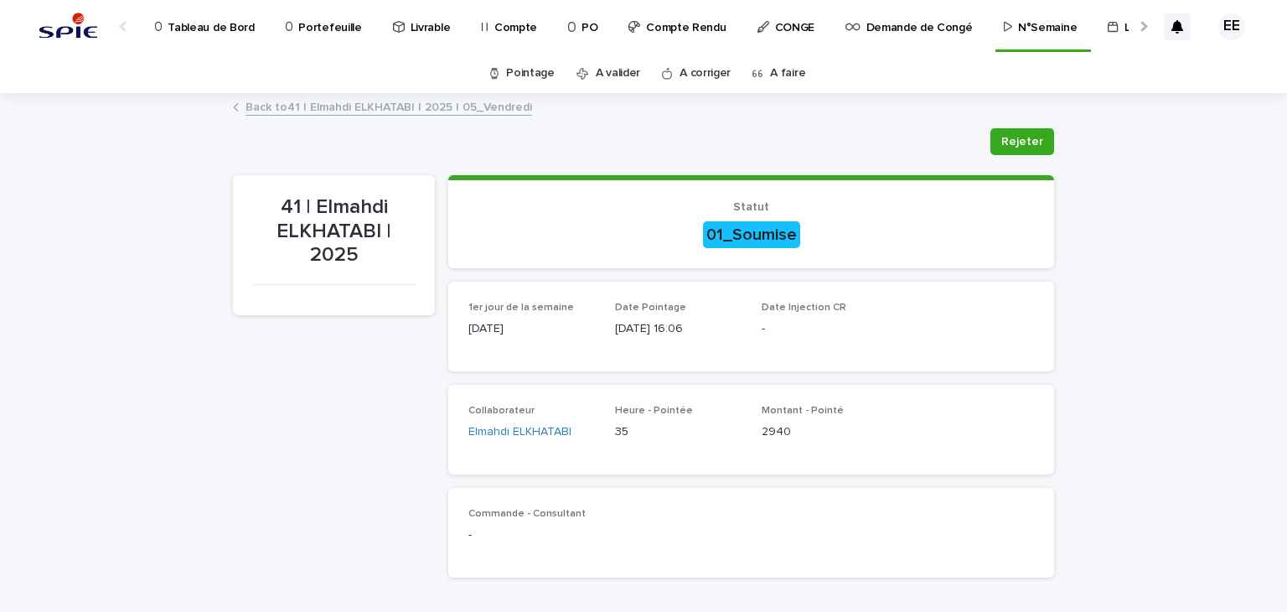
click at [506, 110] on link "Back to 41 | Elmahdi ELKHATABI | 2025 | 05_Vendredi" at bounding box center [389, 105] width 287 height 19
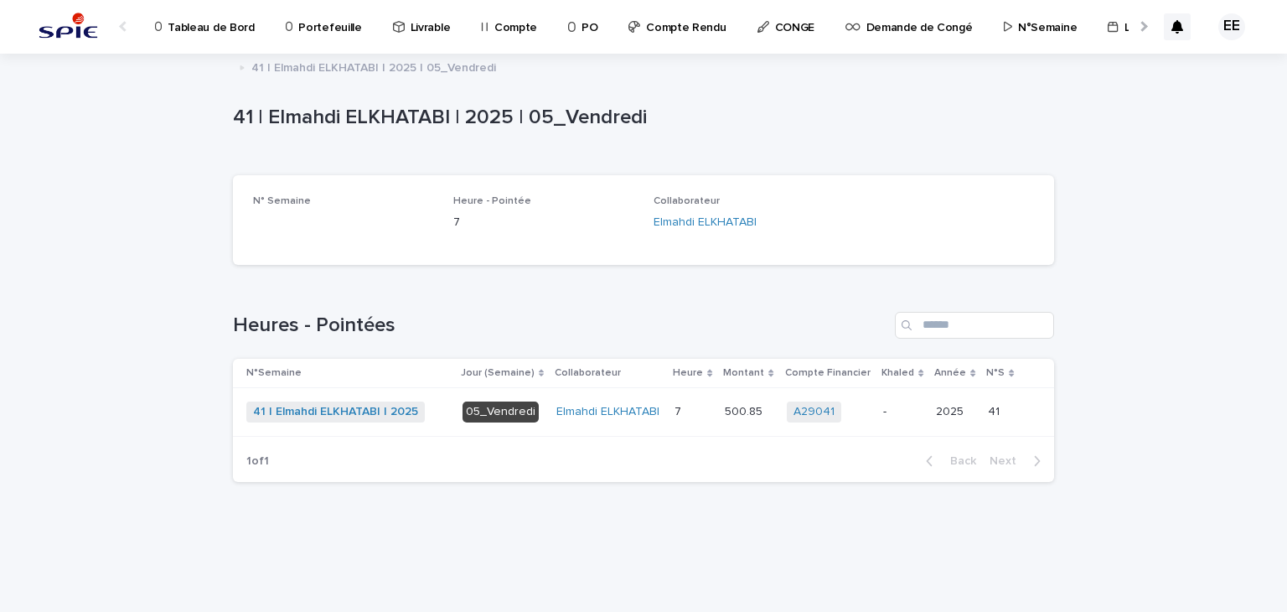
click at [1075, 173] on div "Loading... Saving… Loading... Saving… 41 | Elmahdi ELKHATABI | 2025 | 05_Vendre…" at bounding box center [643, 332] width 1287 height 557
click at [333, 403] on span "41 | Elmahdi ELKHATABI | 2025" at bounding box center [335, 411] width 178 height 21
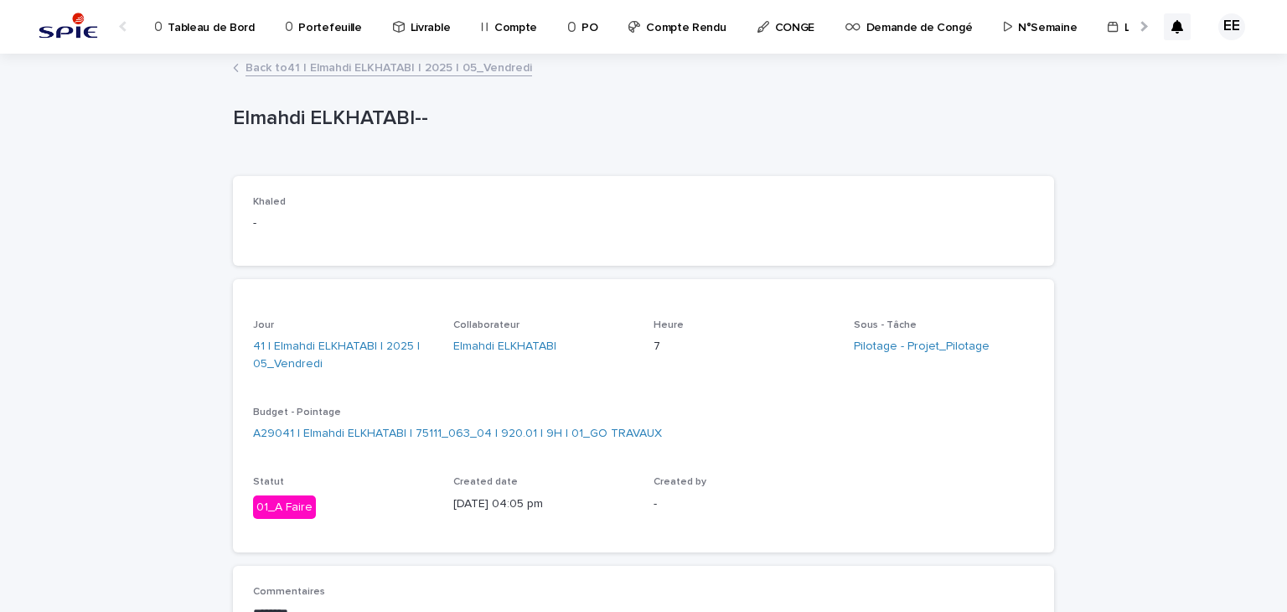
click at [481, 65] on link "Back to 41 | Elmahdi ELKHATABI | 2025 | 05_Vendredi" at bounding box center [389, 66] width 287 height 19
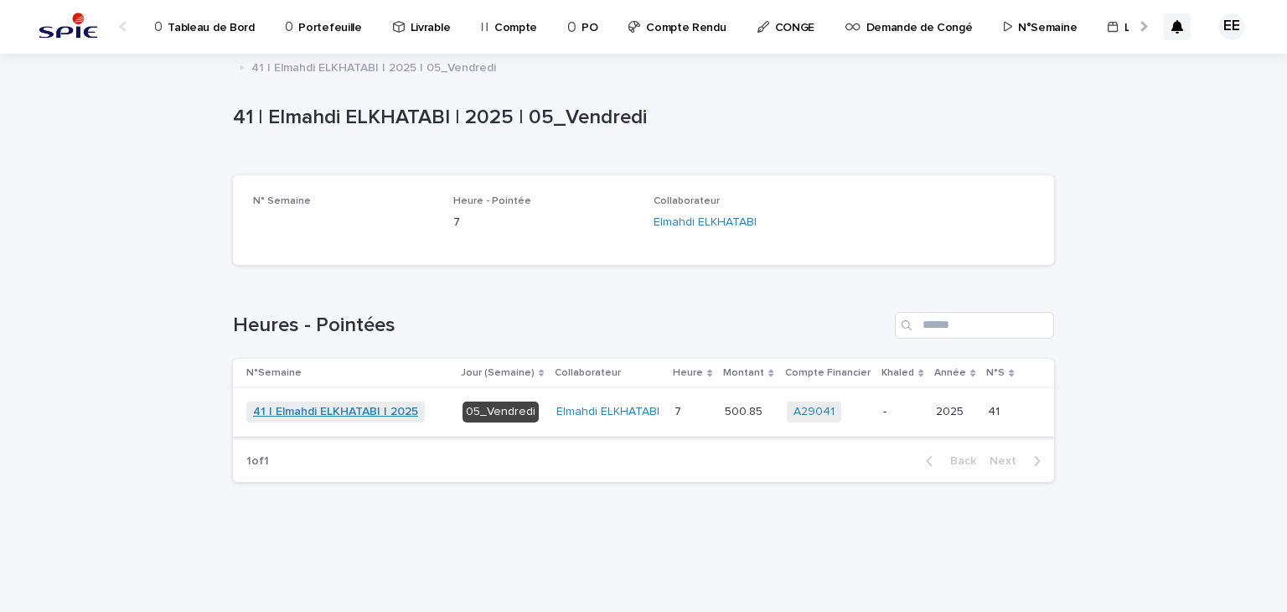
click at [319, 409] on link "41 | Elmahdi ELKHATABI | 2025" at bounding box center [335, 412] width 165 height 14
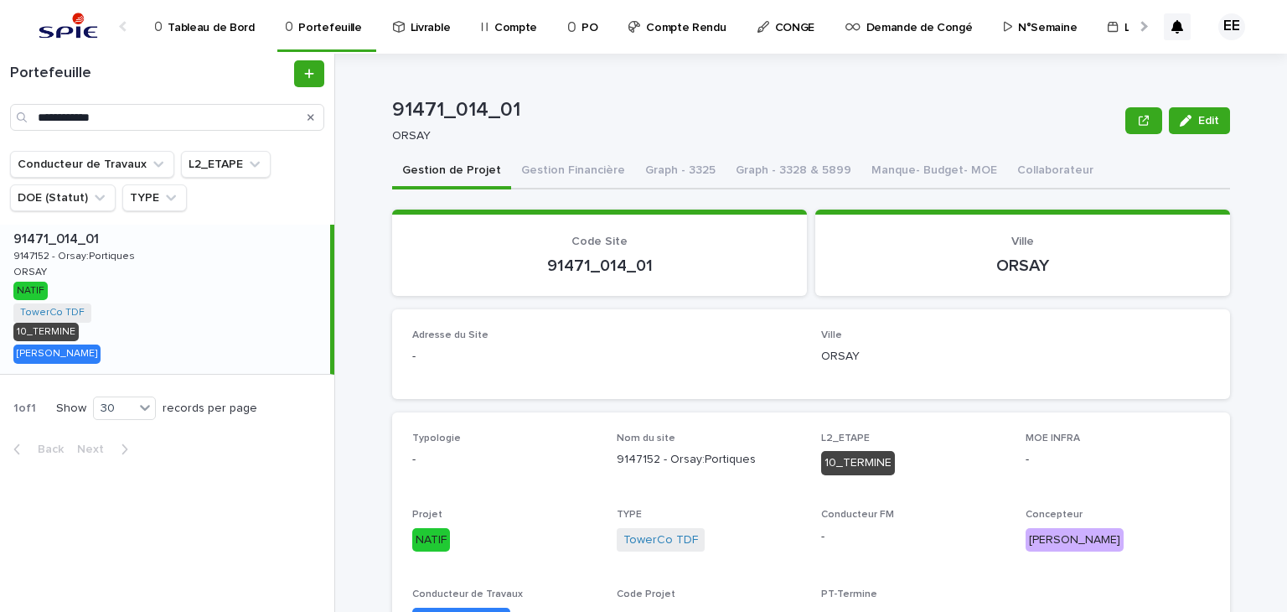
click at [483, 36] on link "Compte" at bounding box center [511, 26] width 65 height 52
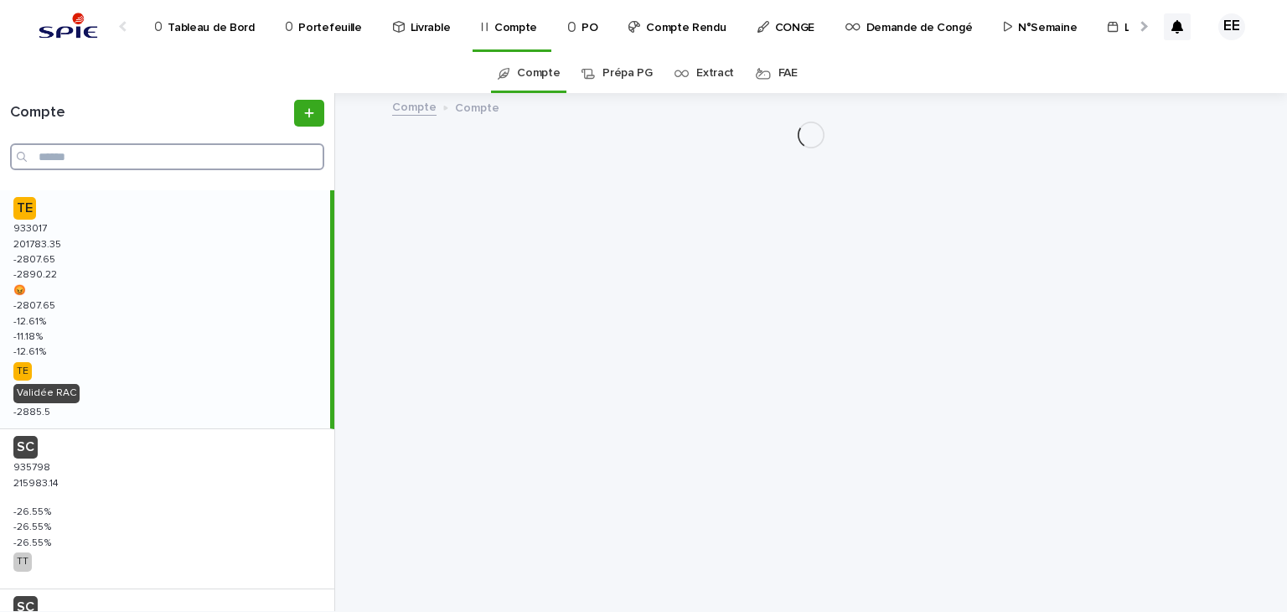
click at [220, 157] on input "Search" at bounding box center [167, 156] width 314 height 27
paste input "******"
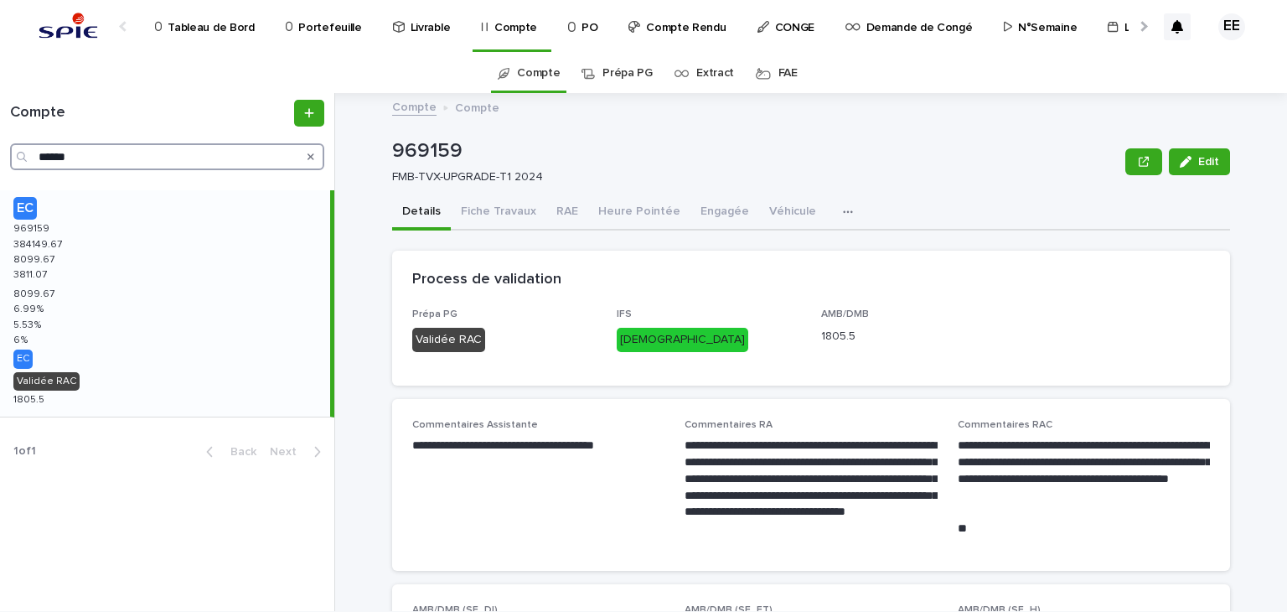
type input "******"
